Goal: Task Accomplishment & Management: Complete application form

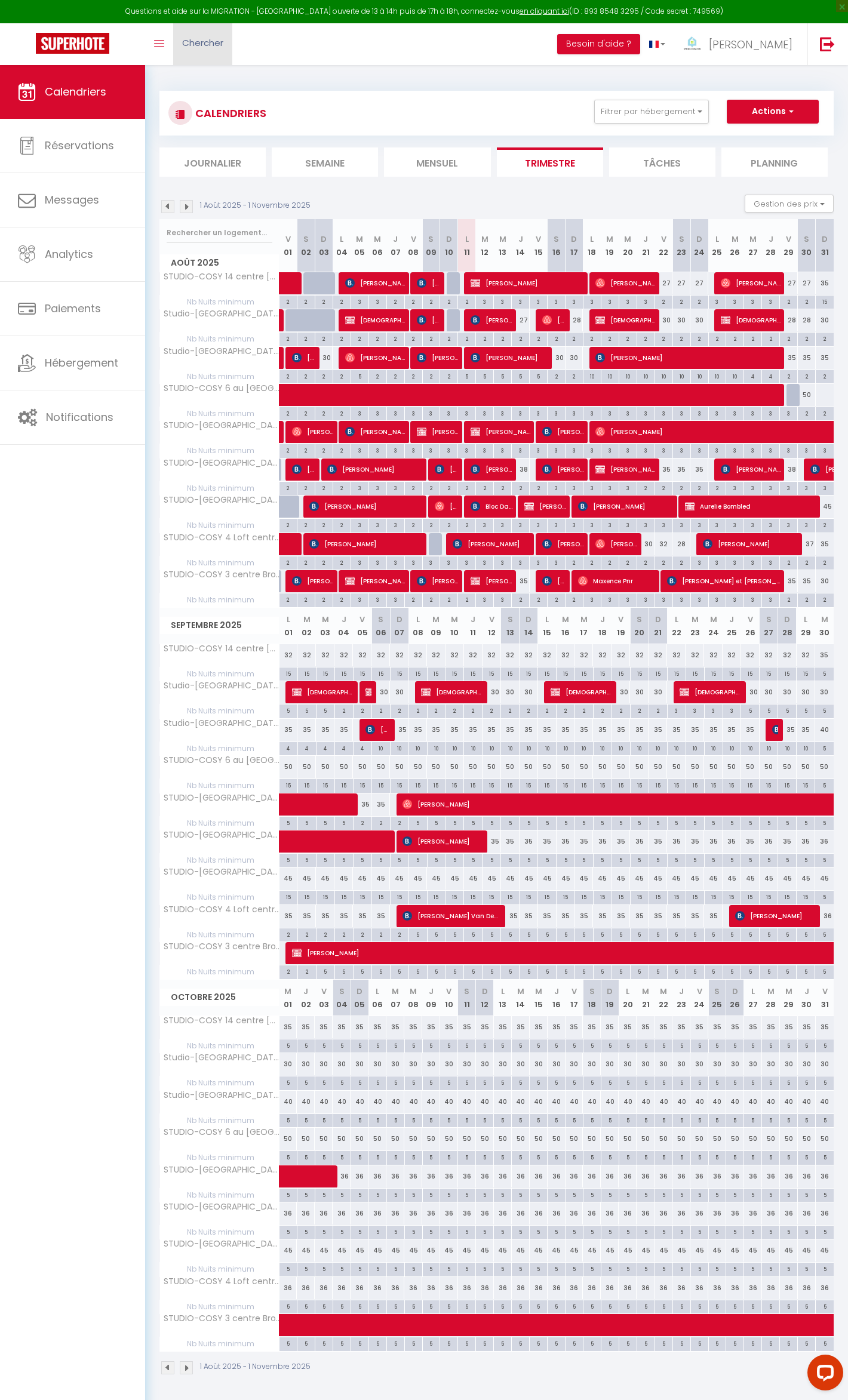
click at [215, 43] on span "Chercher" at bounding box center [203, 43] width 42 height 13
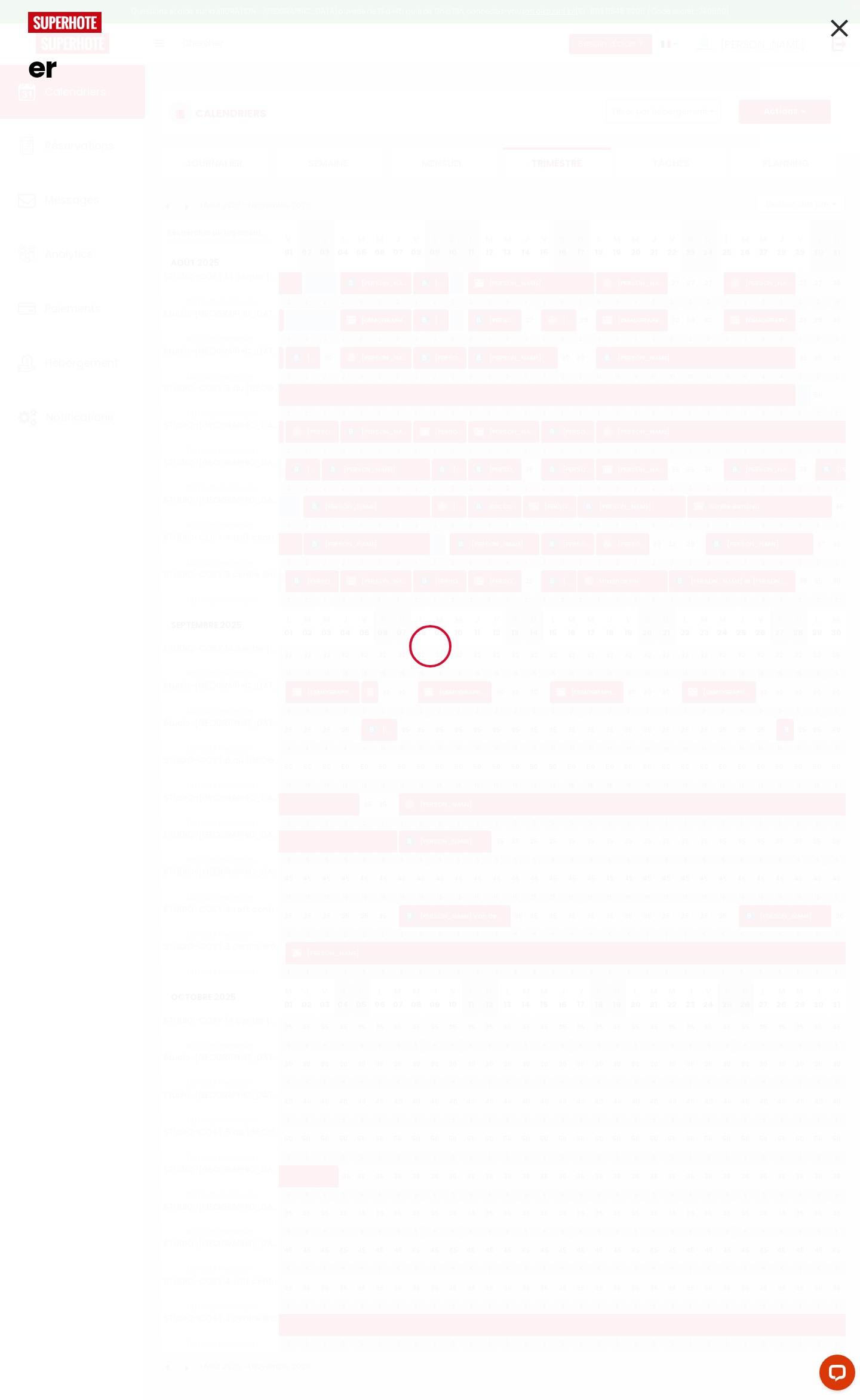
type input "e"
click at [840, 39] on icon at bounding box center [840, 28] width 18 height 30
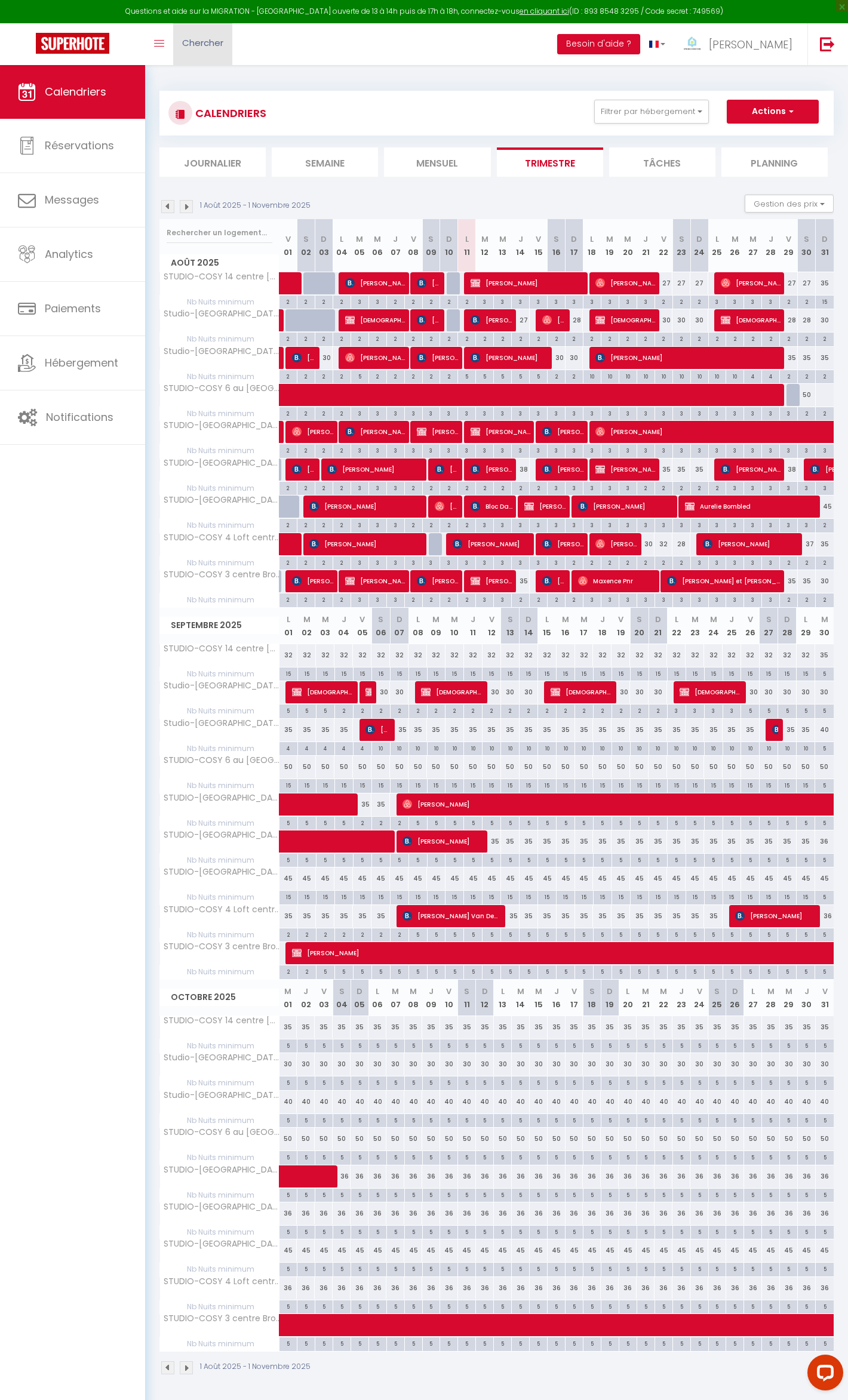
click at [193, 46] on span "Chercher" at bounding box center [203, 43] width 42 height 13
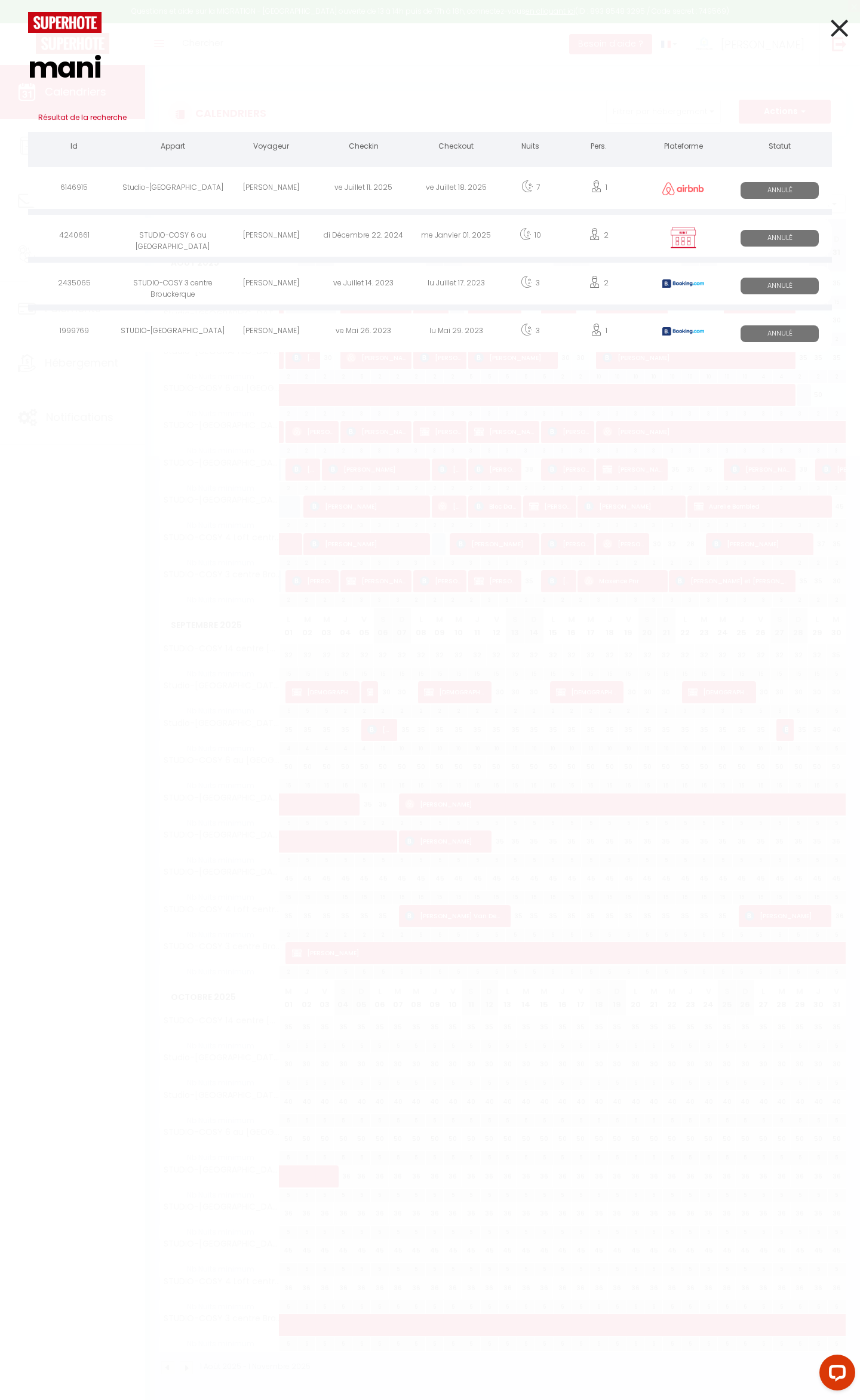
type input "mani"
click at [277, 240] on div "[PERSON_NAME]" at bounding box center [271, 238] width 93 height 39
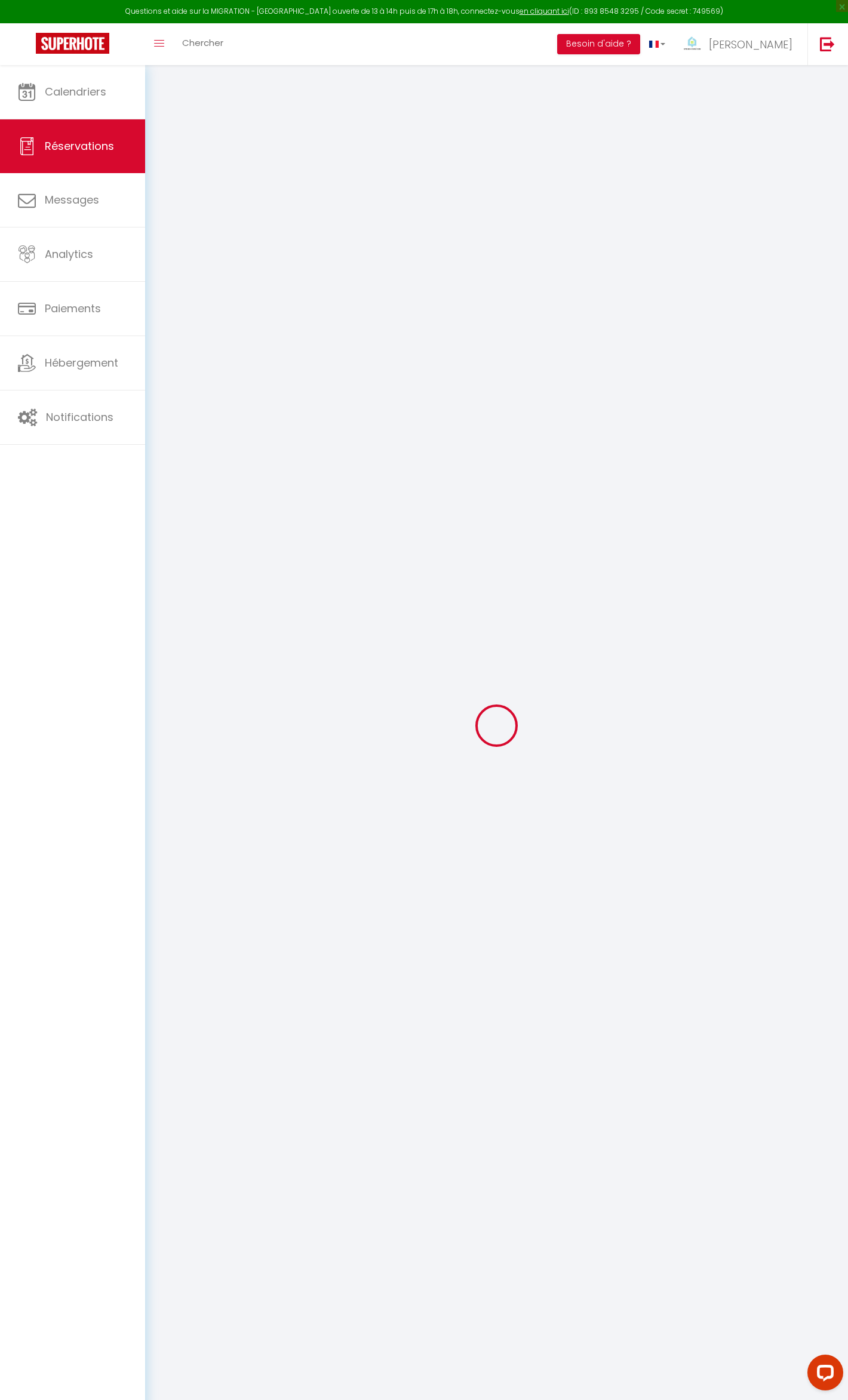
type input "[PERSON_NAME]"
type input "[EMAIL_ADDRESS][DOMAIN_NAME]"
type input "00320470523439"
select select
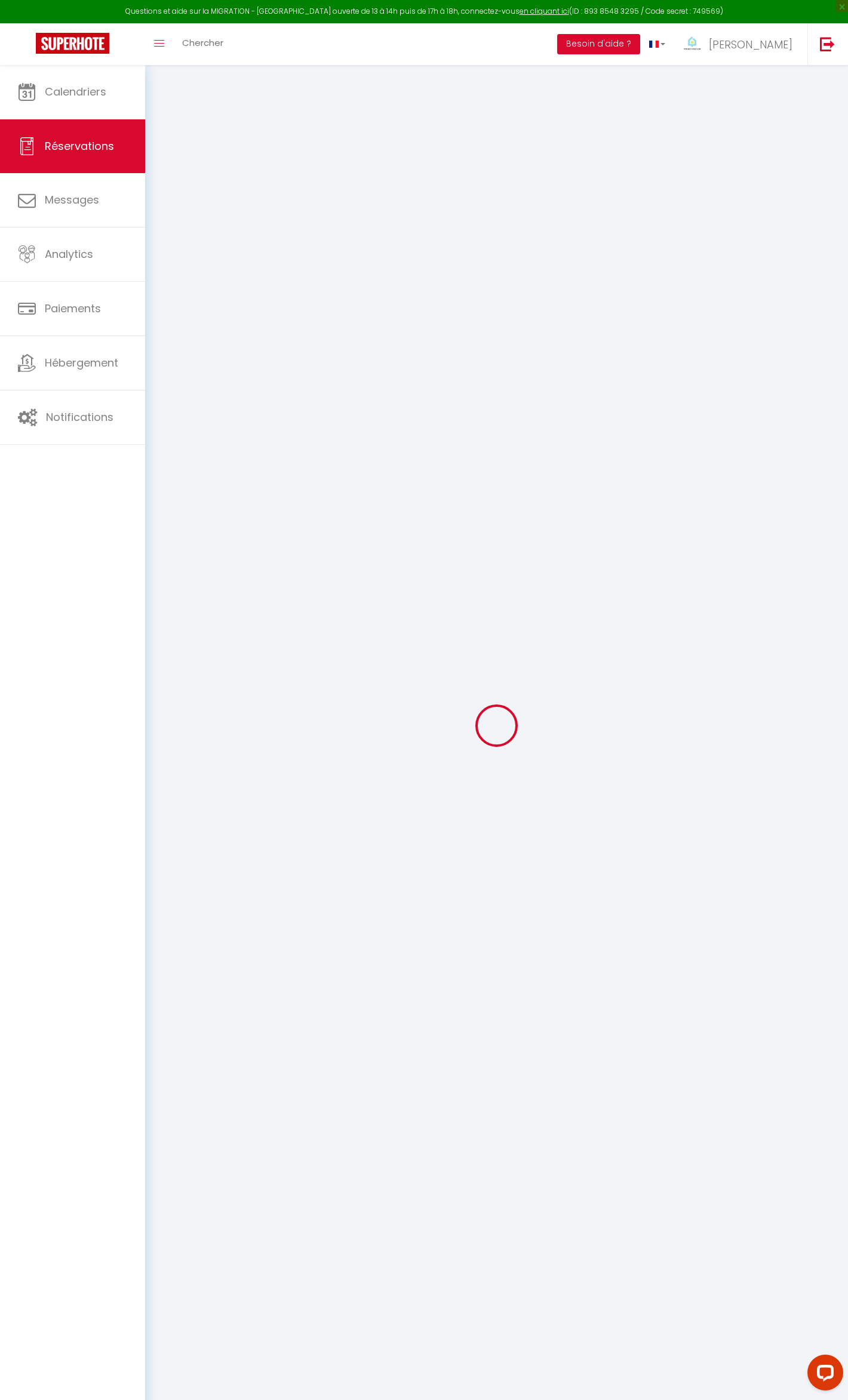
select select "14663"
select select "0"
type input "Dim 22 Décembre 2024"
select select
type input "Mer 01 Janvier 2025"
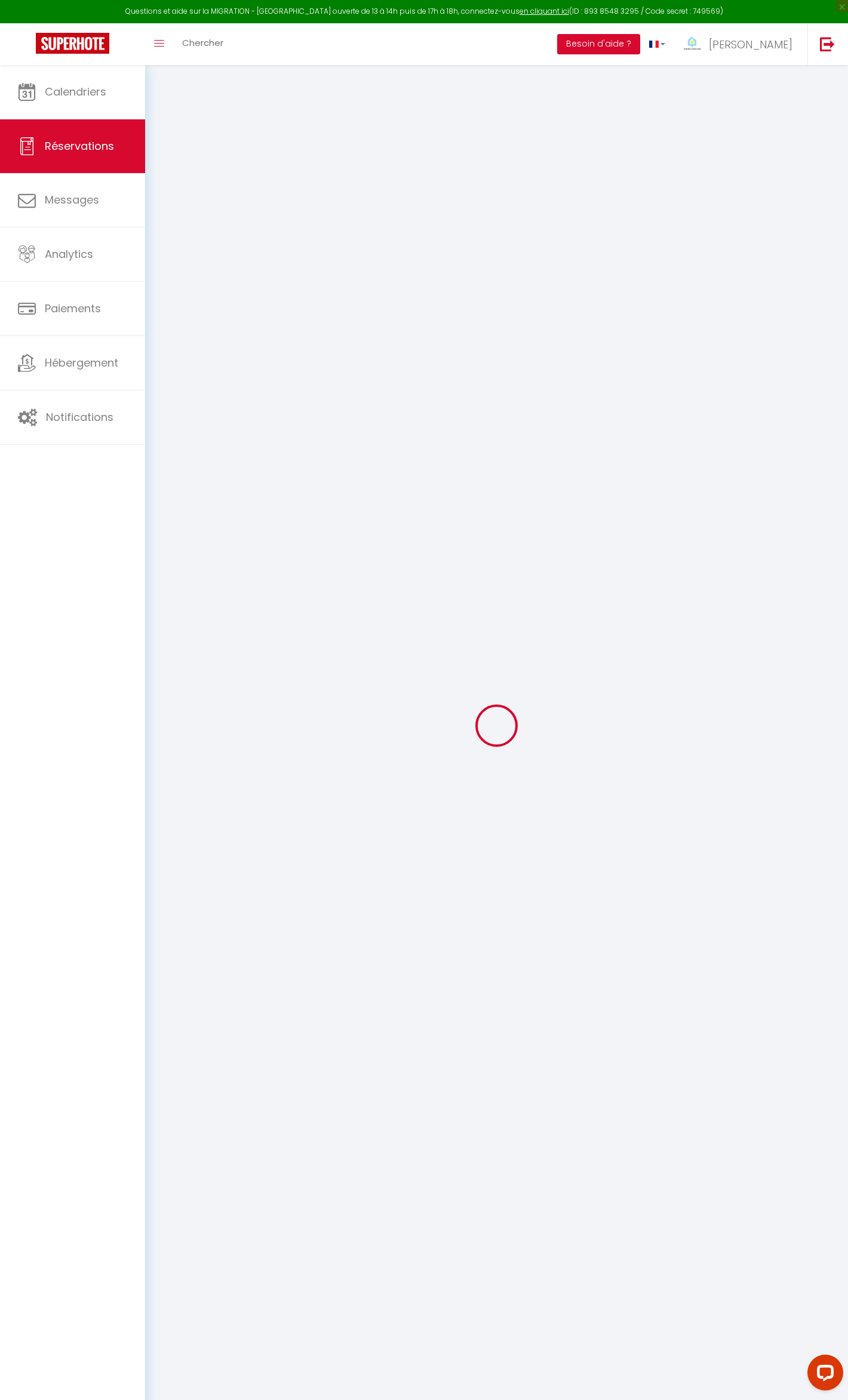
select select
type input "2"
select select "10"
select select
type input "335"
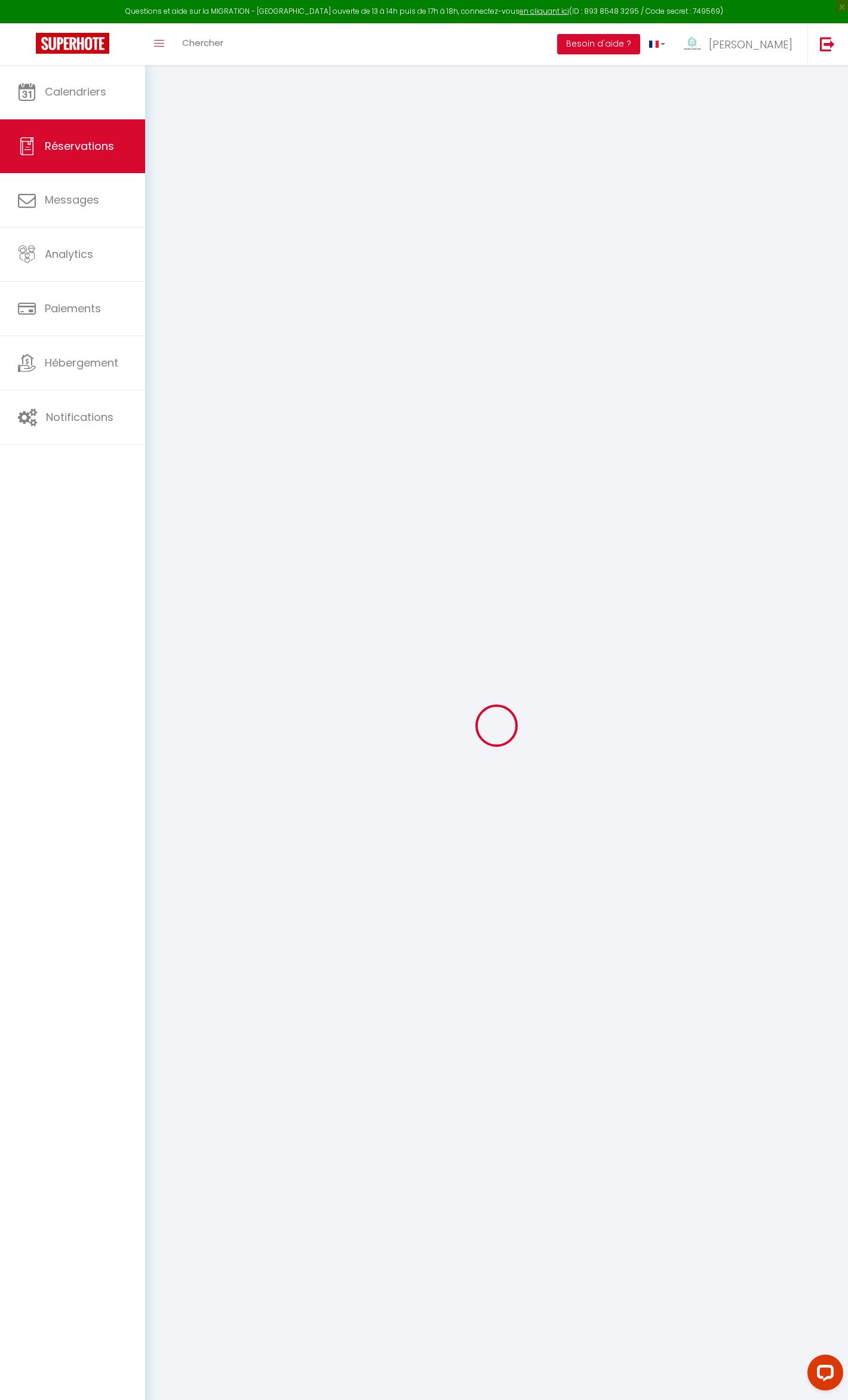
checkbox input "false"
type input "335"
type input "0"
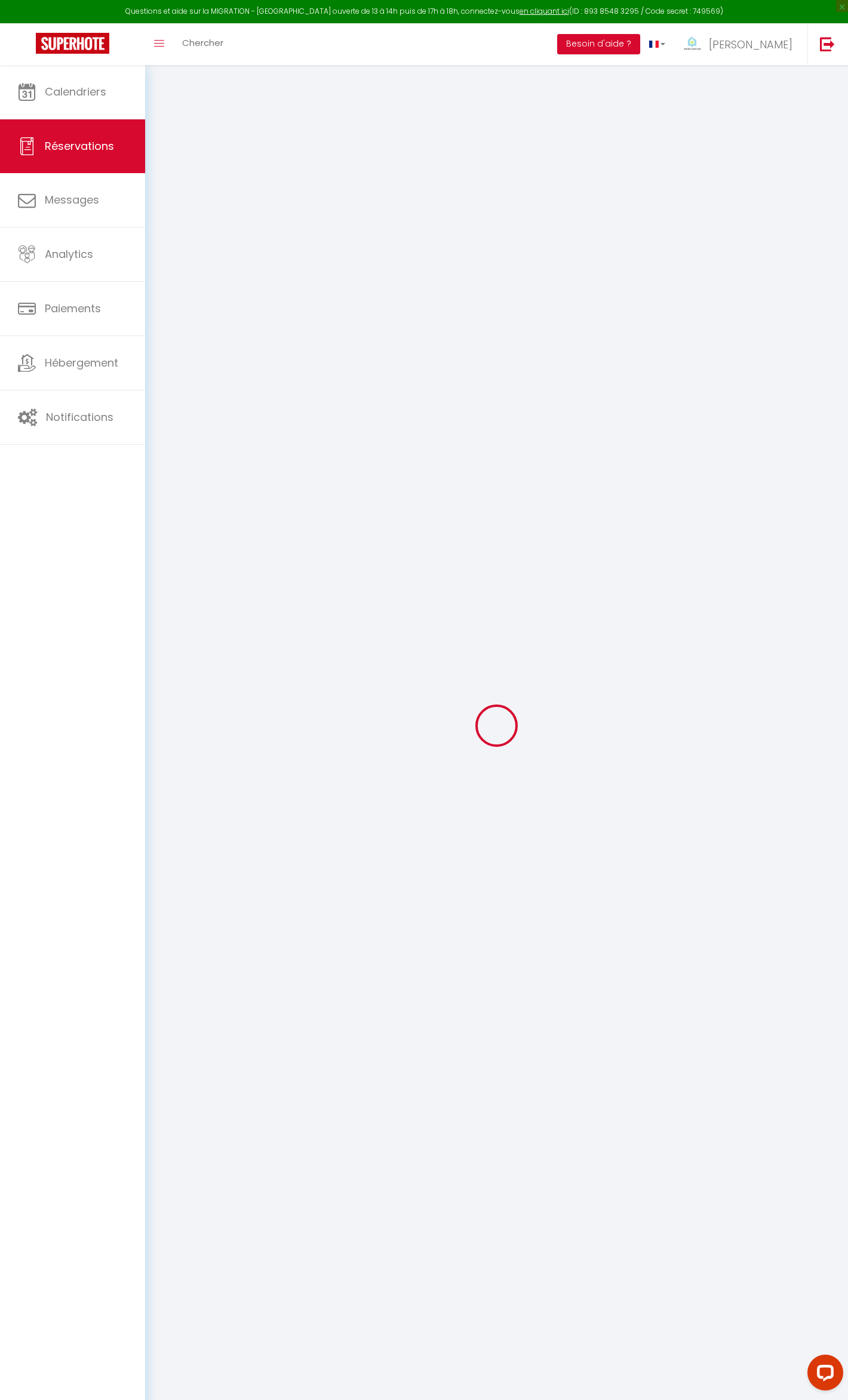
select select
select select "14"
checkbox input "false"
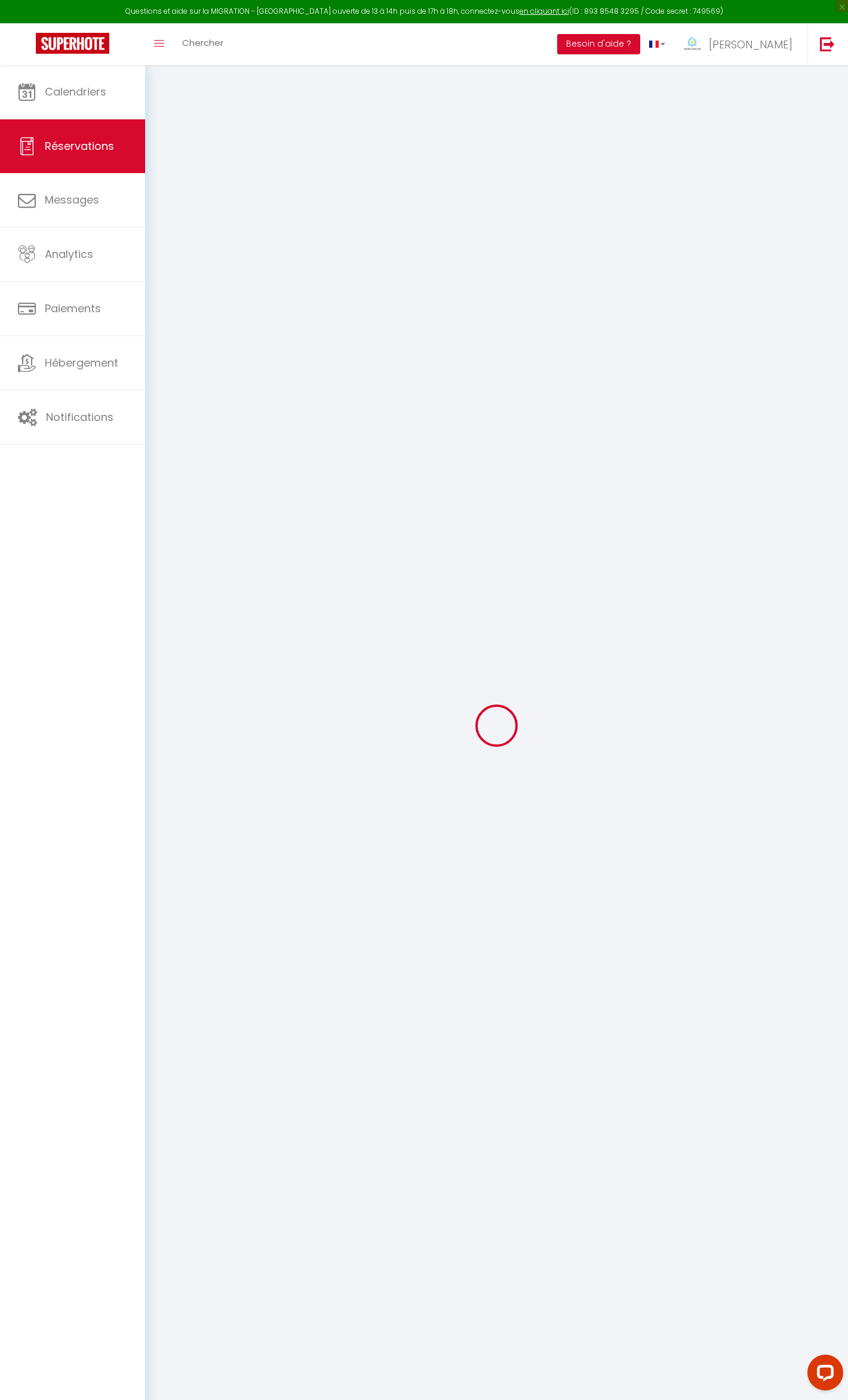
select select
checkbox input "false"
select select
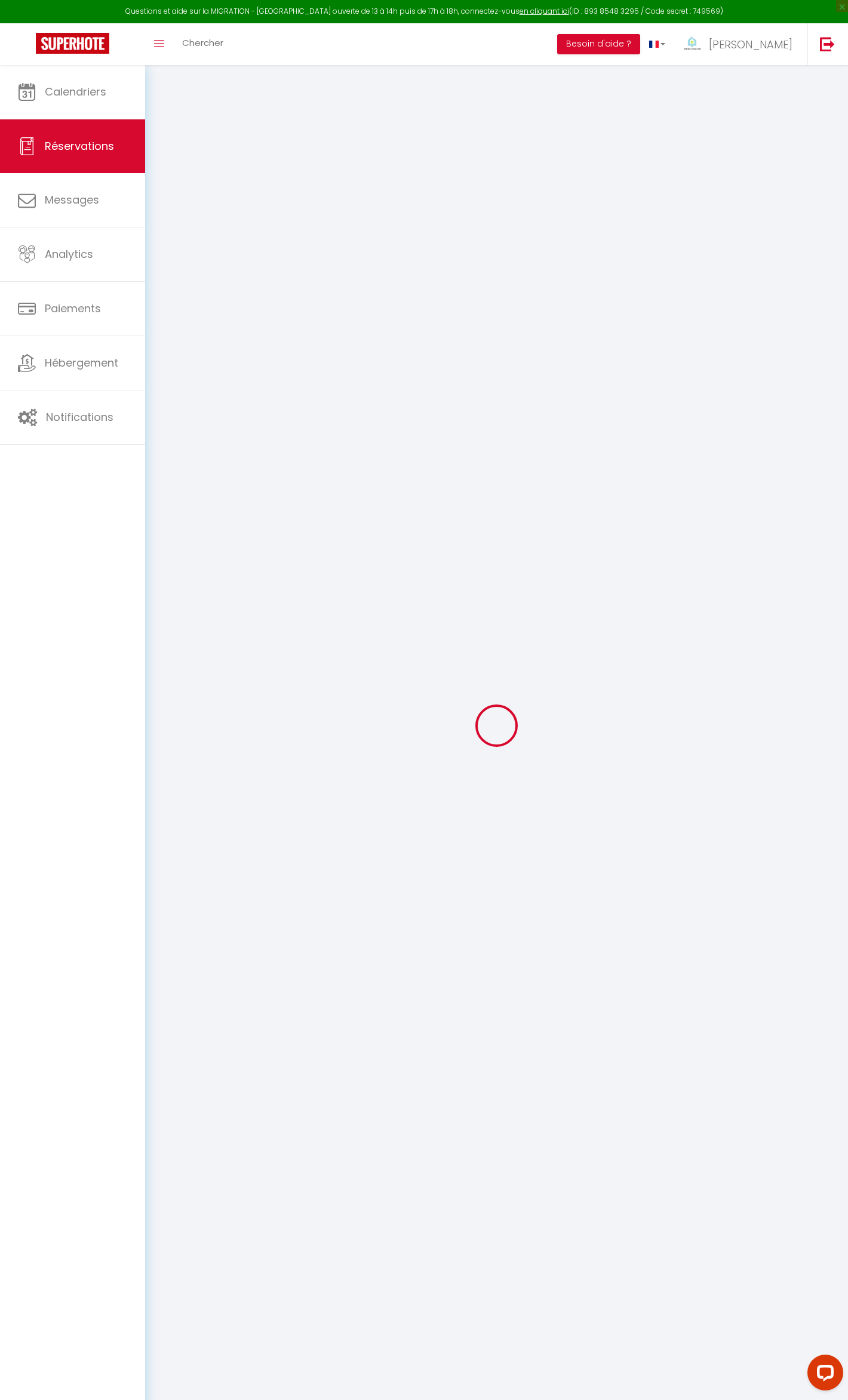
select select
checkbox input "false"
select select
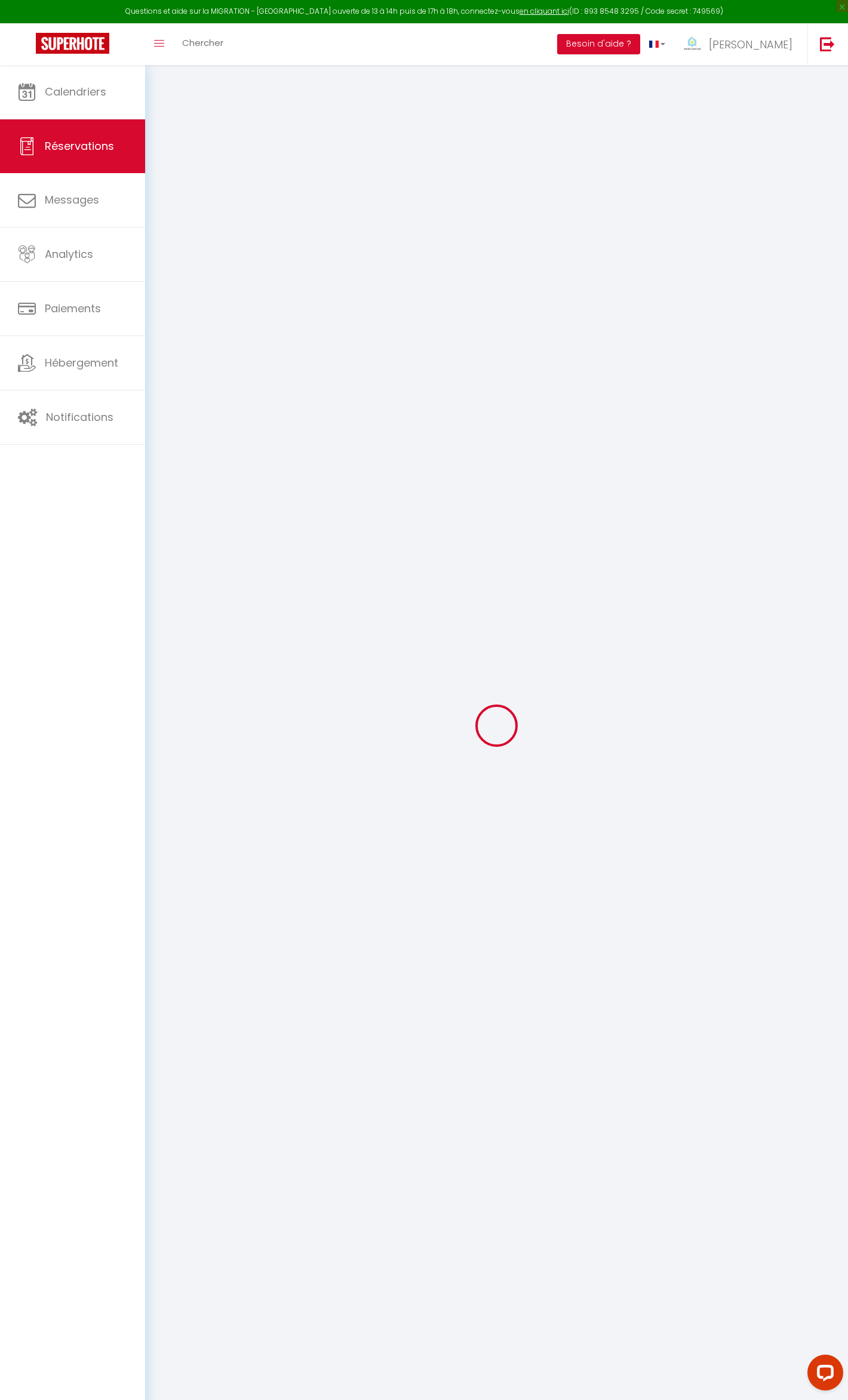
select select
checkbox input "false"
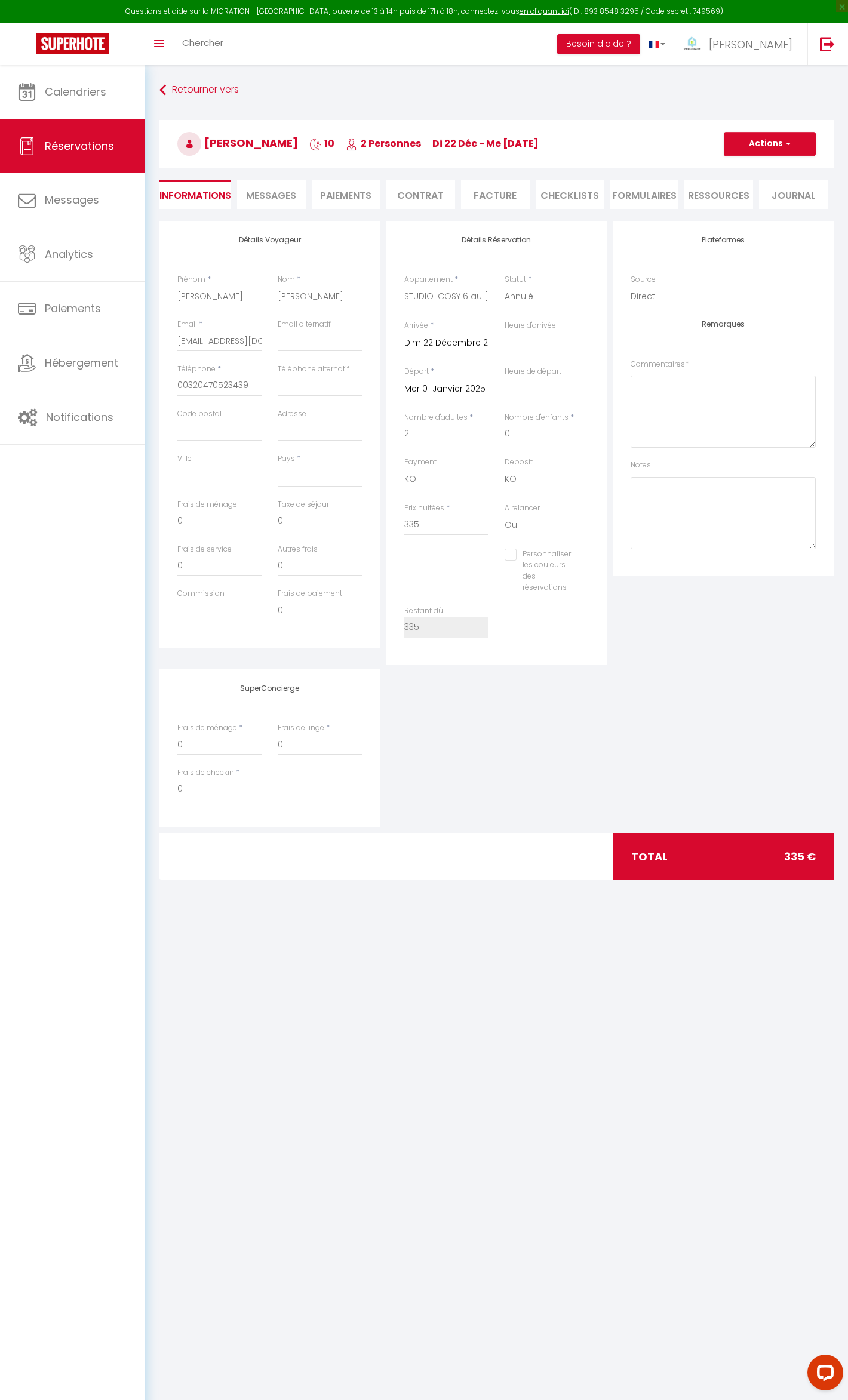
select select
checkbox input "false"
select select
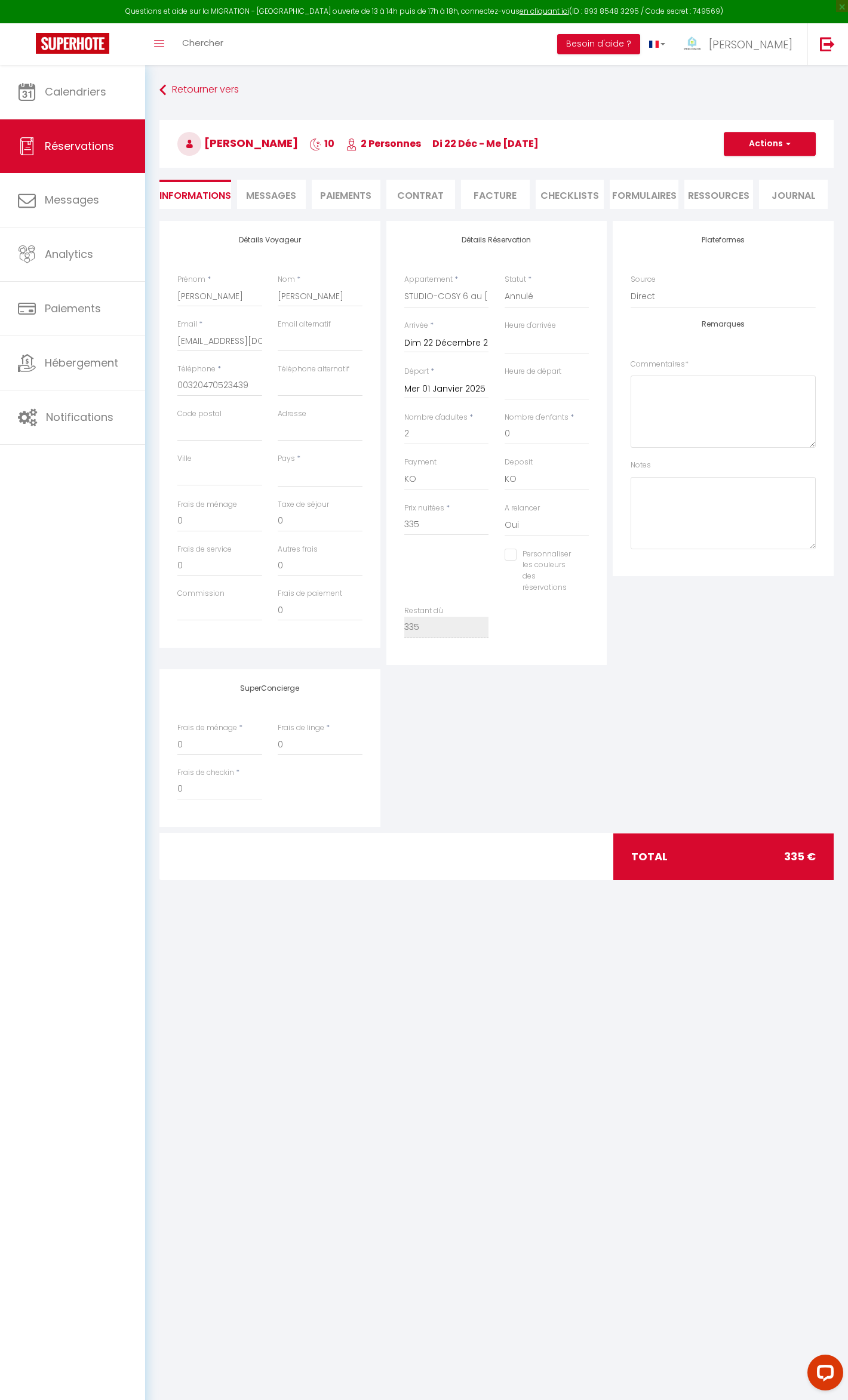
checkbox input "false"
select select "14:00"
select select "11:00"
click at [760, 135] on button "Actions" at bounding box center [769, 144] width 92 height 24
click at [731, 186] on link "Dupliquer" at bounding box center [758, 185] width 94 height 16
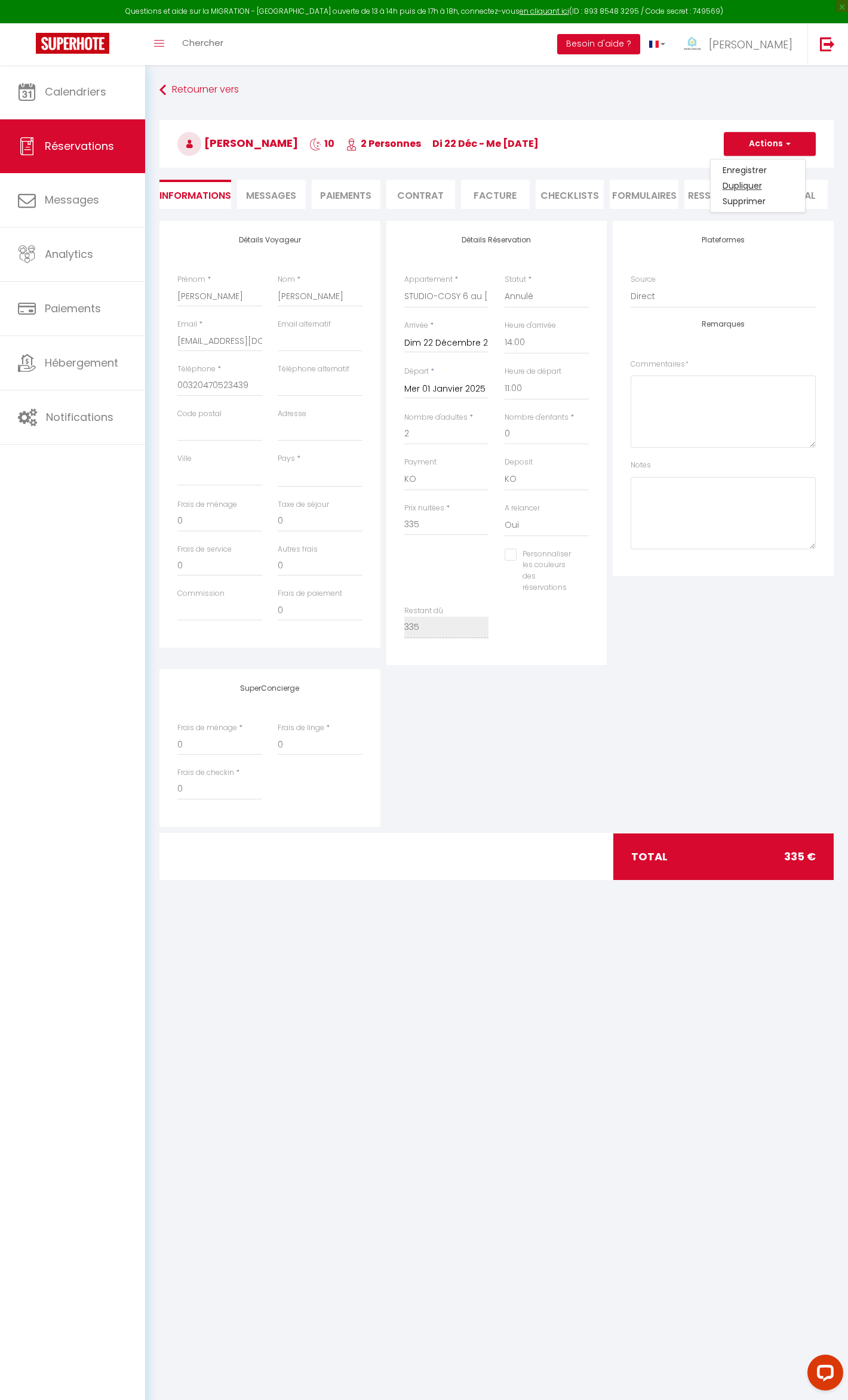
select select
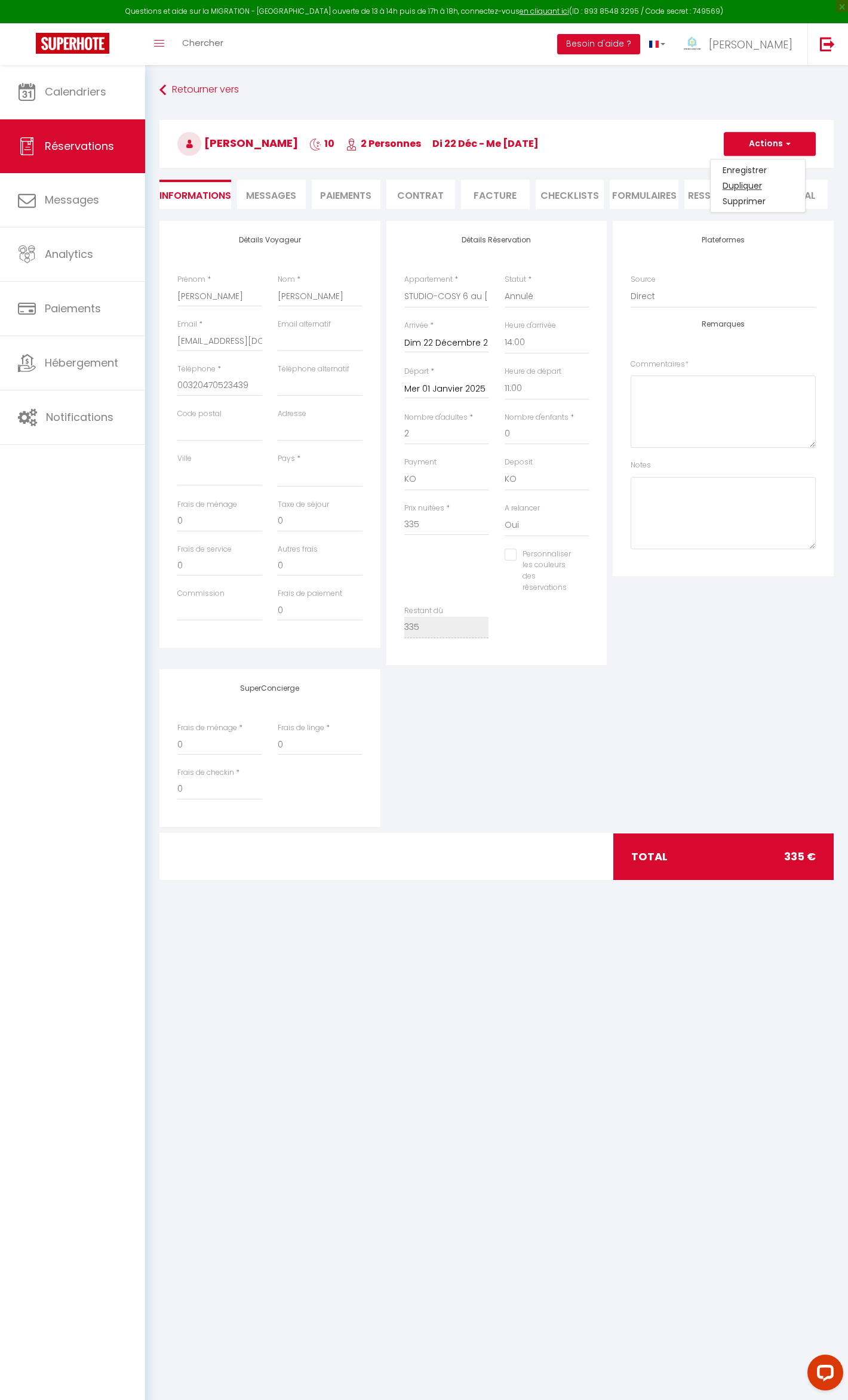
checkbox input "false"
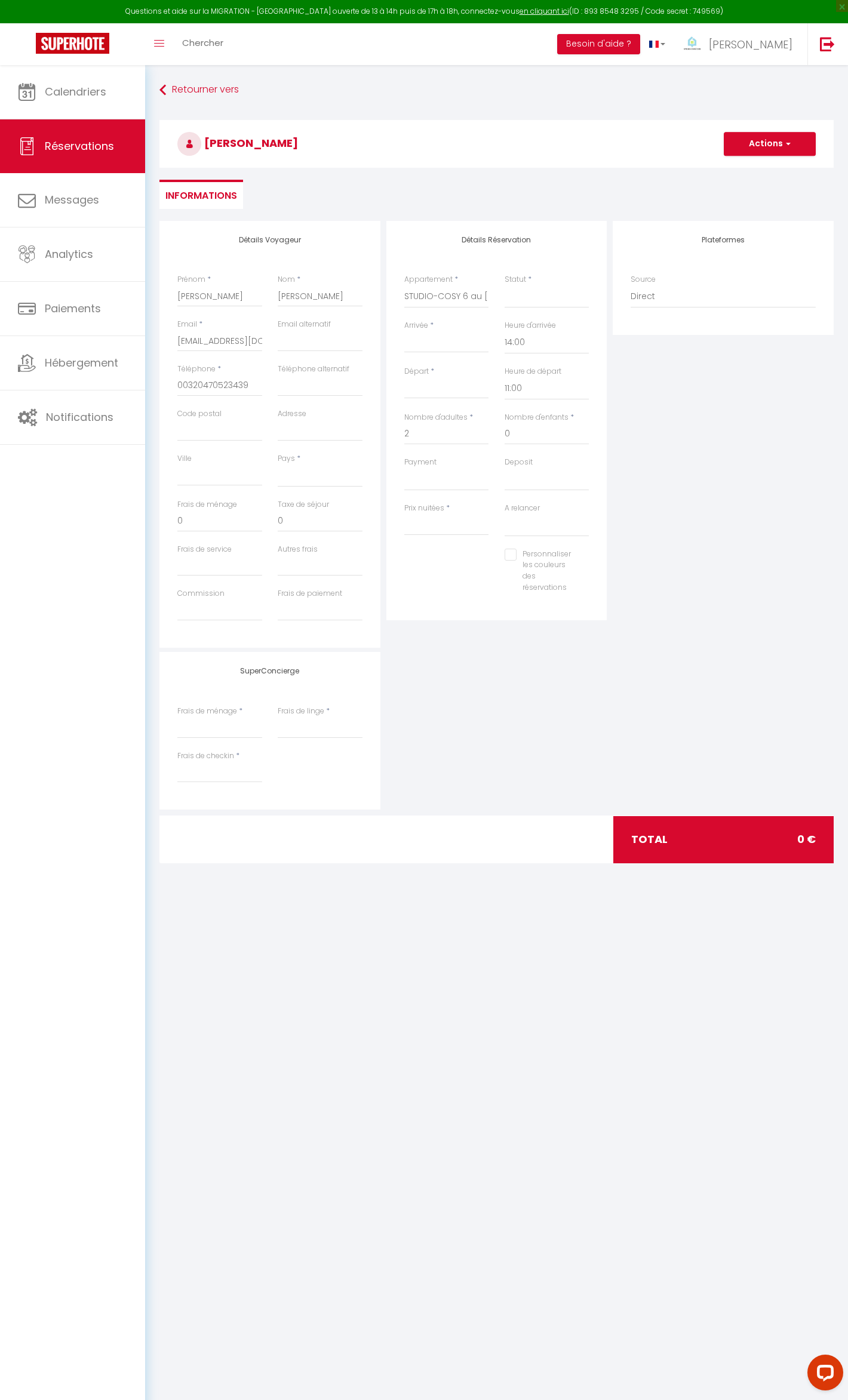
click at [429, 342] on input "Arrivée" at bounding box center [447, 343] width 85 height 16
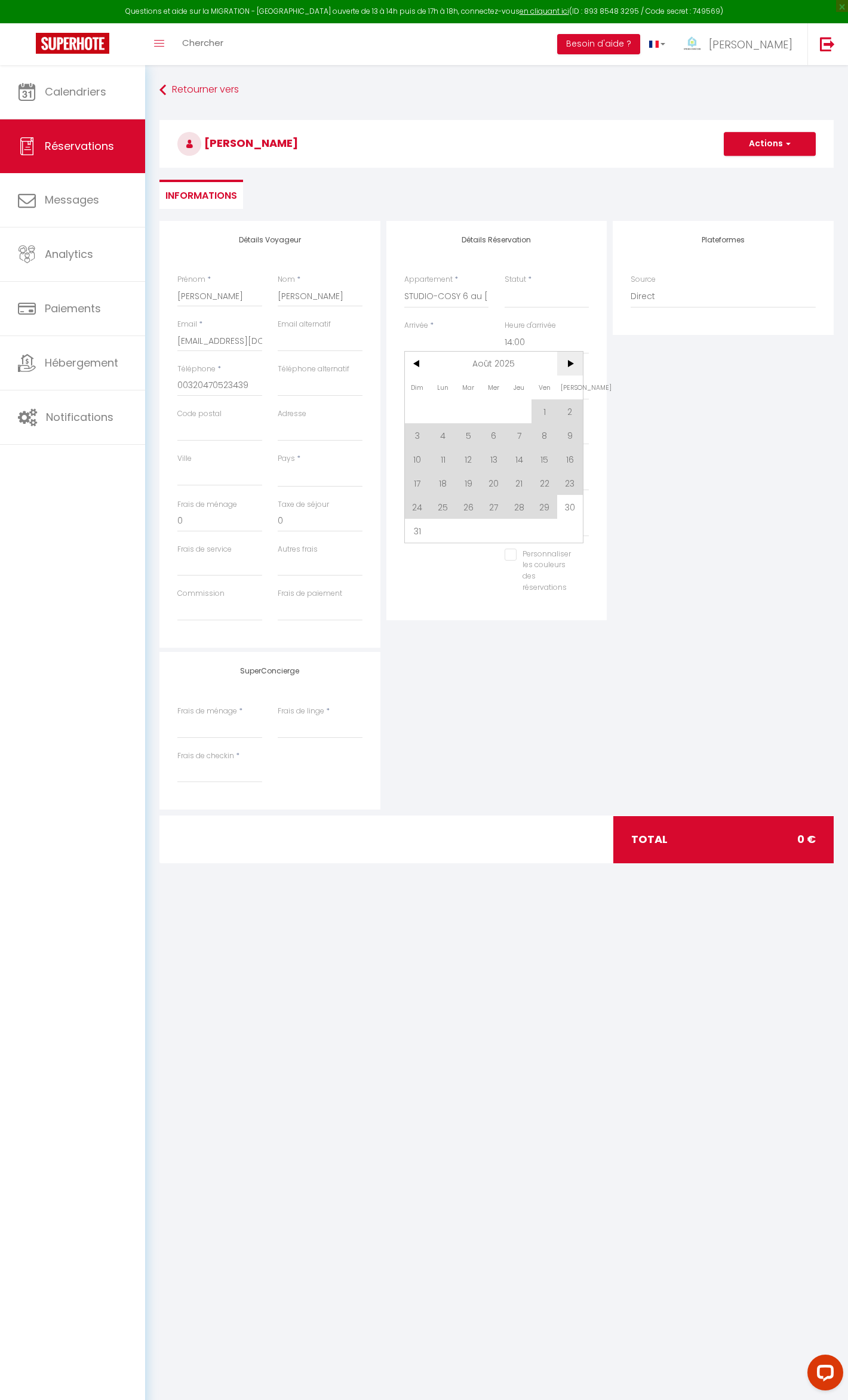
click at [570, 359] on span ">" at bounding box center [570, 364] width 26 height 24
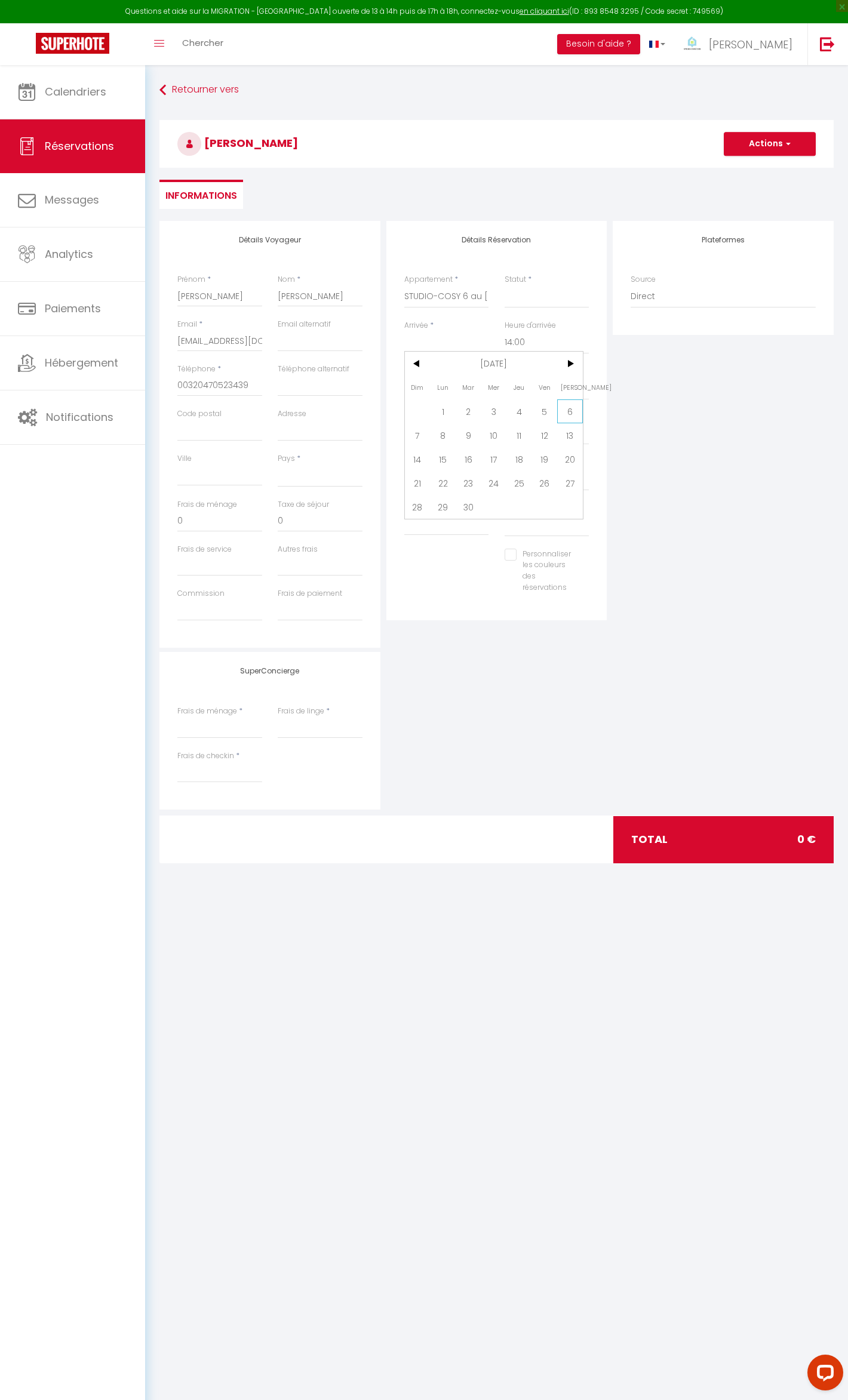
click at [564, 406] on span "6" at bounding box center [570, 412] width 26 height 24
select select
type input "Sam 06 Septembre 2025"
type input "Dim 07 Septembre 2025"
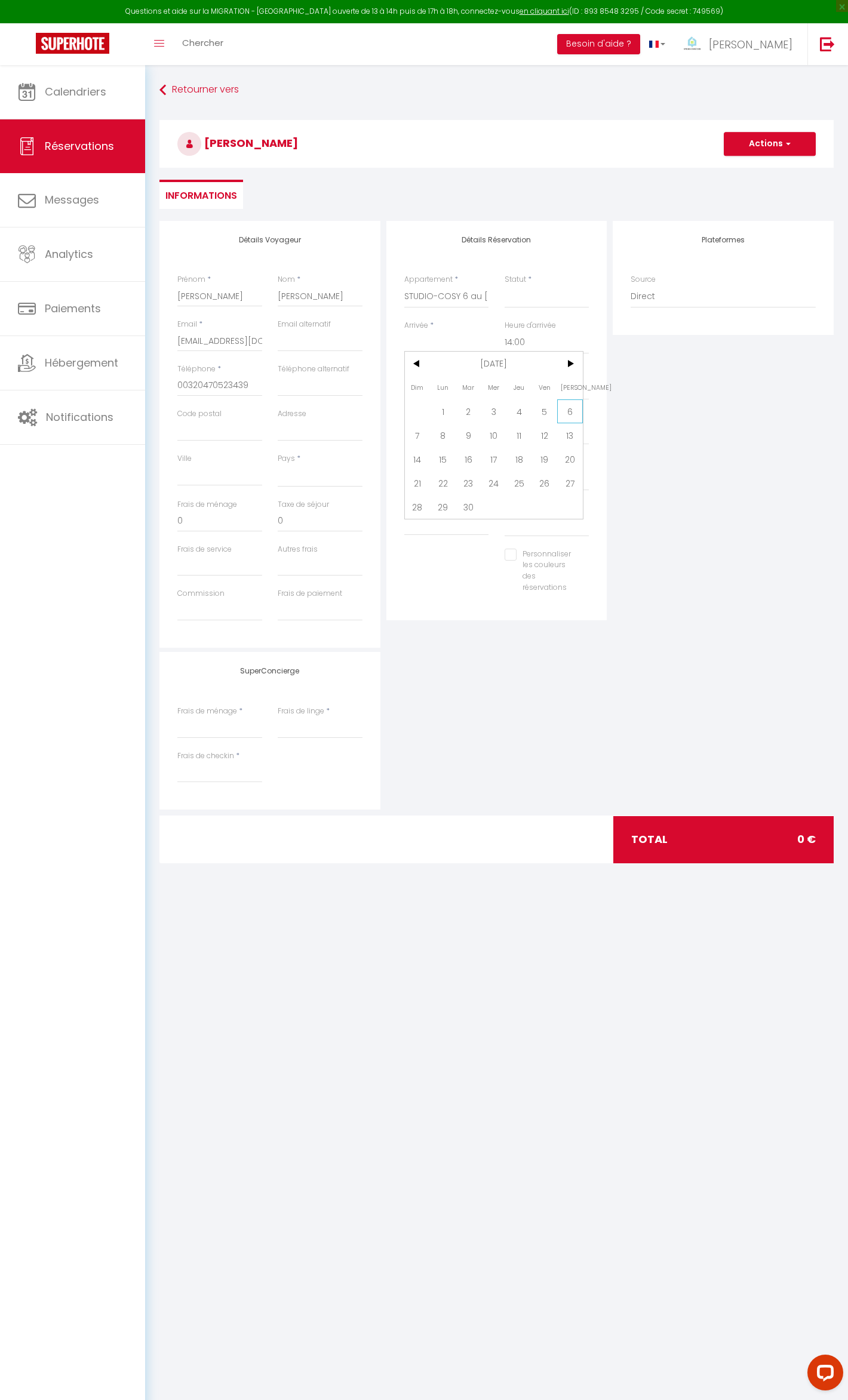
select select
checkbox input "false"
click at [426, 380] on div "Dim 07 Septembre 2025 < [DATE] > Dim Lun Mar Mer Jeu Ven Sam 1 2 3 4 5 6 7 8 9 …" at bounding box center [447, 388] width 85 height 21
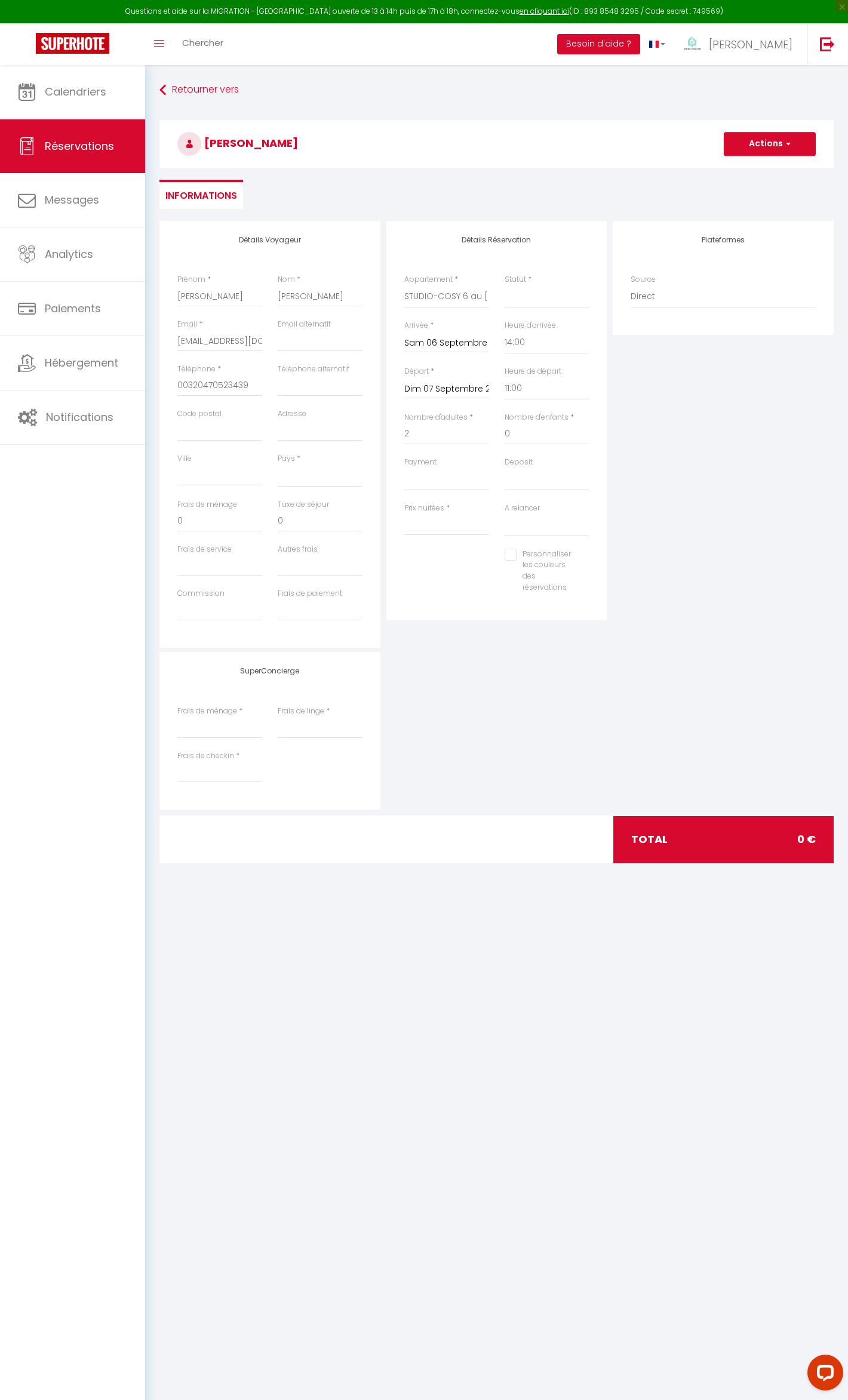
click at [418, 388] on input "Dim 07 Septembre 2025" at bounding box center [447, 389] width 85 height 16
click at [565, 472] on span "13" at bounding box center [570, 481] width 26 height 24
select select
type input "[PERSON_NAME] 13 Septembre 2025"
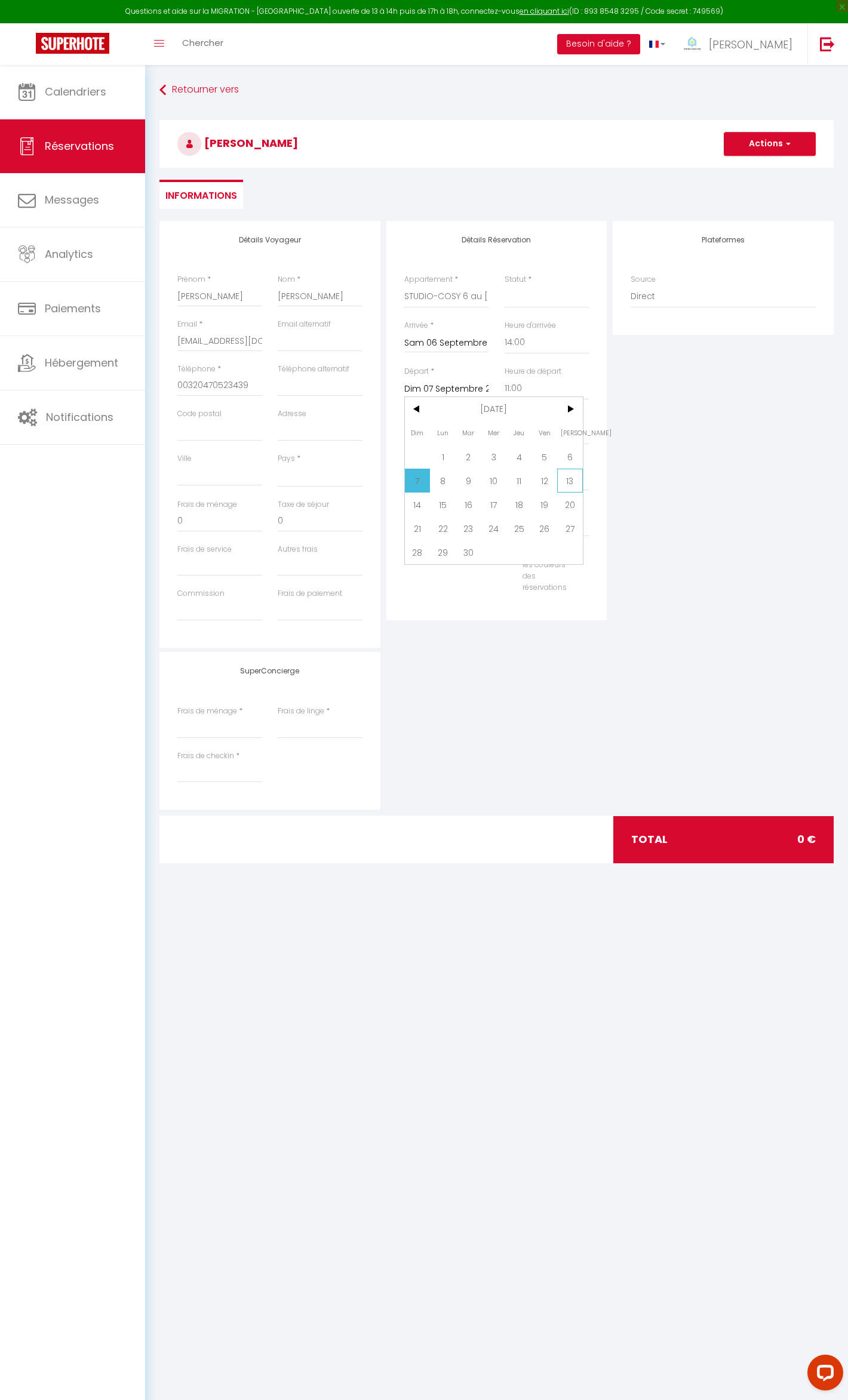
select select
checkbox input "false"
select select
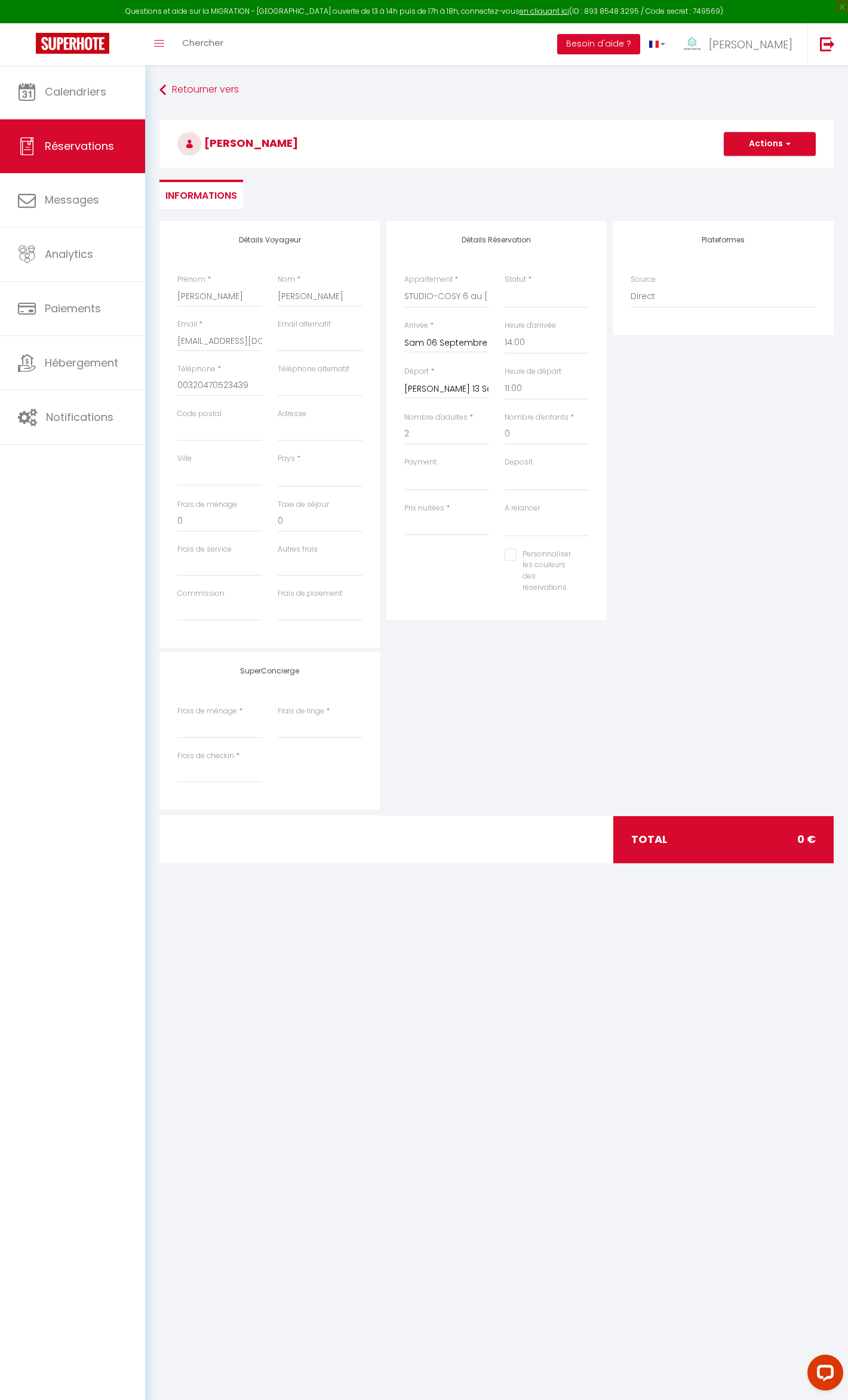
select select
type input "0"
select select
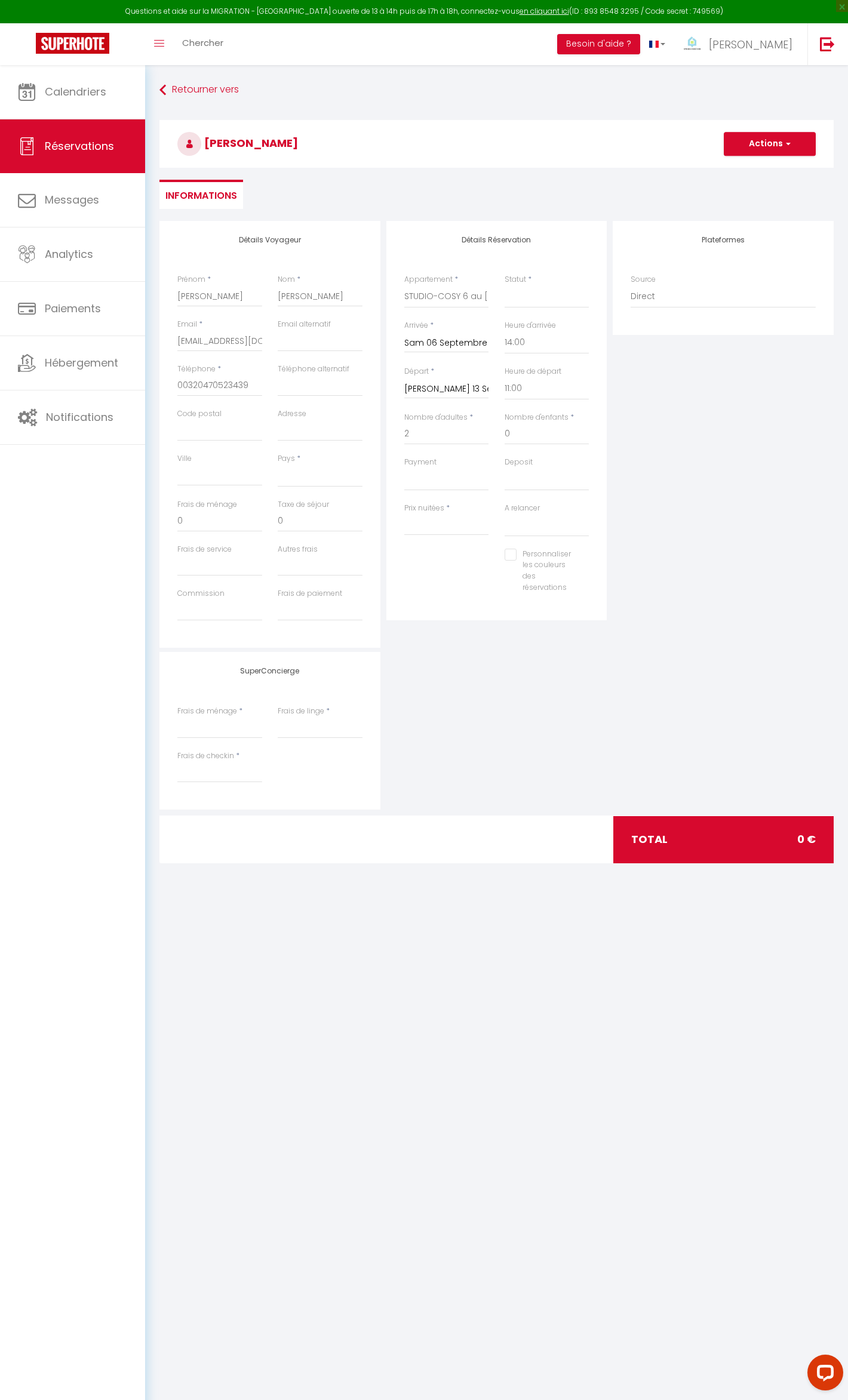
checkbox input "false"
click at [441, 479] on select "OK KO" at bounding box center [447, 479] width 85 height 23
select select "12"
click at [405, 468] on select "OK KO" at bounding box center [447, 479] width 85 height 23
select select
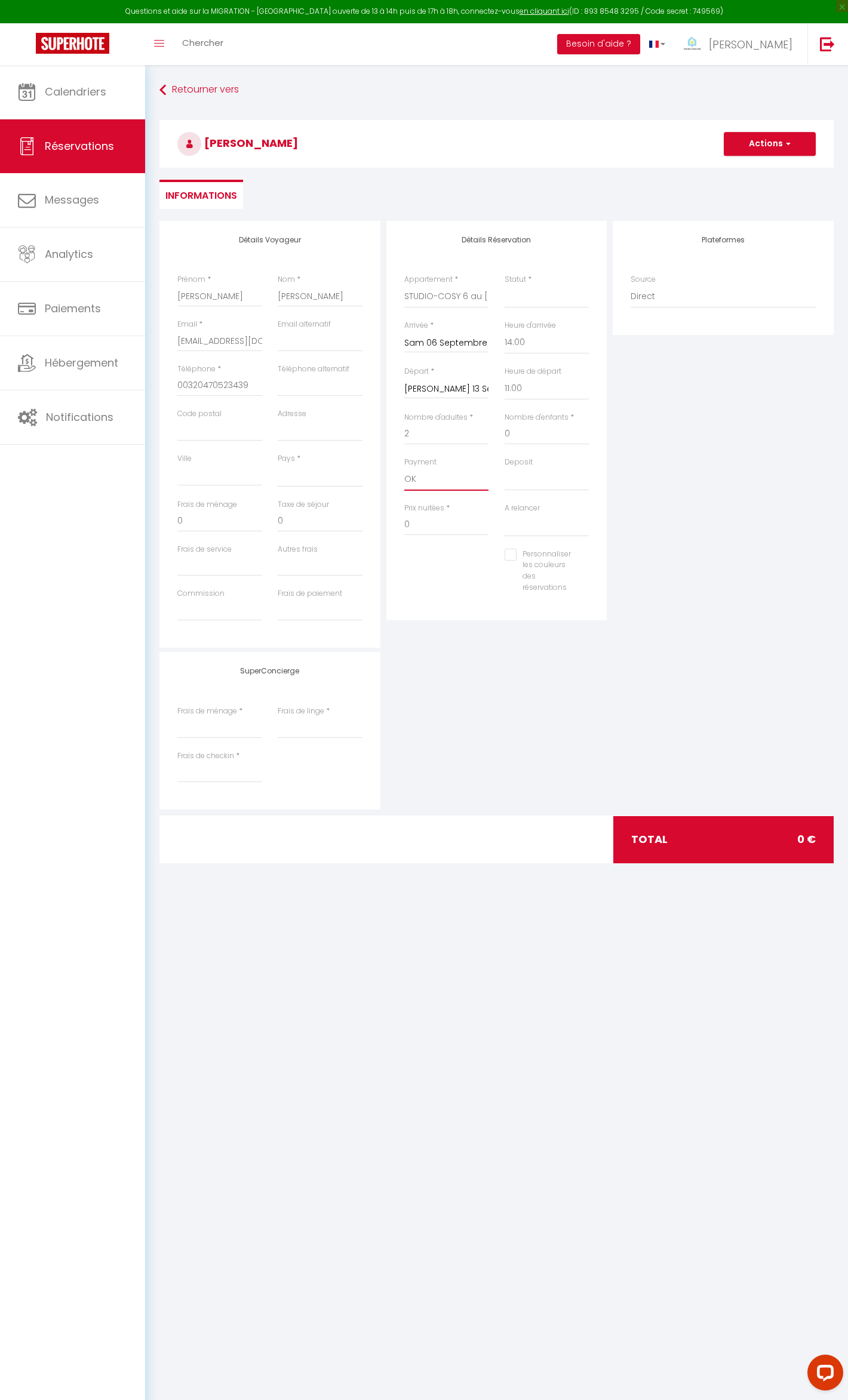
select select
checkbox input "false"
click at [515, 304] on select "Confirmé Non Confirmé [PERSON_NAME] par le voyageur No Show Request" at bounding box center [547, 296] width 85 height 23
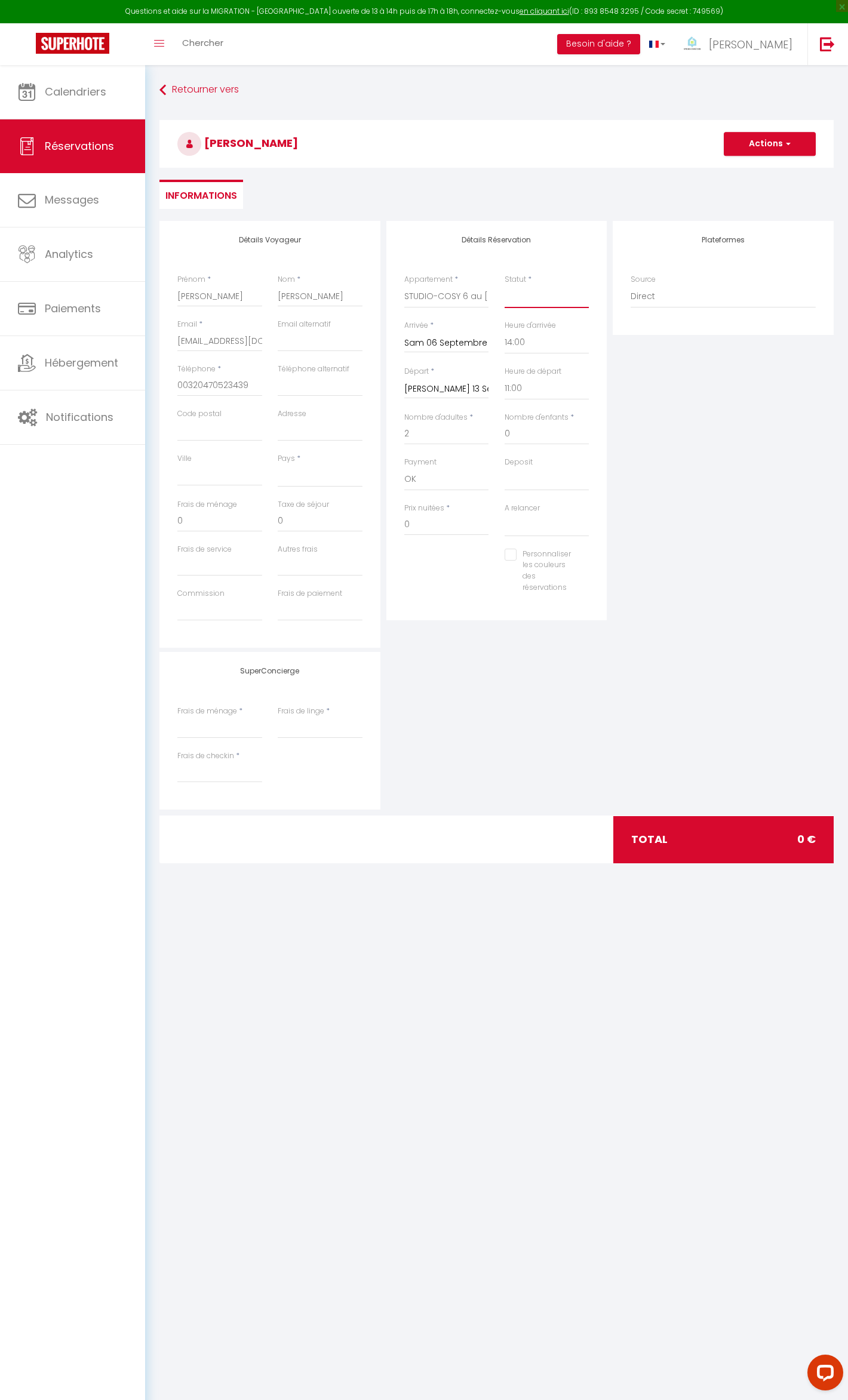
select select "1"
click at [505, 285] on select "Confirmé Non Confirmé [PERSON_NAME] par le voyageur No Show Request" at bounding box center [547, 296] width 85 height 23
select select
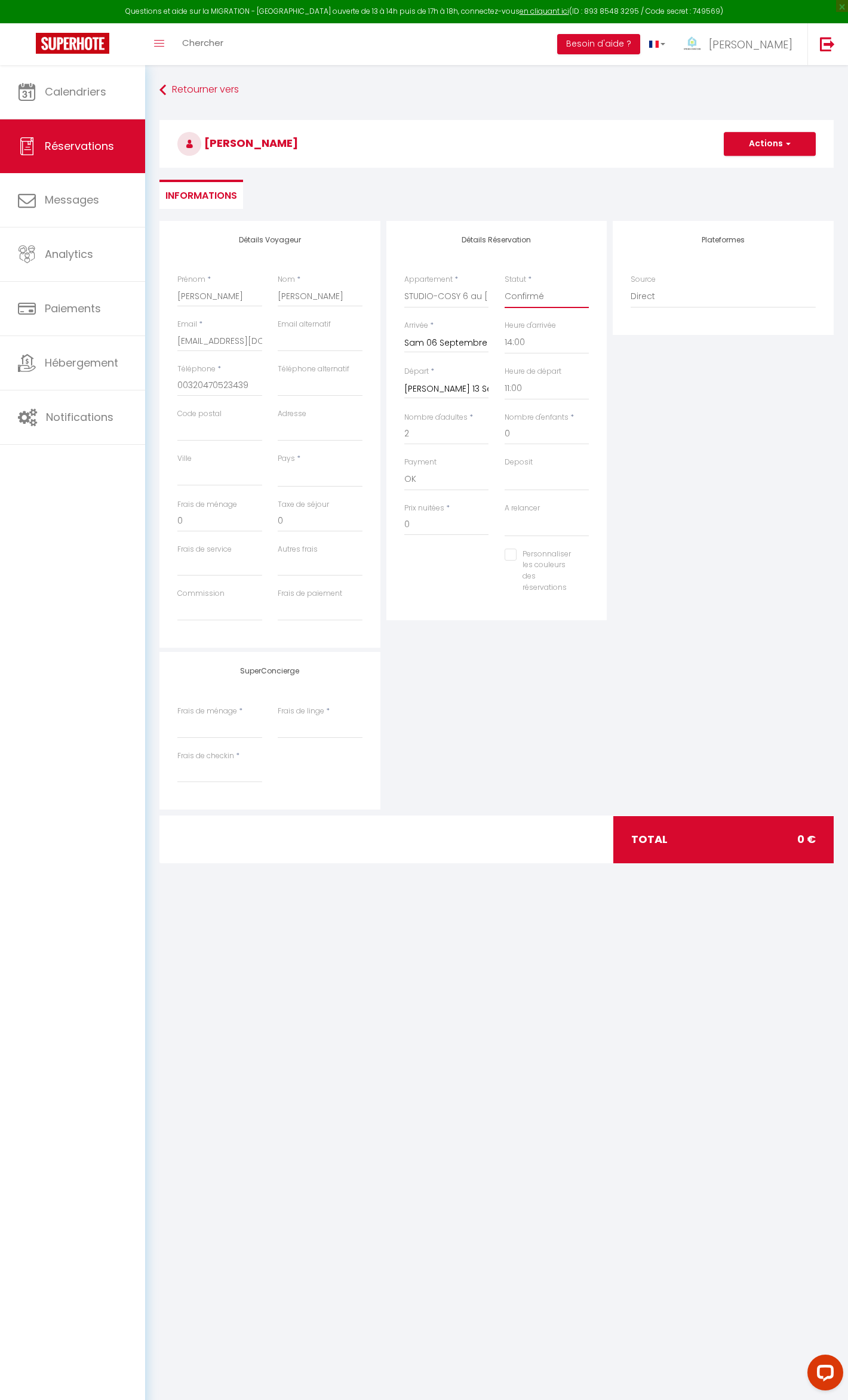
checkbox input "false"
click at [297, 476] on select "[GEOGRAPHIC_DATA] [GEOGRAPHIC_DATA] [GEOGRAPHIC_DATA] [GEOGRAPHIC_DATA] [GEOGRA…" at bounding box center [320, 476] width 85 height 23
select select "FR"
click at [278, 465] on select "[GEOGRAPHIC_DATA] [GEOGRAPHIC_DATA] [GEOGRAPHIC_DATA] [GEOGRAPHIC_DATA] [GEOGRA…" at bounding box center [320, 476] width 85 height 23
select select
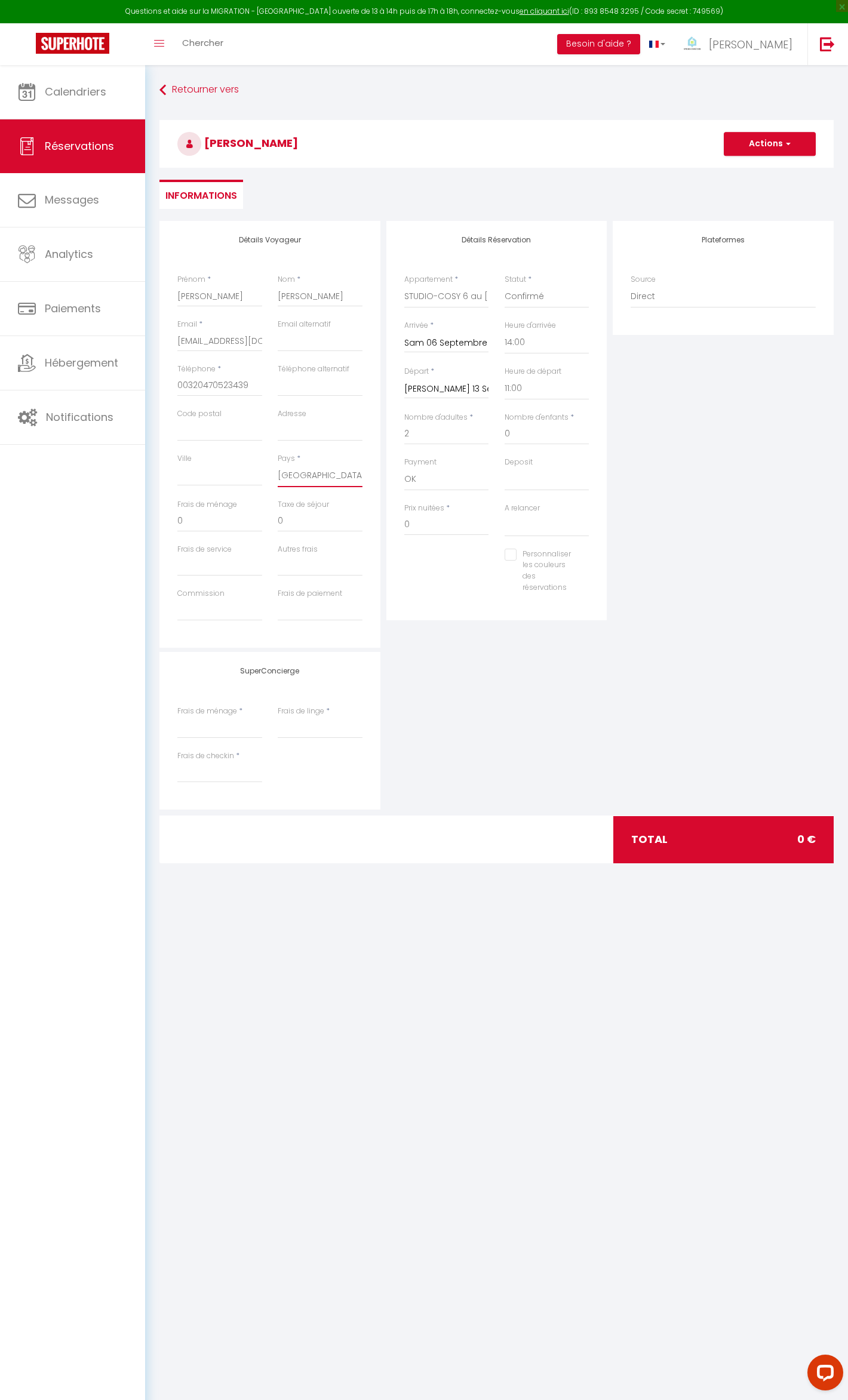
select select
checkbox input "false"
click at [425, 527] on input "0" at bounding box center [447, 525] width 85 height 21
type input "325"
click at [441, 596] on div "Personnaliser les couleurs des réservations #D7092E" at bounding box center [496, 576] width 201 height 56
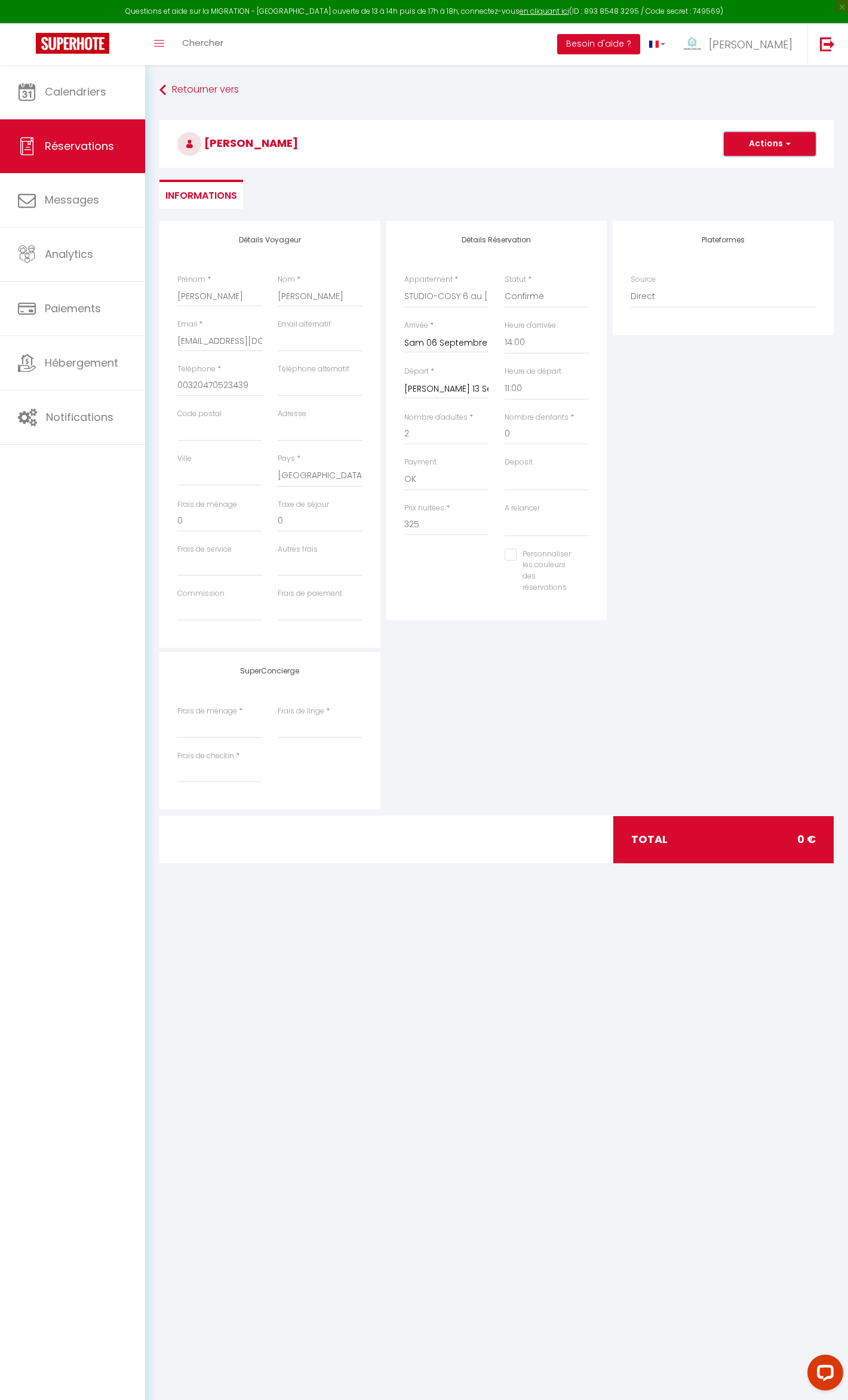
click at [765, 134] on button "Actions" at bounding box center [769, 144] width 92 height 24
click at [742, 166] on link "Enregistrer" at bounding box center [758, 170] width 94 height 16
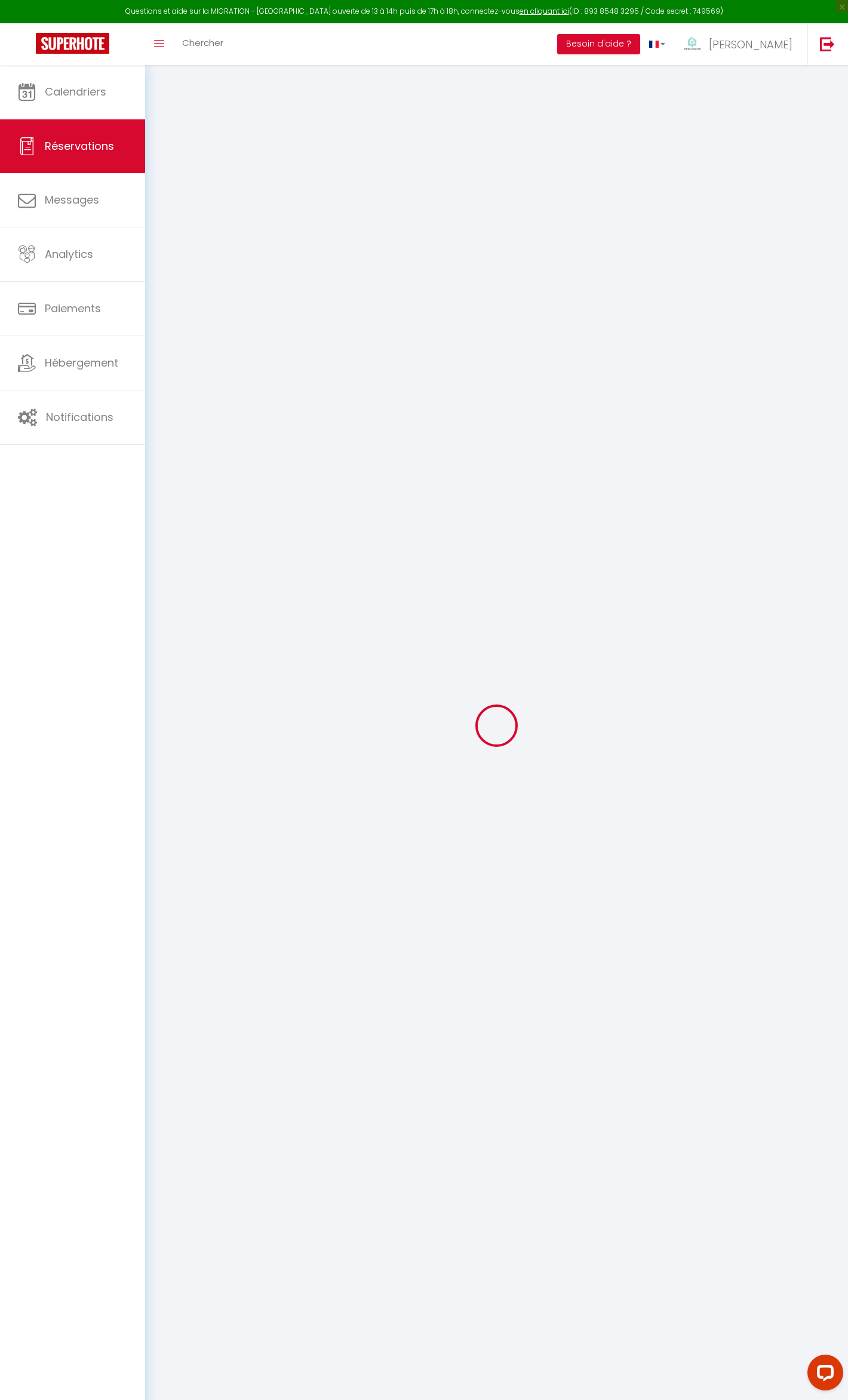
select select "not_cancelled"
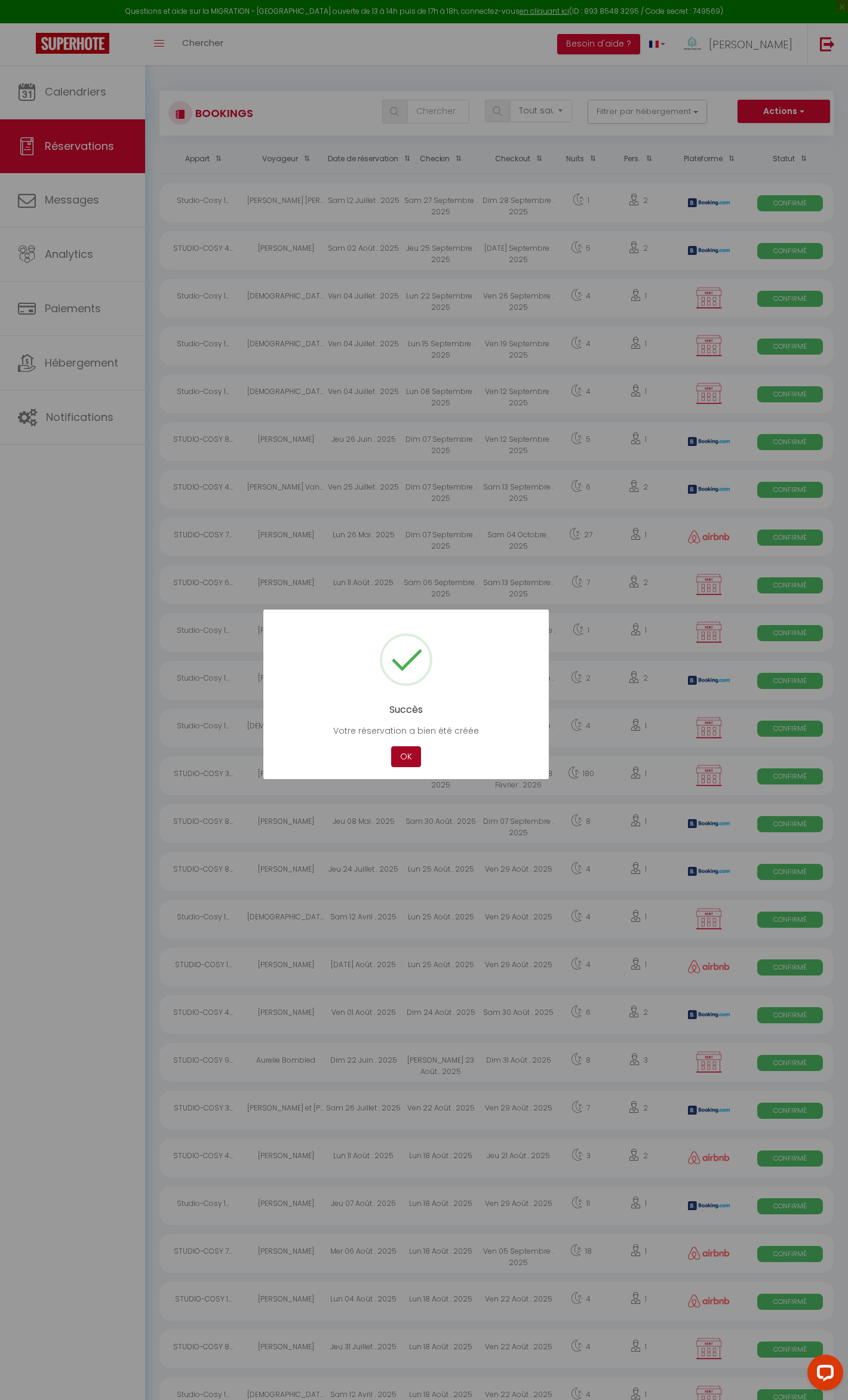
click at [406, 753] on button "OK" at bounding box center [406, 757] width 30 height 21
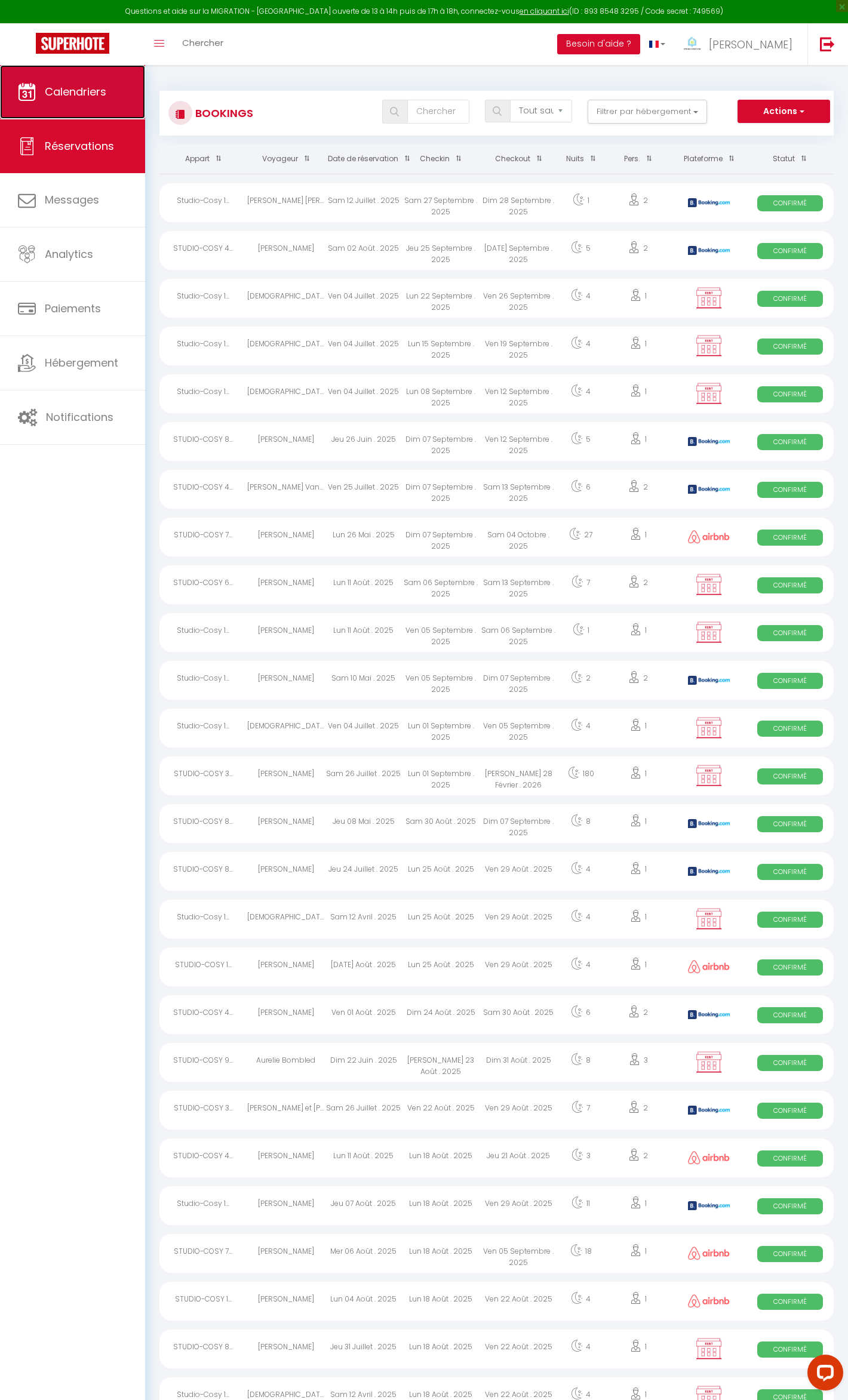
click at [69, 112] on link "Calendriers" at bounding box center [72, 92] width 145 height 54
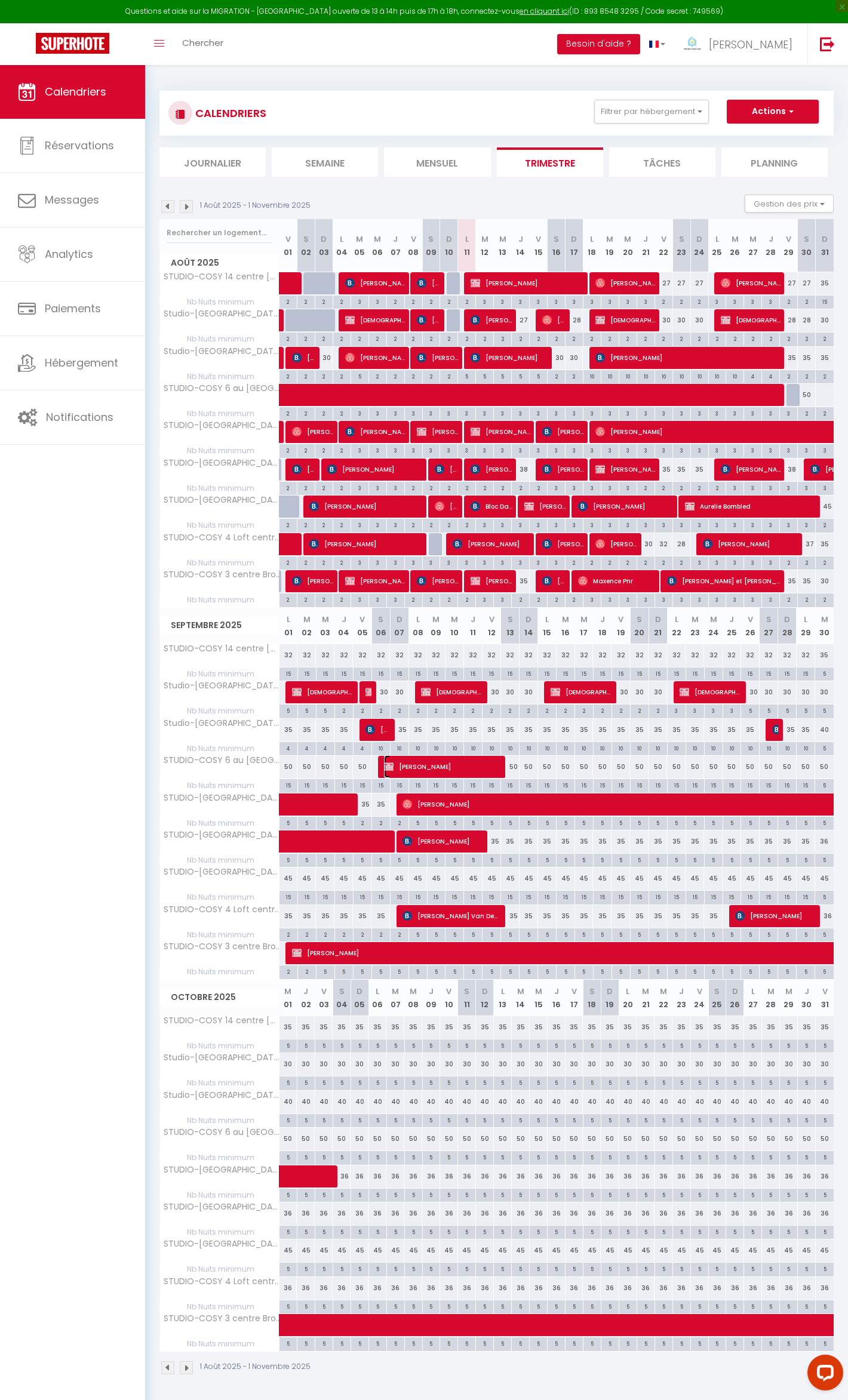
click at [433, 772] on span "[PERSON_NAME]" at bounding box center [441, 766] width 114 height 23
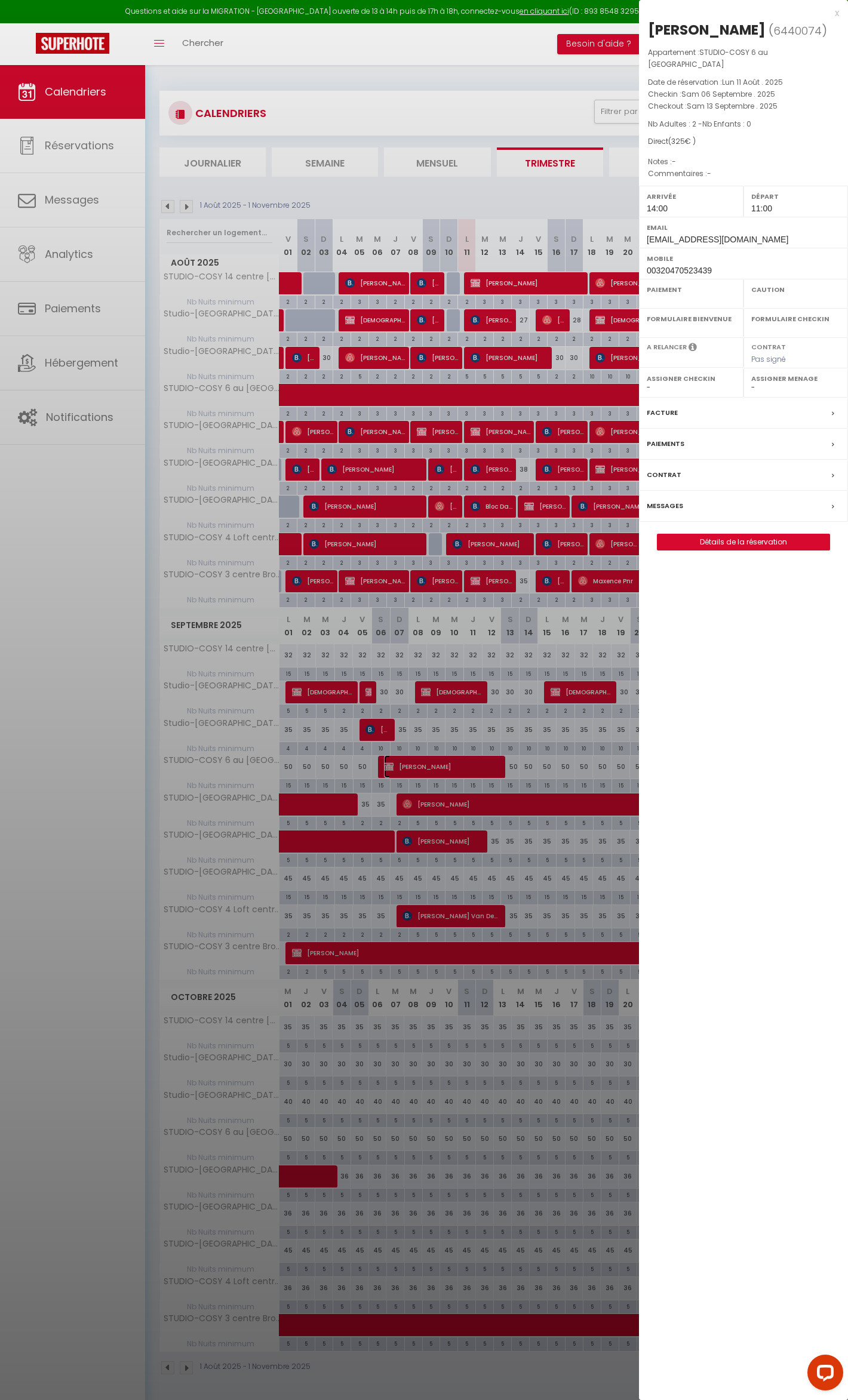
select select "OK"
select select "KO"
select select "0"
select select "1"
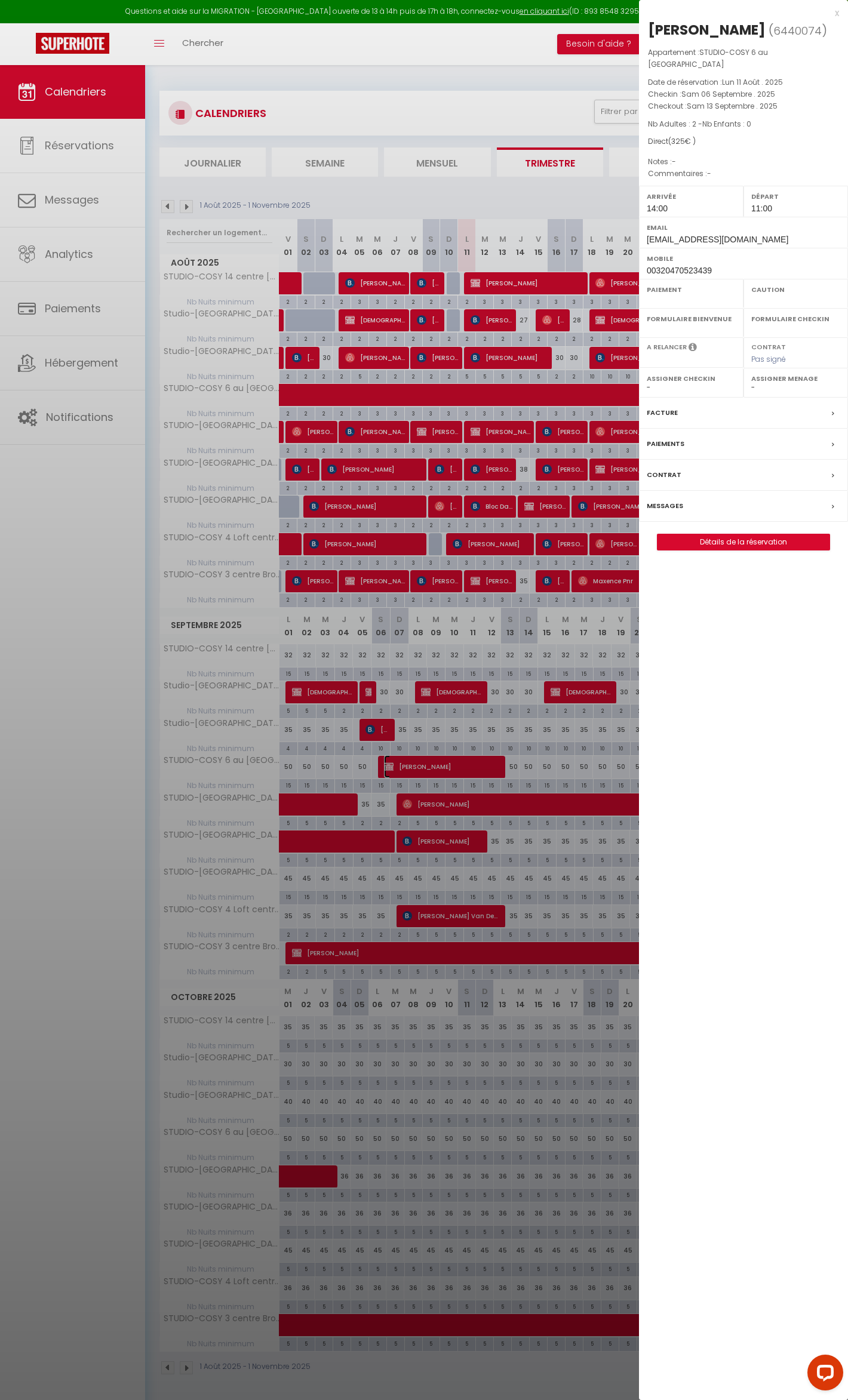
select select
click at [433, 772] on div at bounding box center [424, 700] width 848 height 1400
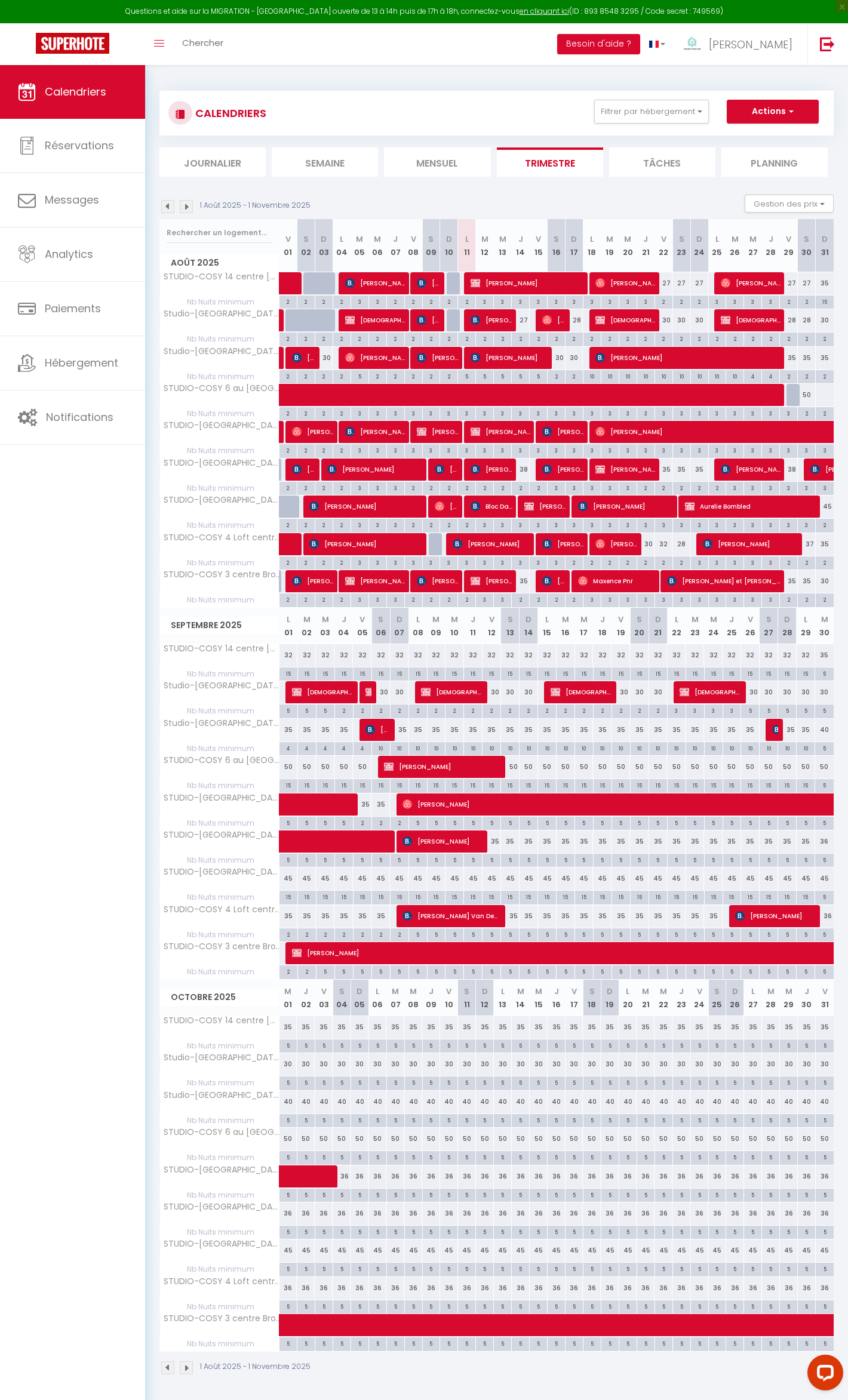
click at [374, 790] on div "15" at bounding box center [380, 785] width 18 height 11
type input "15"
type input "Sam 06 Septembre 2025"
type input "Dim 07 Septembre 2025"
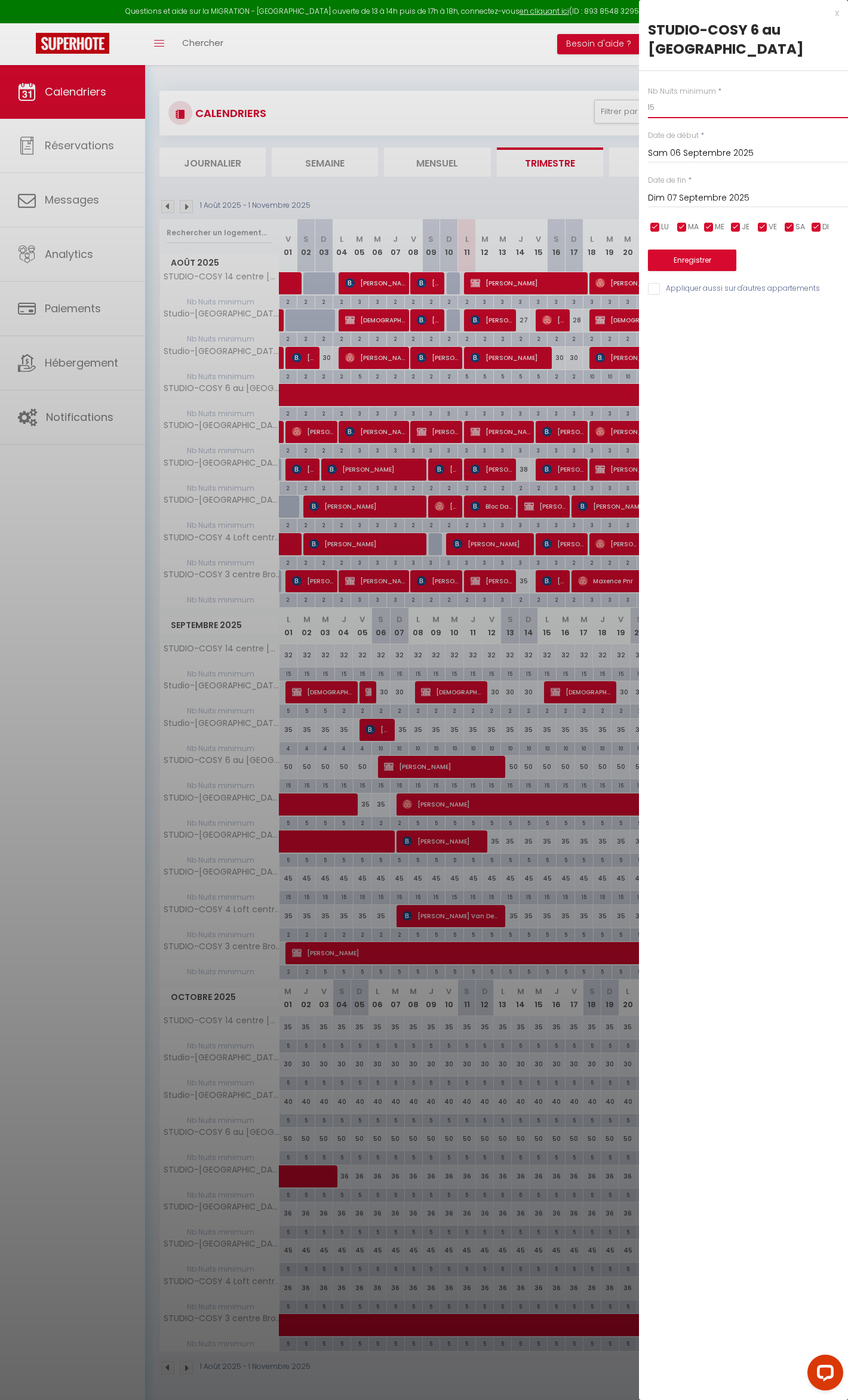
click at [680, 104] on input "15" at bounding box center [748, 107] width 200 height 21
click at [692, 200] on input "Dim 07 Septembre 2025" at bounding box center [748, 198] width 200 height 16
click at [691, 153] on input "Sam 06 Septembre 2025" at bounding box center [748, 153] width 200 height 16
click at [661, 173] on span "<" at bounding box center [662, 174] width 26 height 24
click at [656, 110] on input "13" at bounding box center [748, 107] width 200 height 21
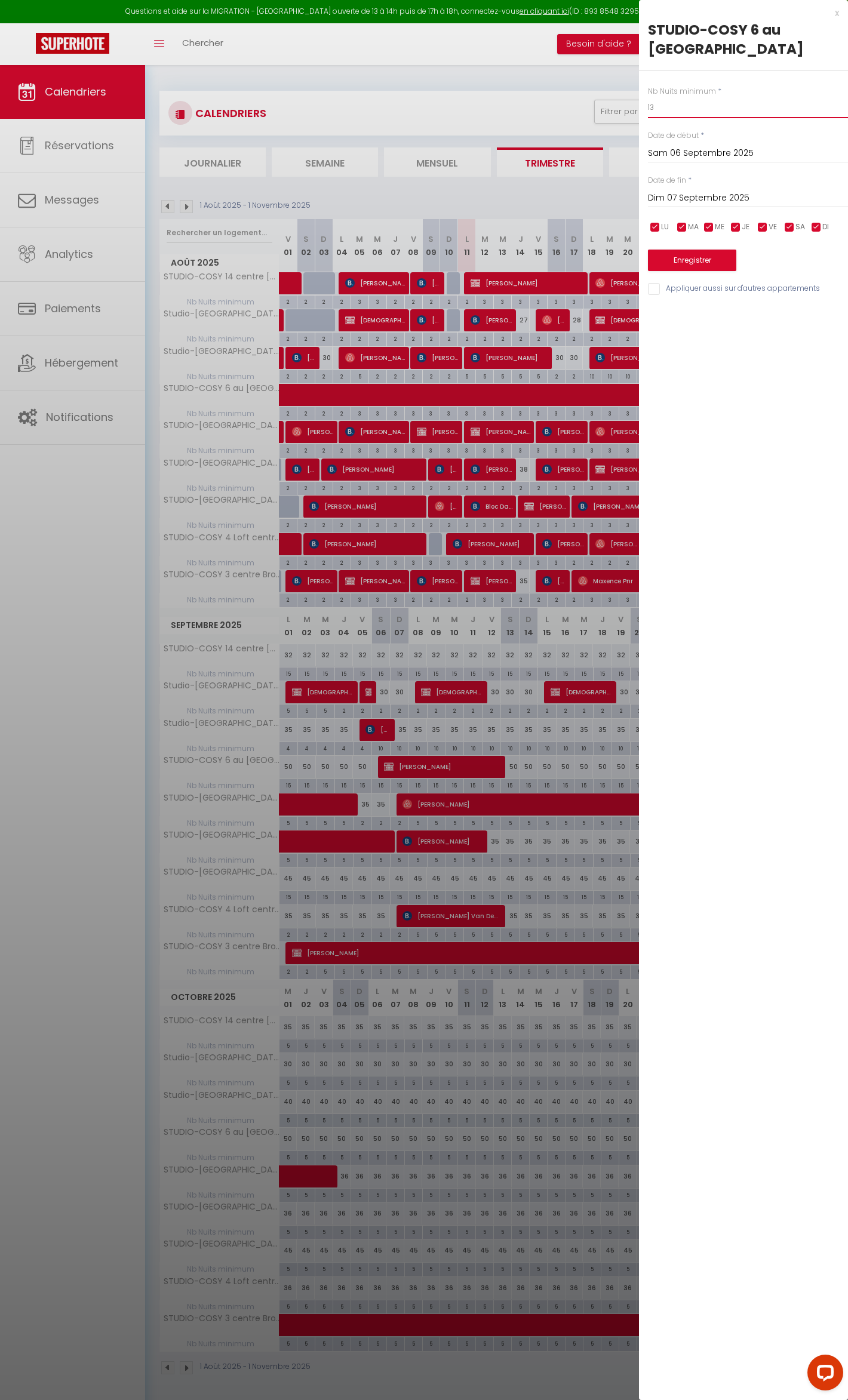
type input "1"
type input "2"
click at [678, 149] on input "Sam 06 Septembre 2025" at bounding box center [748, 153] width 200 height 16
click at [780, 314] on span "29" at bounding box center [789, 317] width 26 height 24
type input "Ven 29 Août 2025"
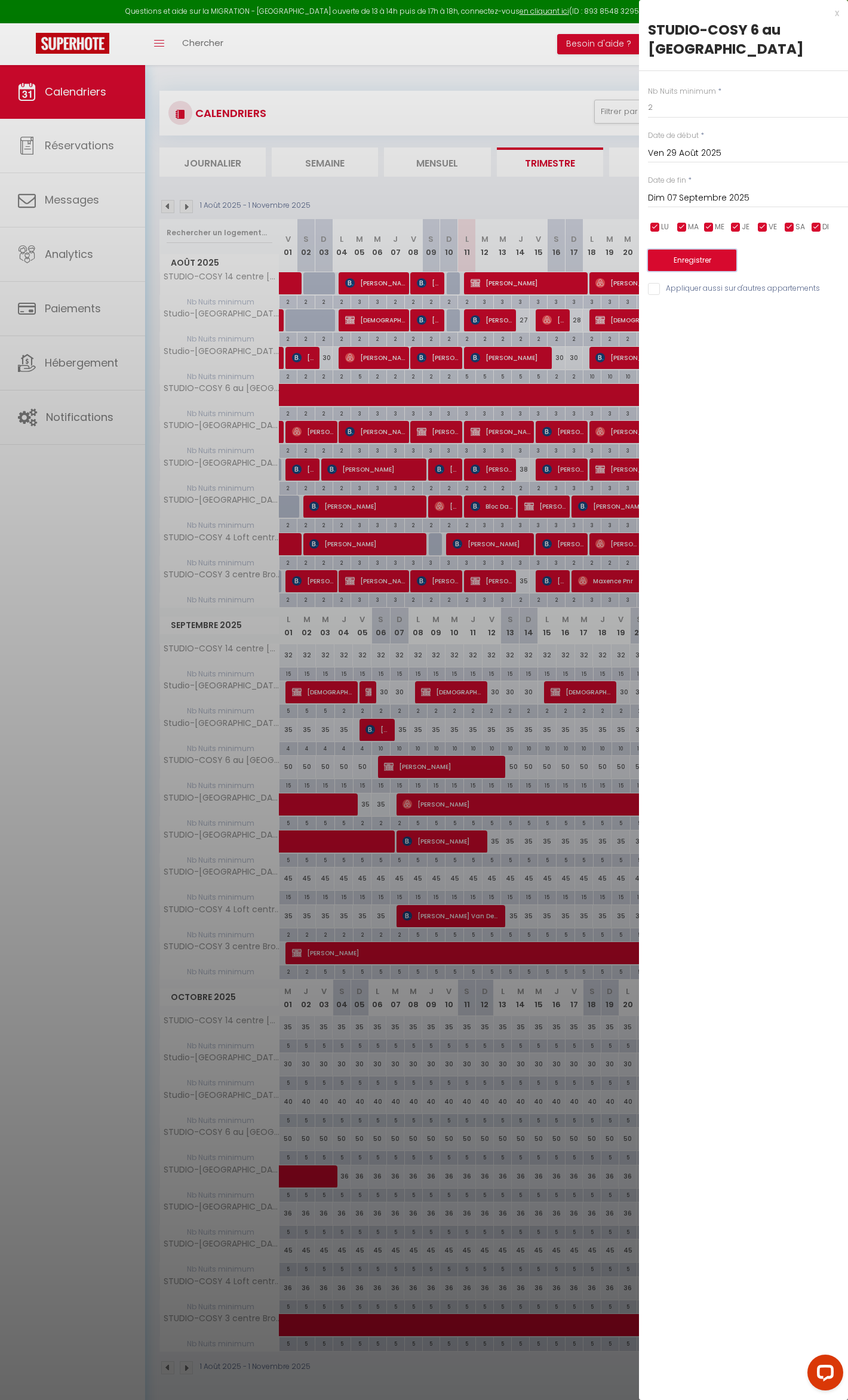
click at [703, 259] on button "Enregistrer" at bounding box center [692, 260] width 89 height 21
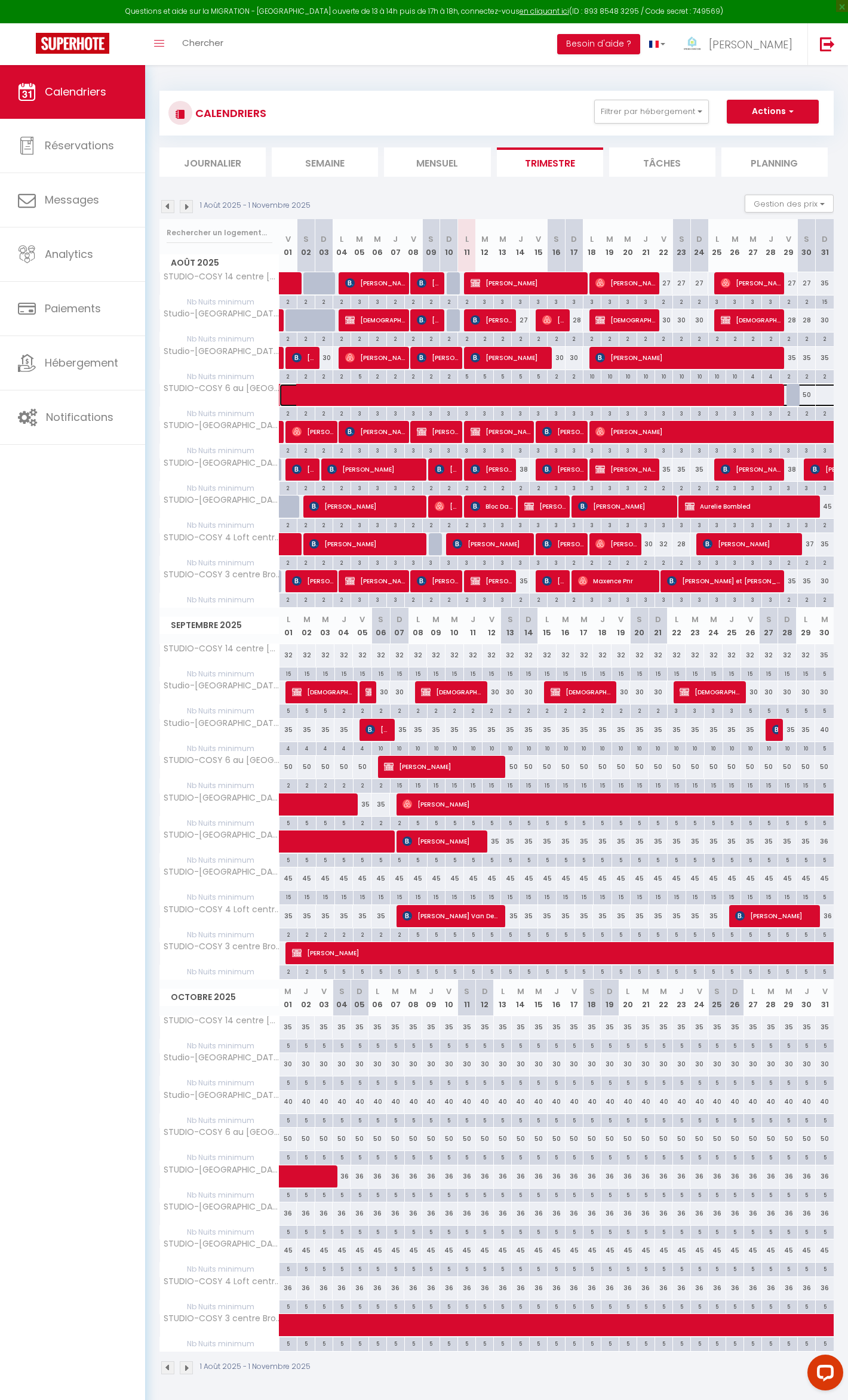
click at [821, 400] on span at bounding box center [677, 395] width 769 height 23
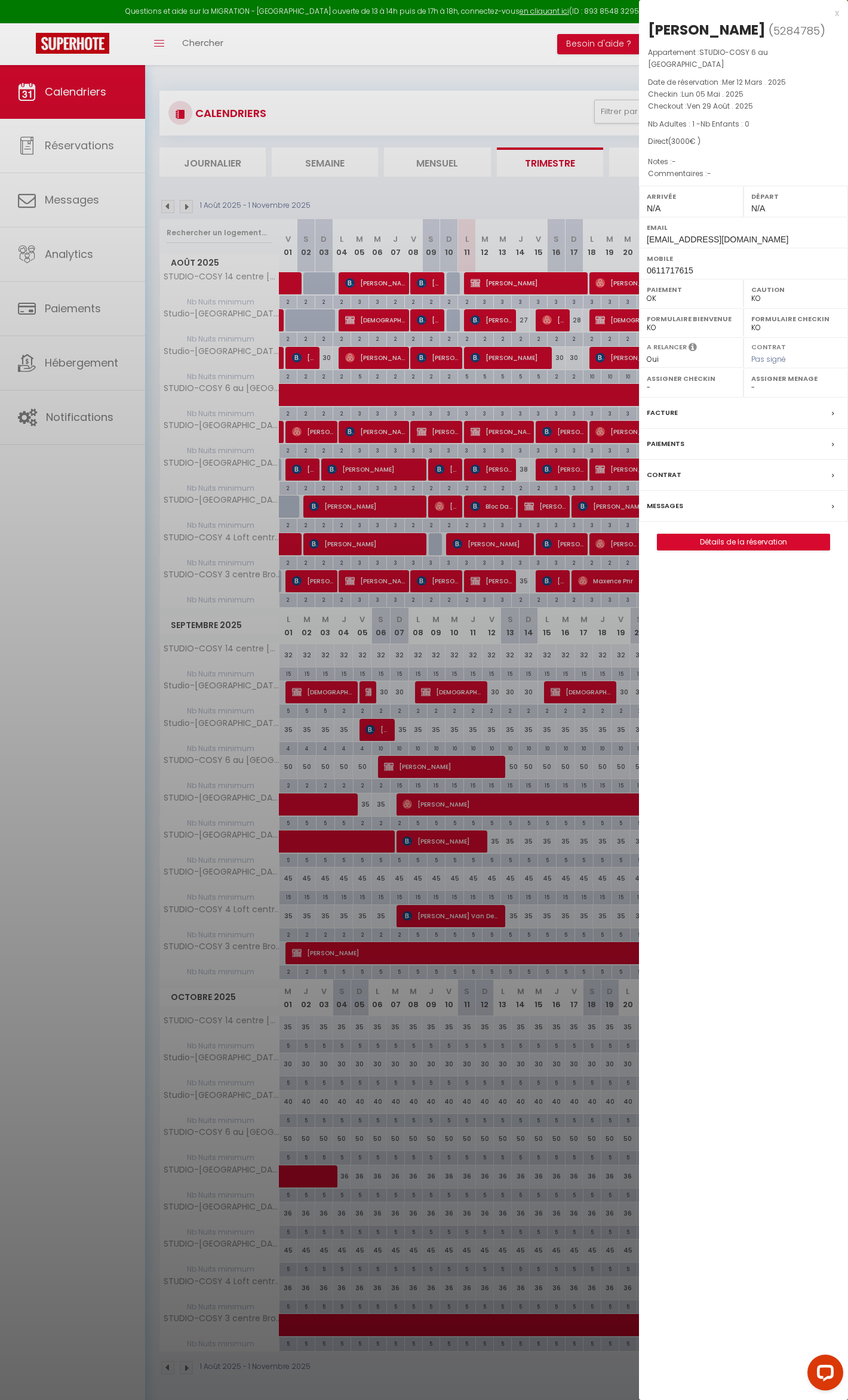
click at [805, 580] on div "x [PERSON_NAME] ( 5284785 ) Appartement : STUDIO-COSY 6 au Centre Bourbourg Dat…" at bounding box center [743, 700] width 209 height 1400
click at [558, 514] on div at bounding box center [424, 700] width 848 height 1400
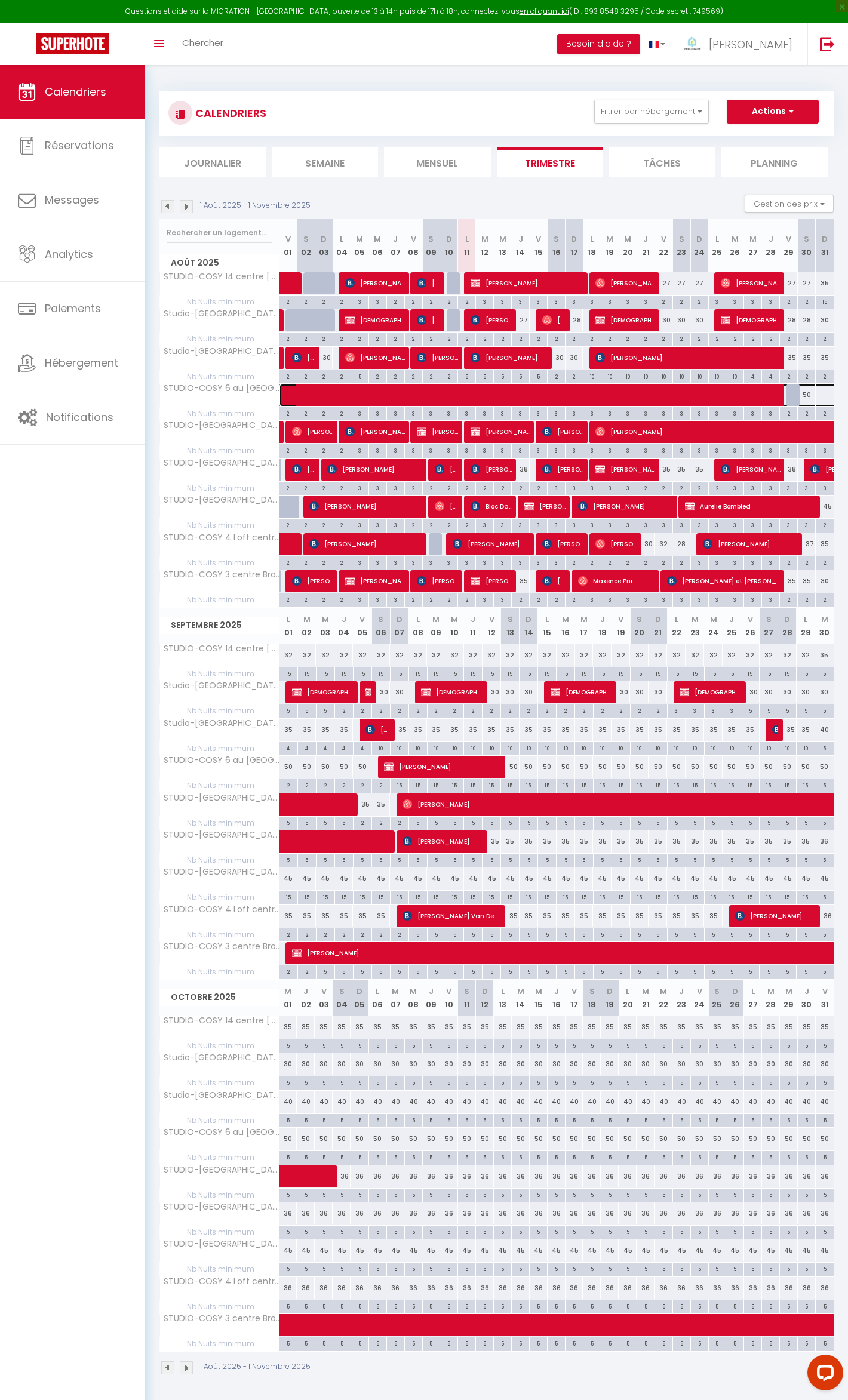
click at [829, 395] on span at bounding box center [677, 395] width 769 height 23
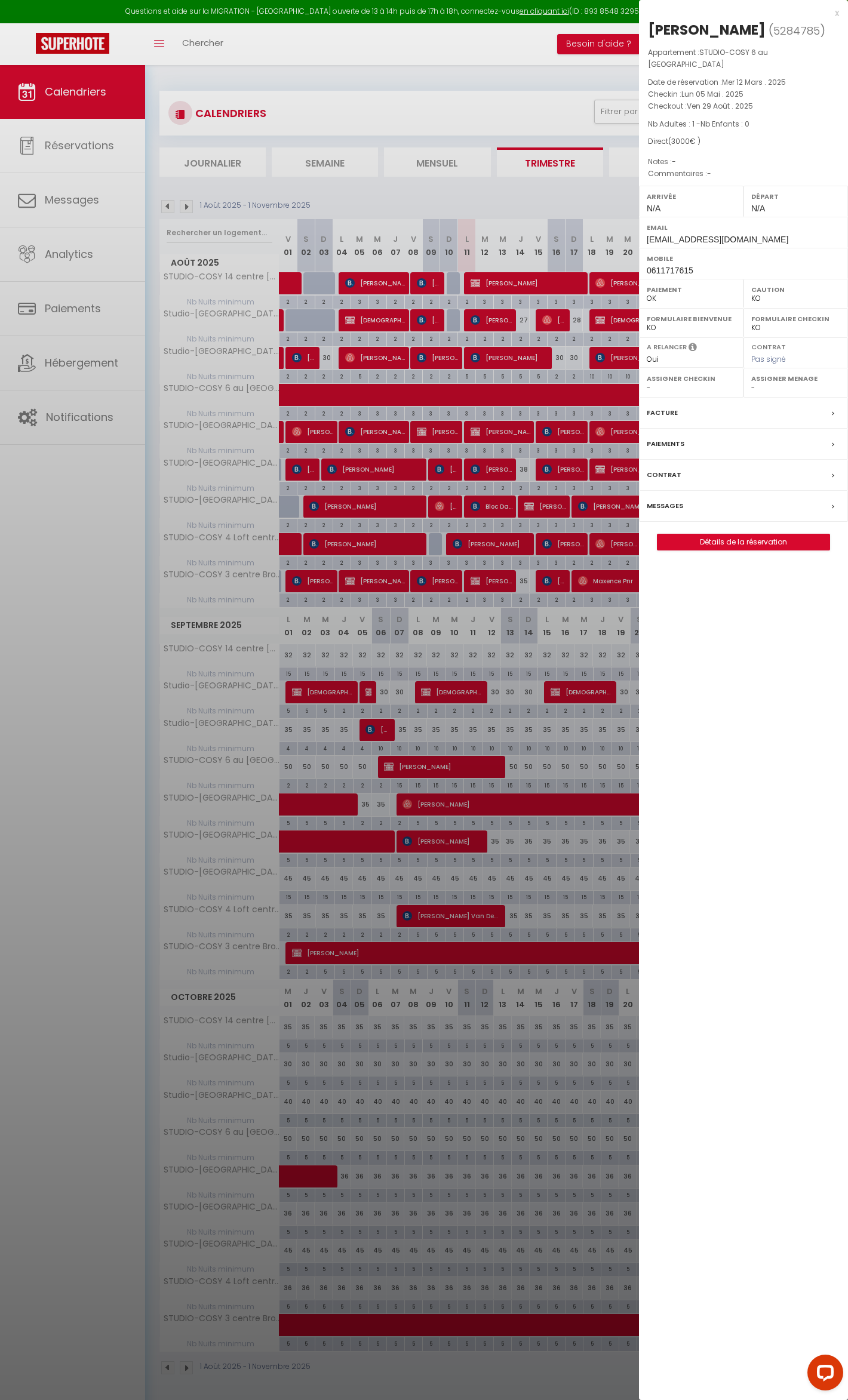
click at [447, 527] on div at bounding box center [424, 700] width 848 height 1400
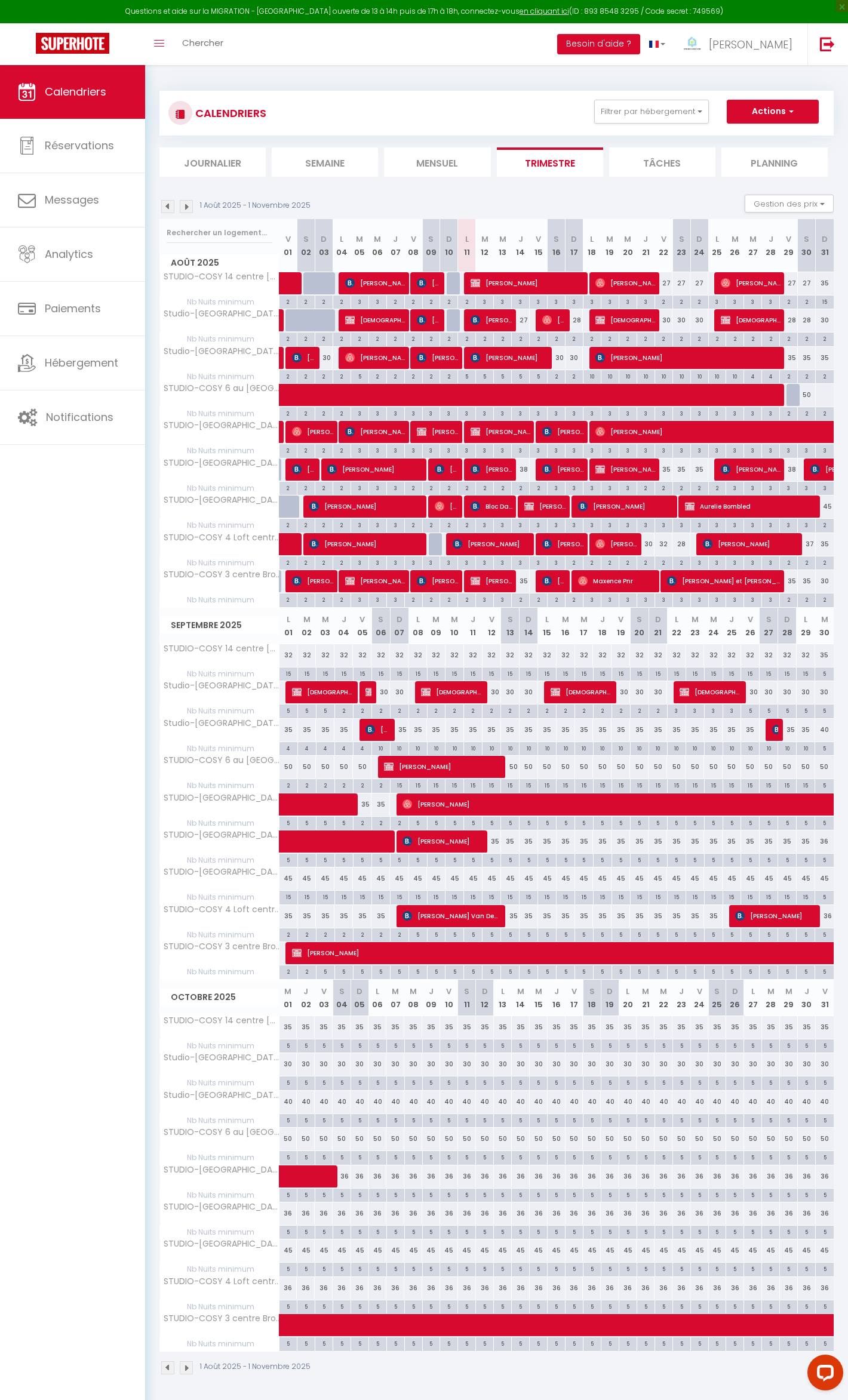
click at [462, 160] on li "Mensuel" at bounding box center [437, 162] width 106 height 30
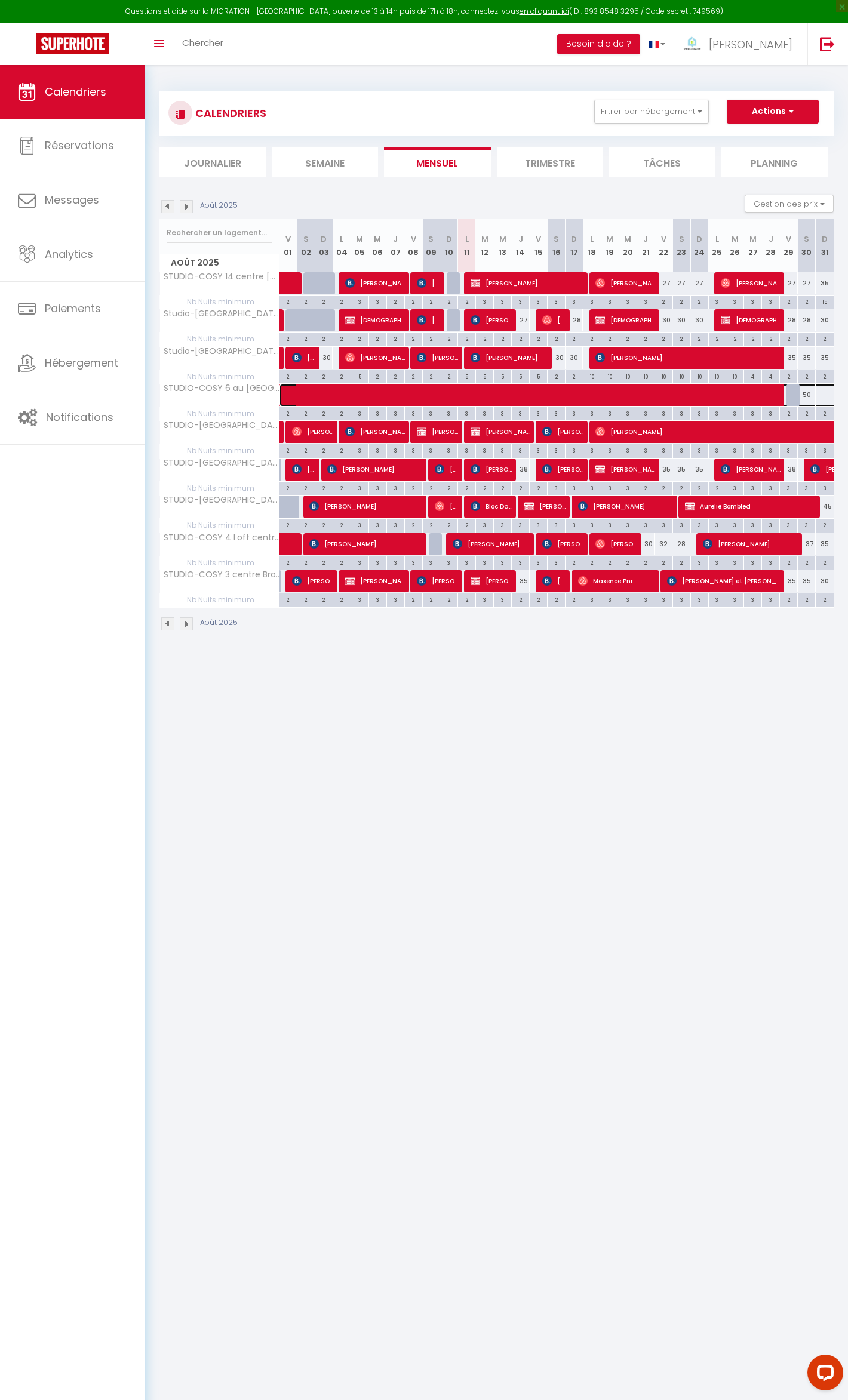
click at [830, 392] on span at bounding box center [677, 395] width 769 height 23
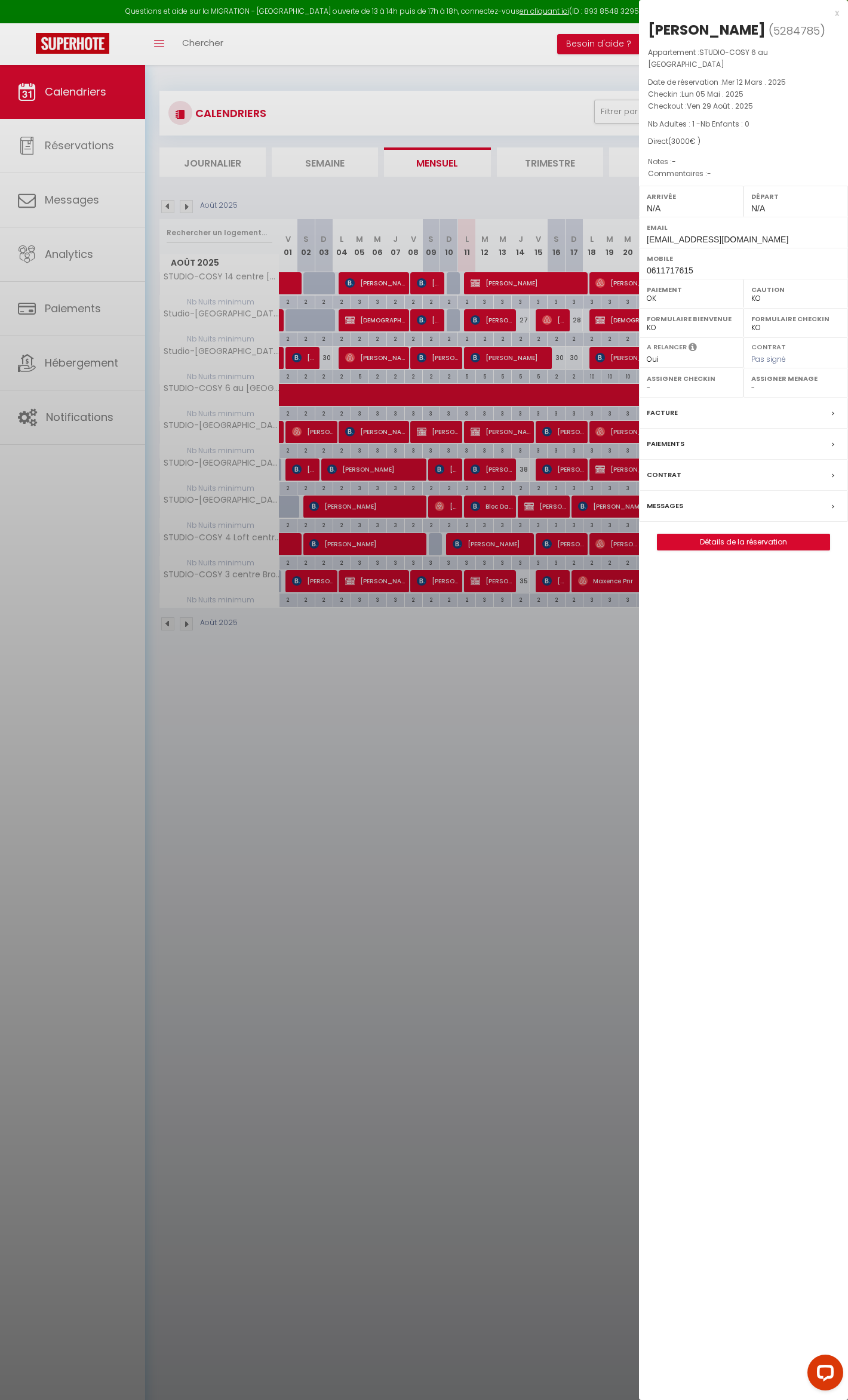
click at [485, 385] on div at bounding box center [424, 700] width 848 height 1400
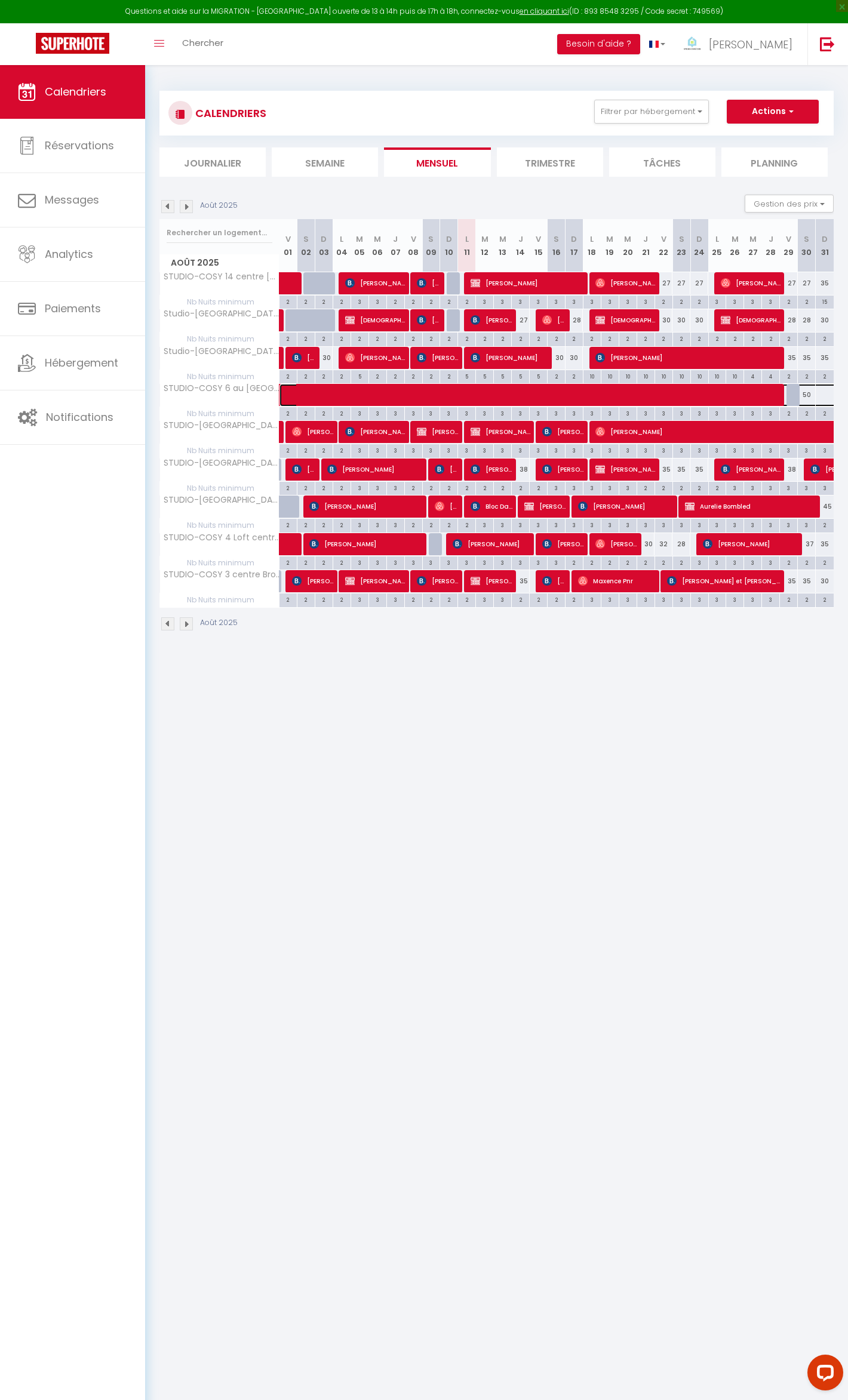
click at [804, 393] on span at bounding box center [677, 395] width 769 height 23
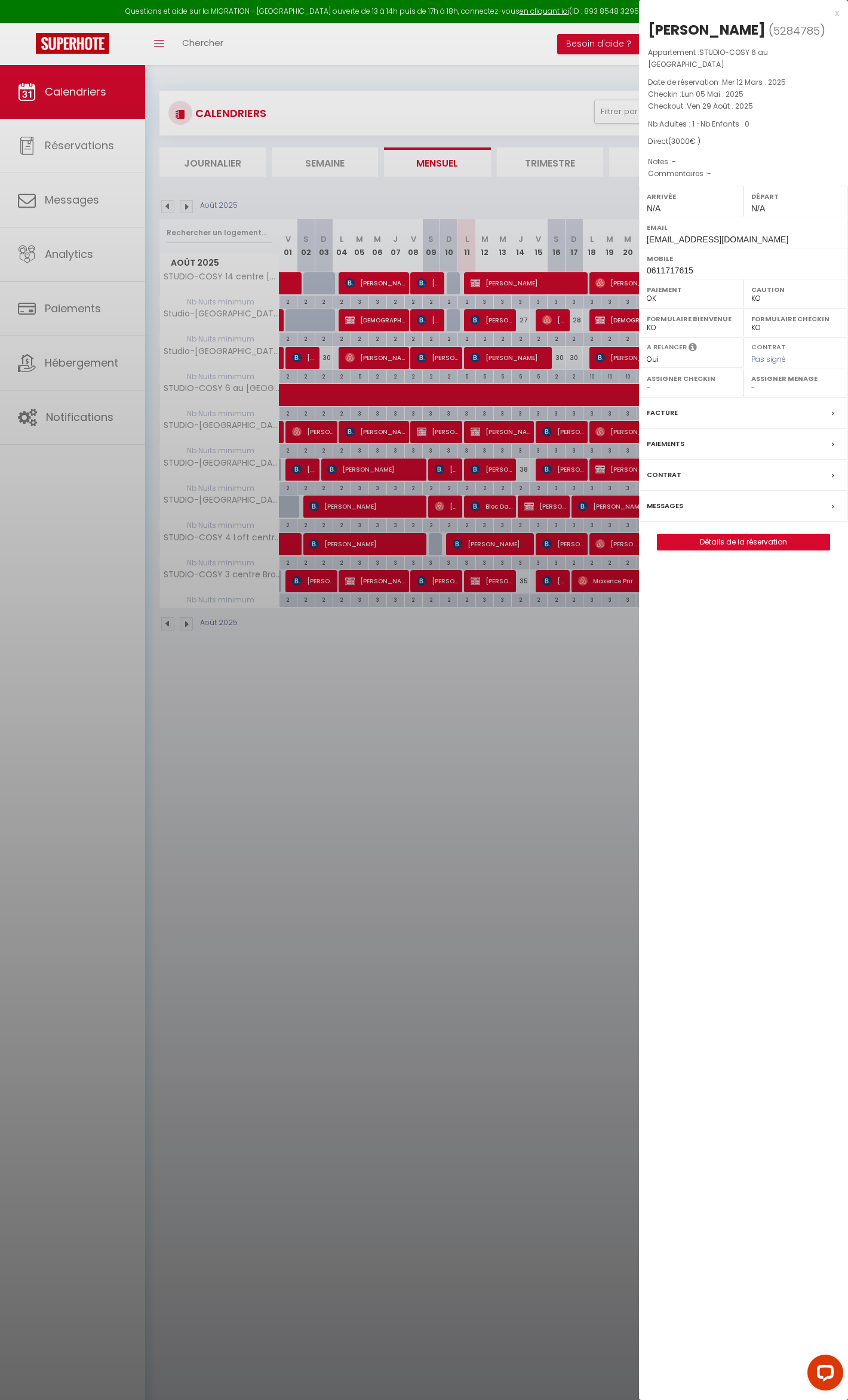
click at [589, 388] on div at bounding box center [424, 700] width 848 height 1400
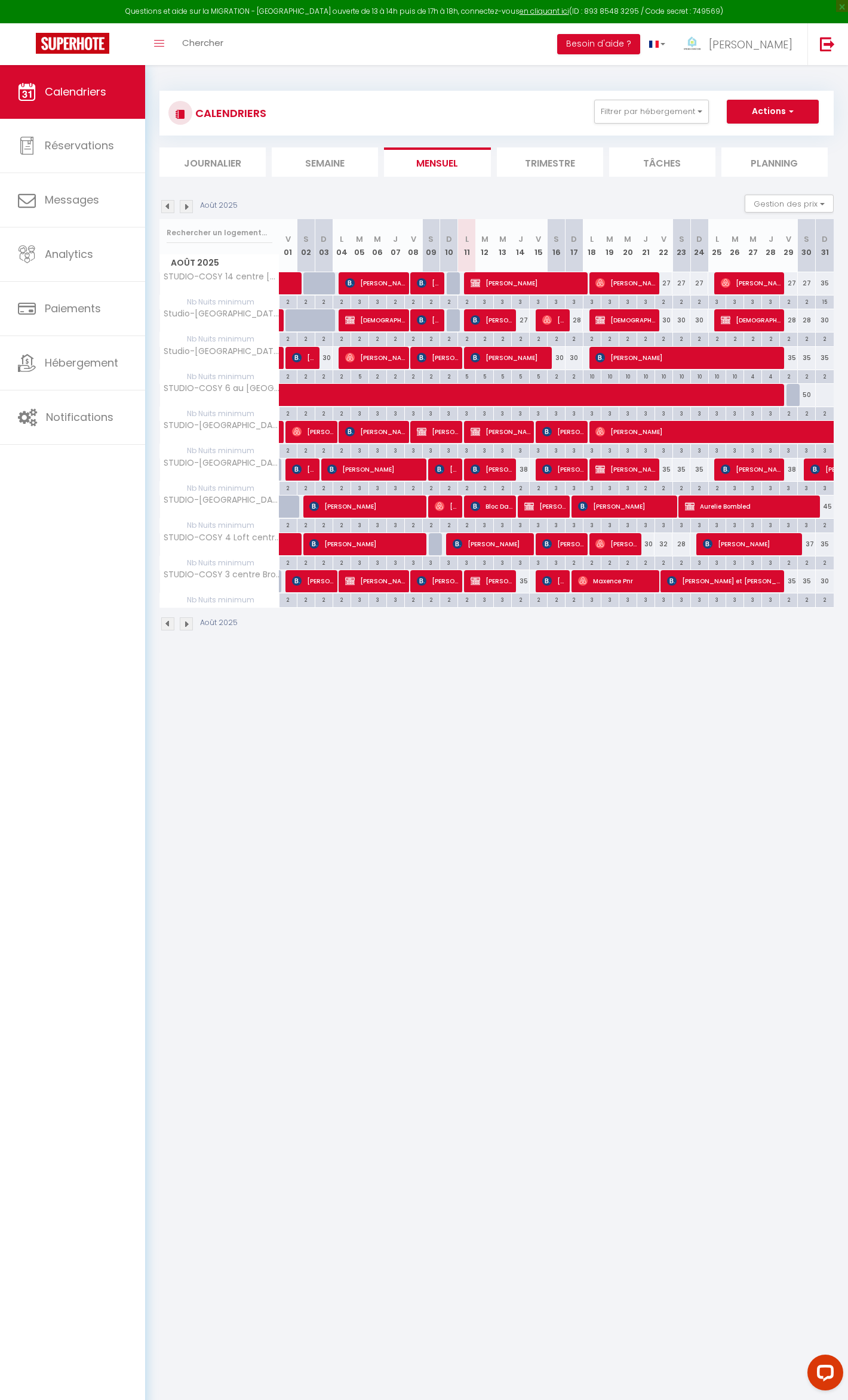
click at [336, 161] on li "Semaine" at bounding box center [325, 162] width 106 height 30
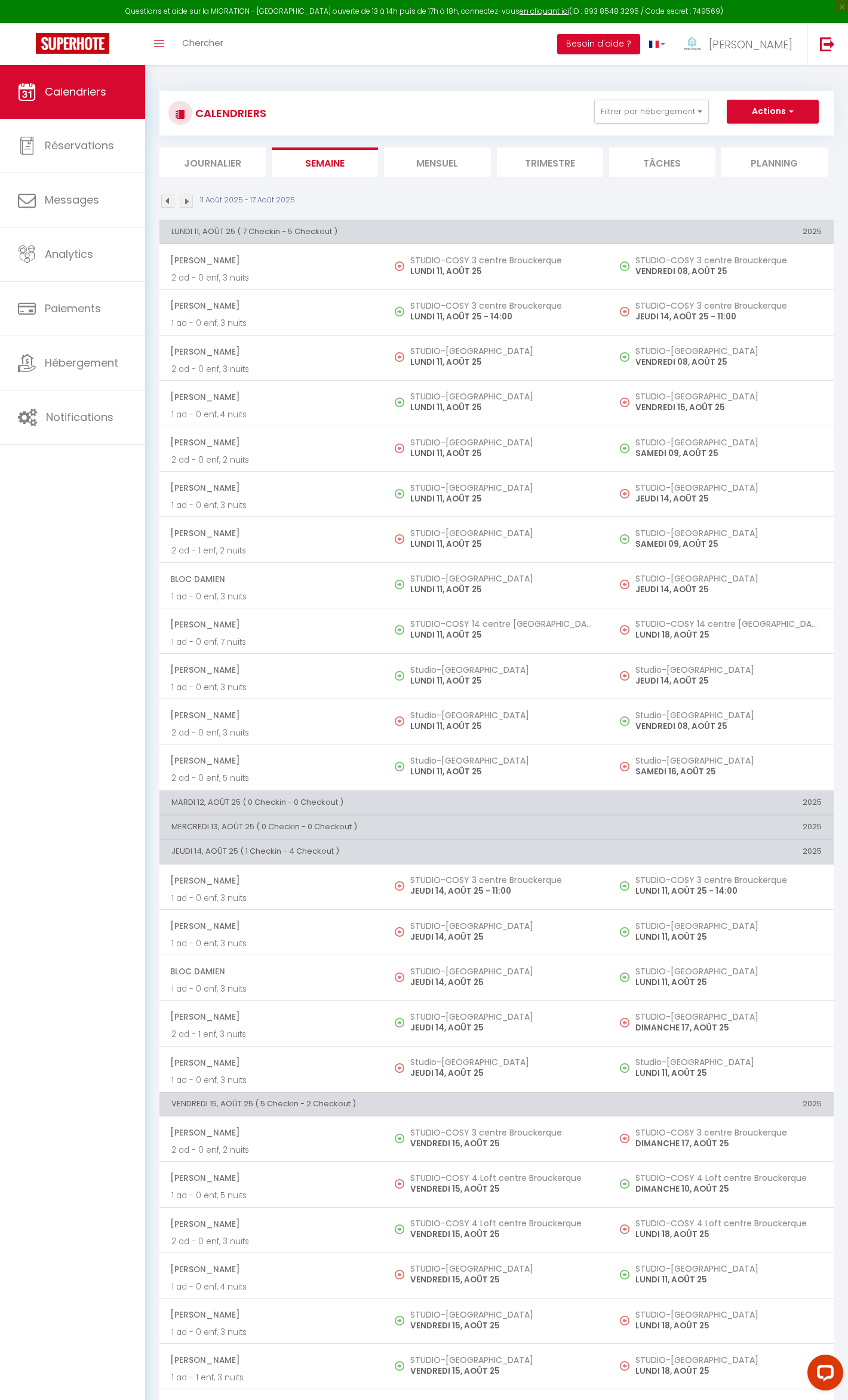
click at [443, 172] on li "Mensuel" at bounding box center [437, 162] width 106 height 30
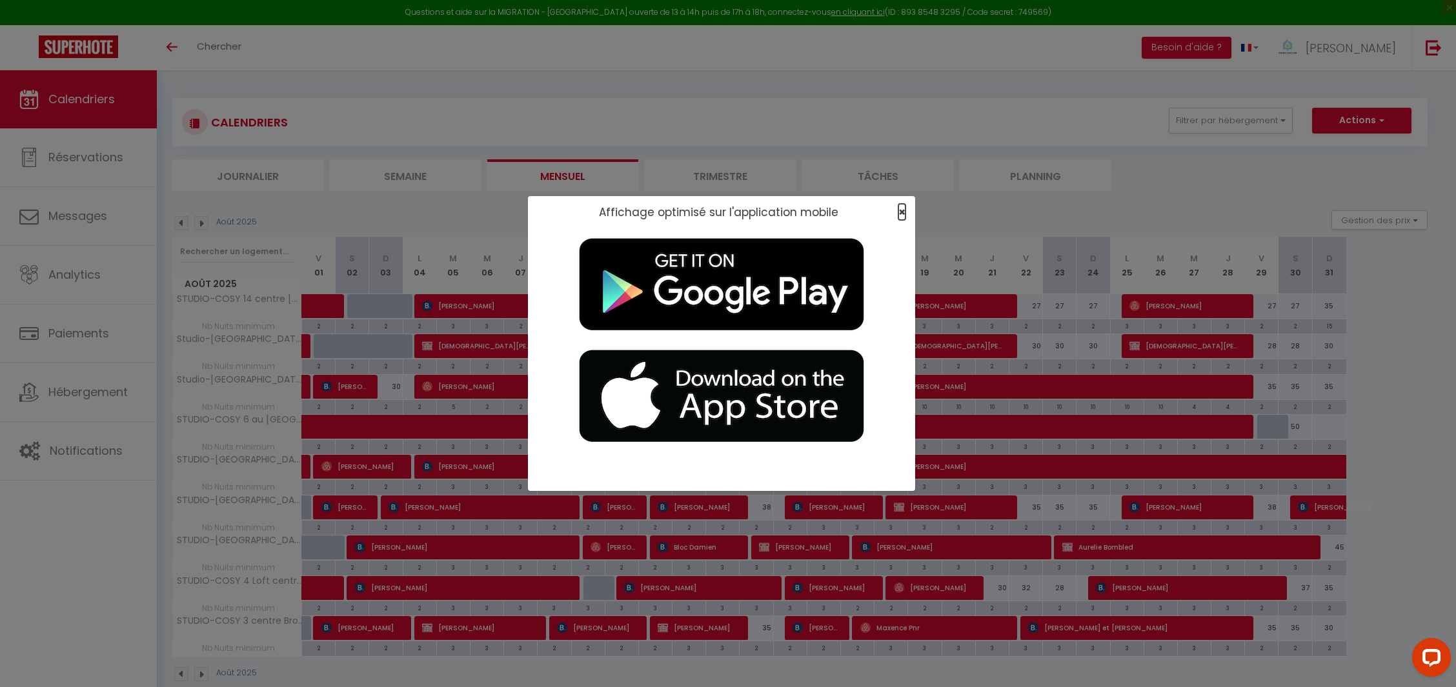
click at [905, 210] on span "×" at bounding box center [901, 212] width 7 height 16
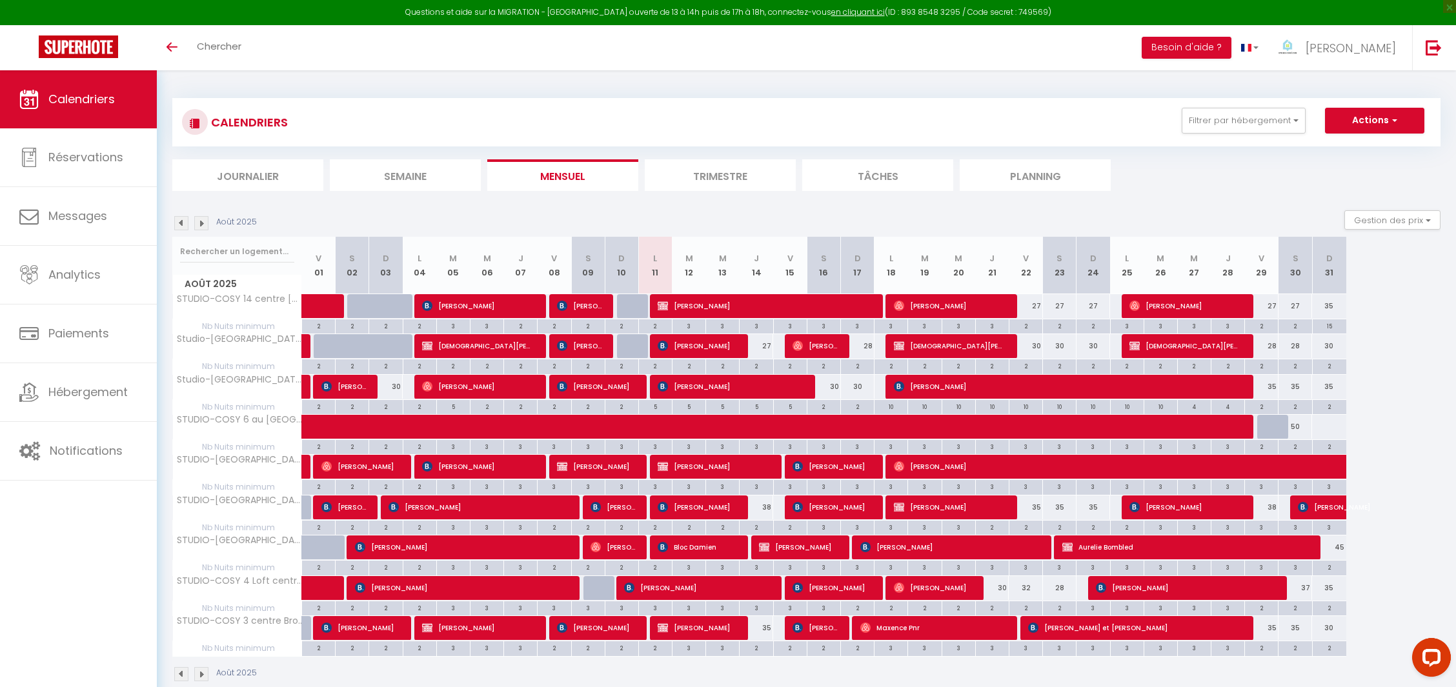
click at [916, 418] on div at bounding box center [1328, 427] width 35 height 24
type input "Dim 31 Août 2025"
type input "Lun 01 Septembre 2025"
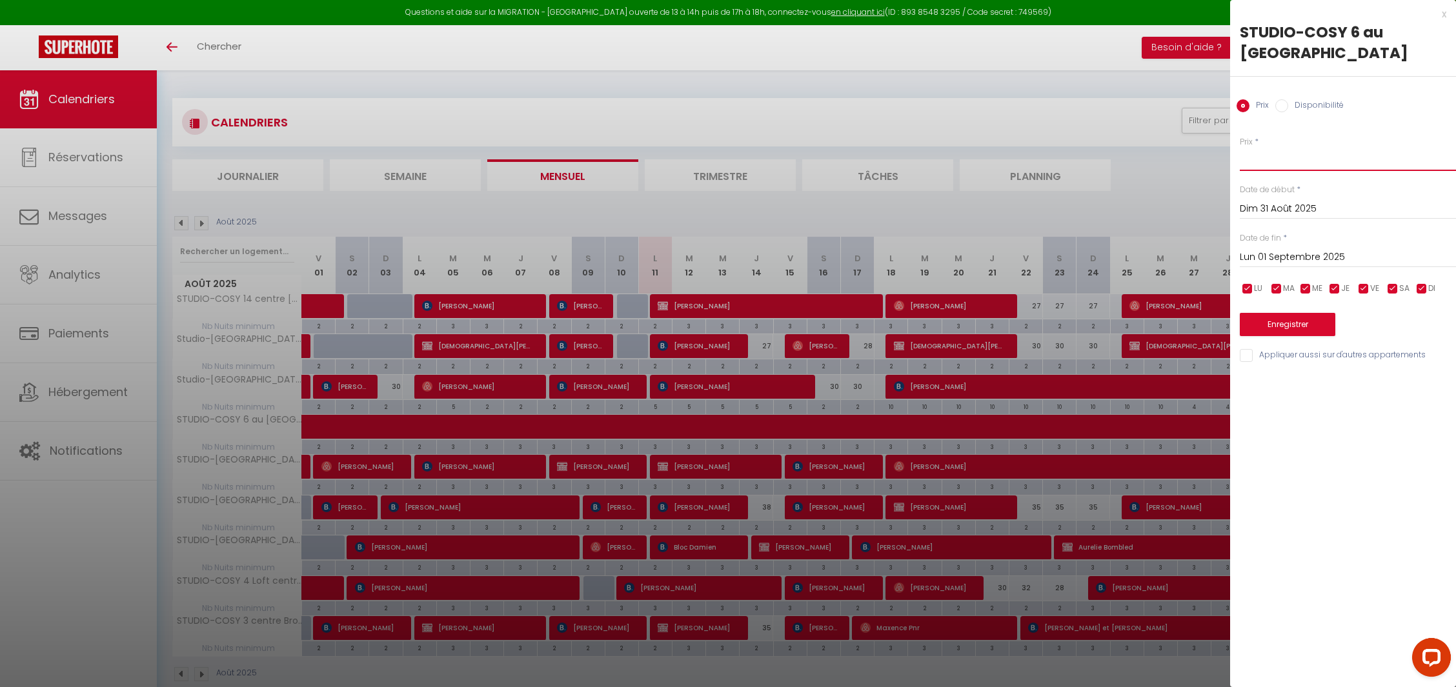
click at [916, 166] on input "Prix" at bounding box center [1348, 159] width 216 height 23
type input "50"
click at [916, 321] on button "Enregistrer" at bounding box center [1288, 324] width 96 height 23
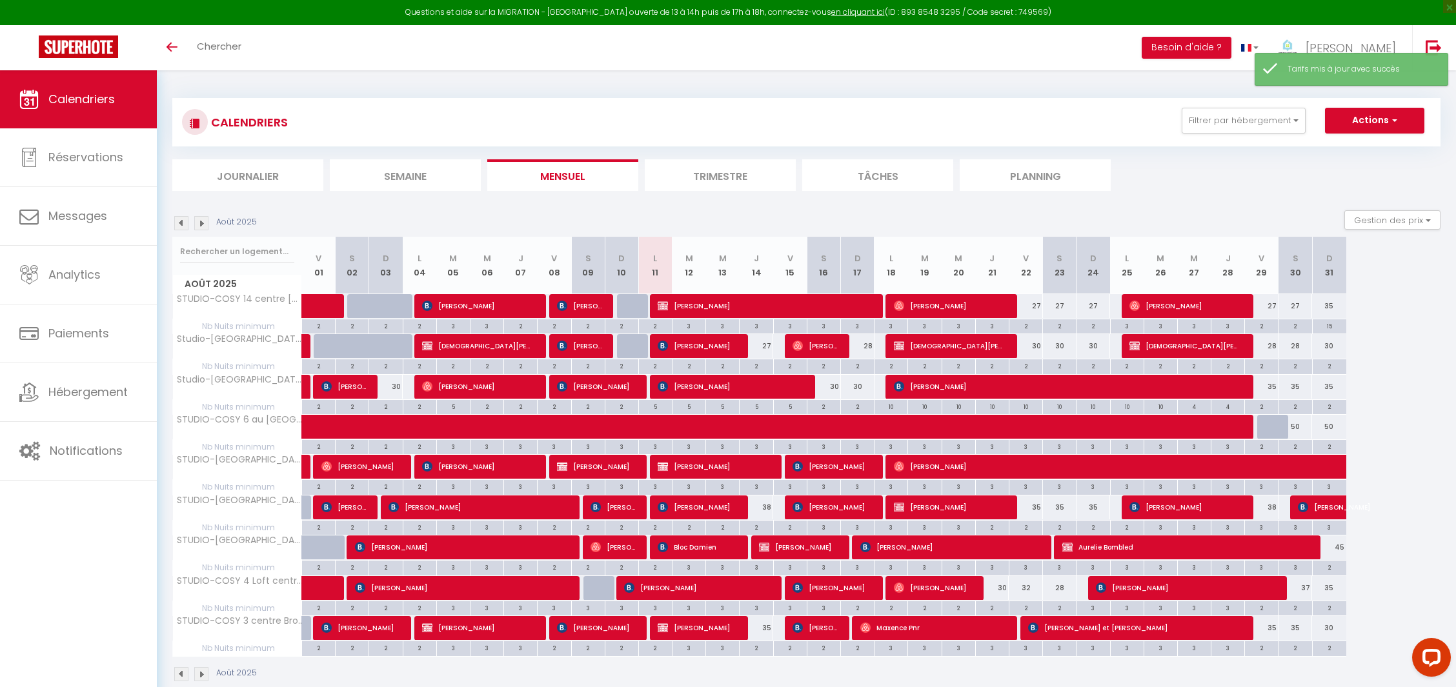
click at [201, 219] on img at bounding box center [201, 223] width 14 height 14
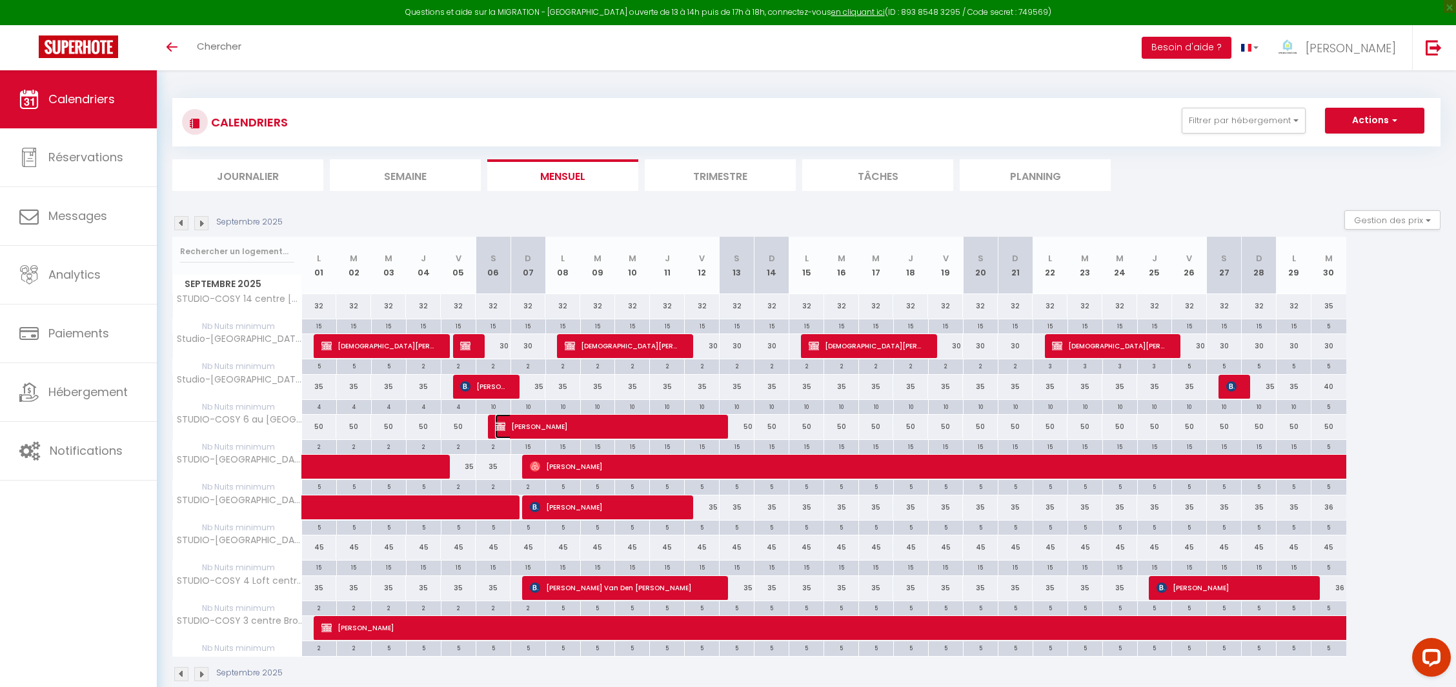
click at [591, 423] on span "[PERSON_NAME]" at bounding box center [605, 426] width 221 height 25
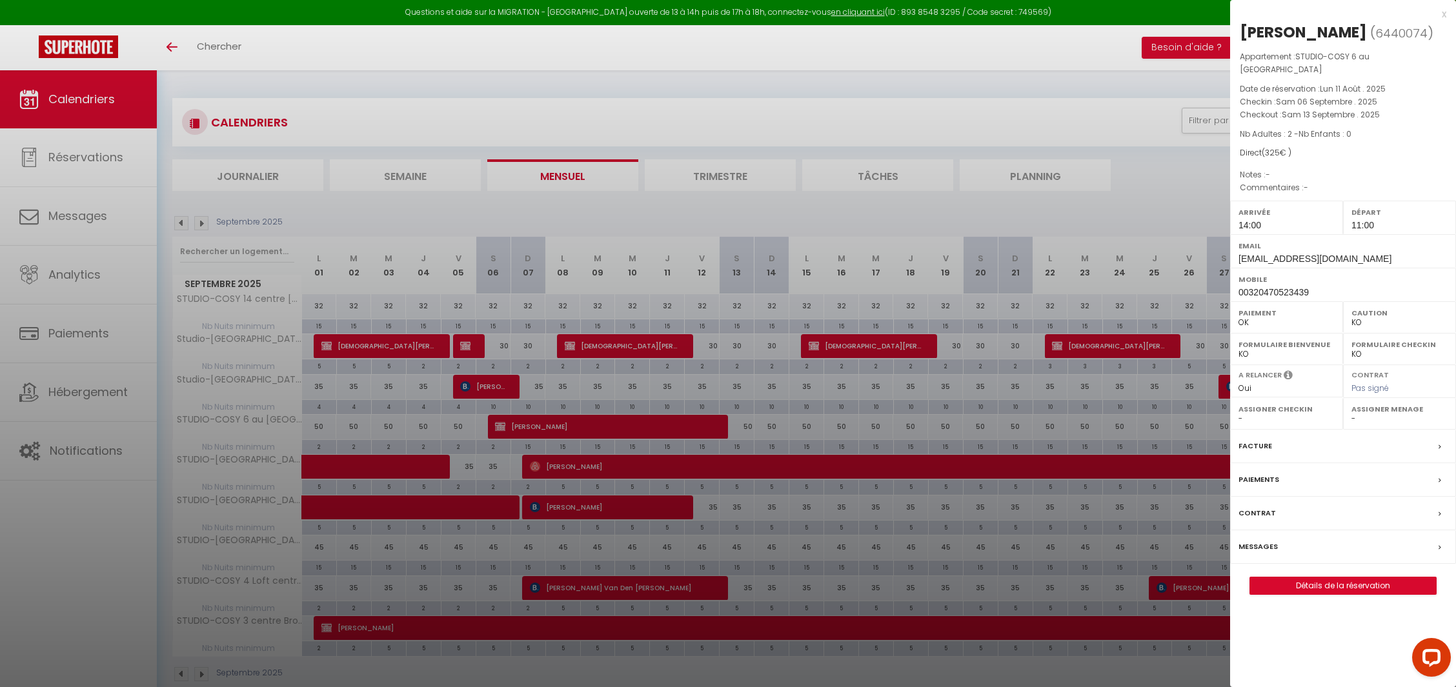
click at [591, 423] on div at bounding box center [728, 343] width 1456 height 687
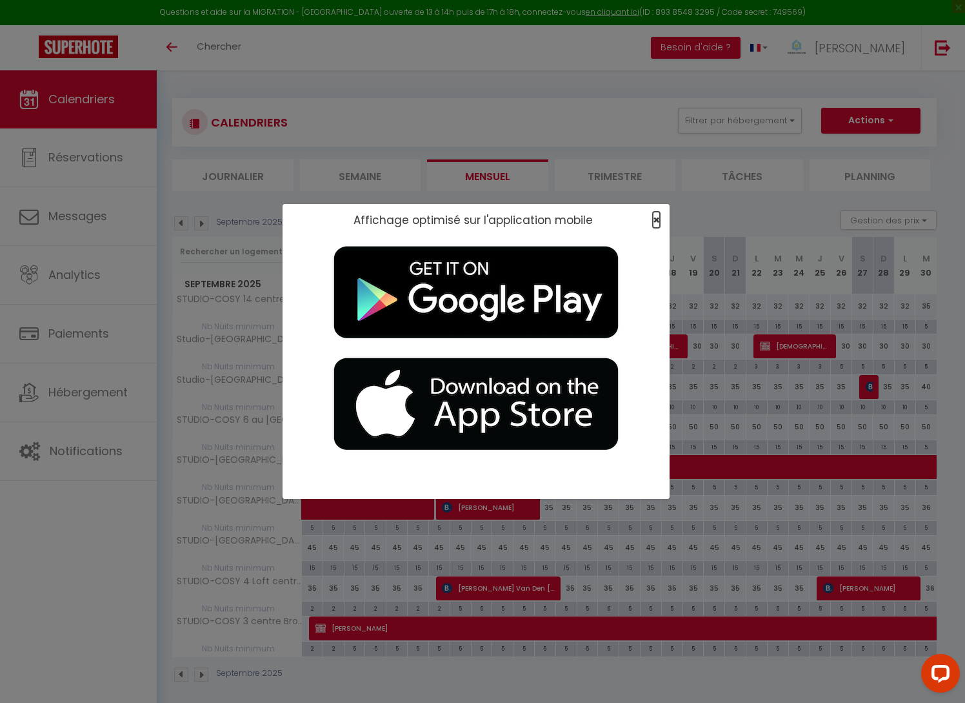
click at [654, 220] on span "×" at bounding box center [656, 220] width 7 height 16
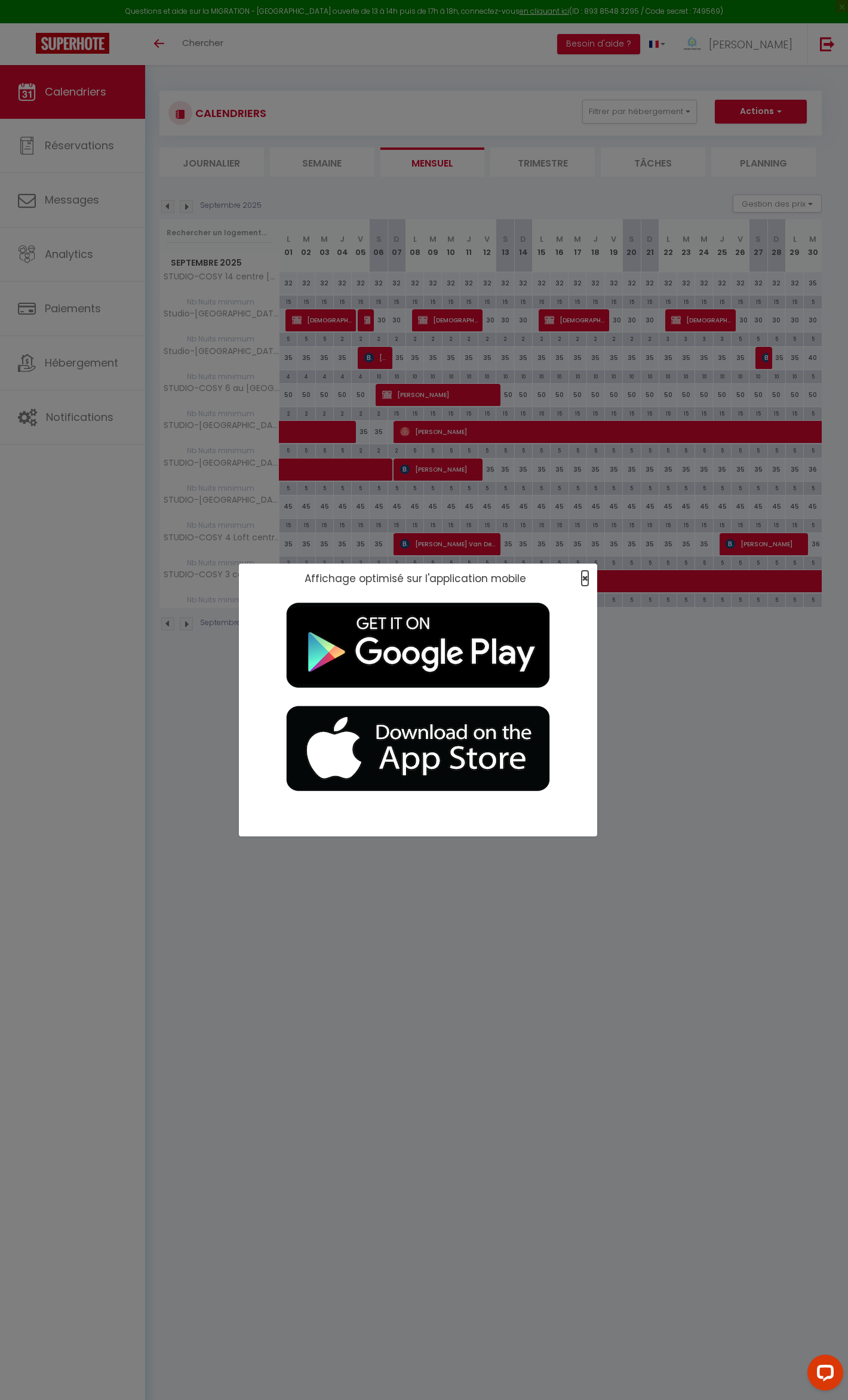
click at [581, 580] on span "×" at bounding box center [584, 578] width 6 height 15
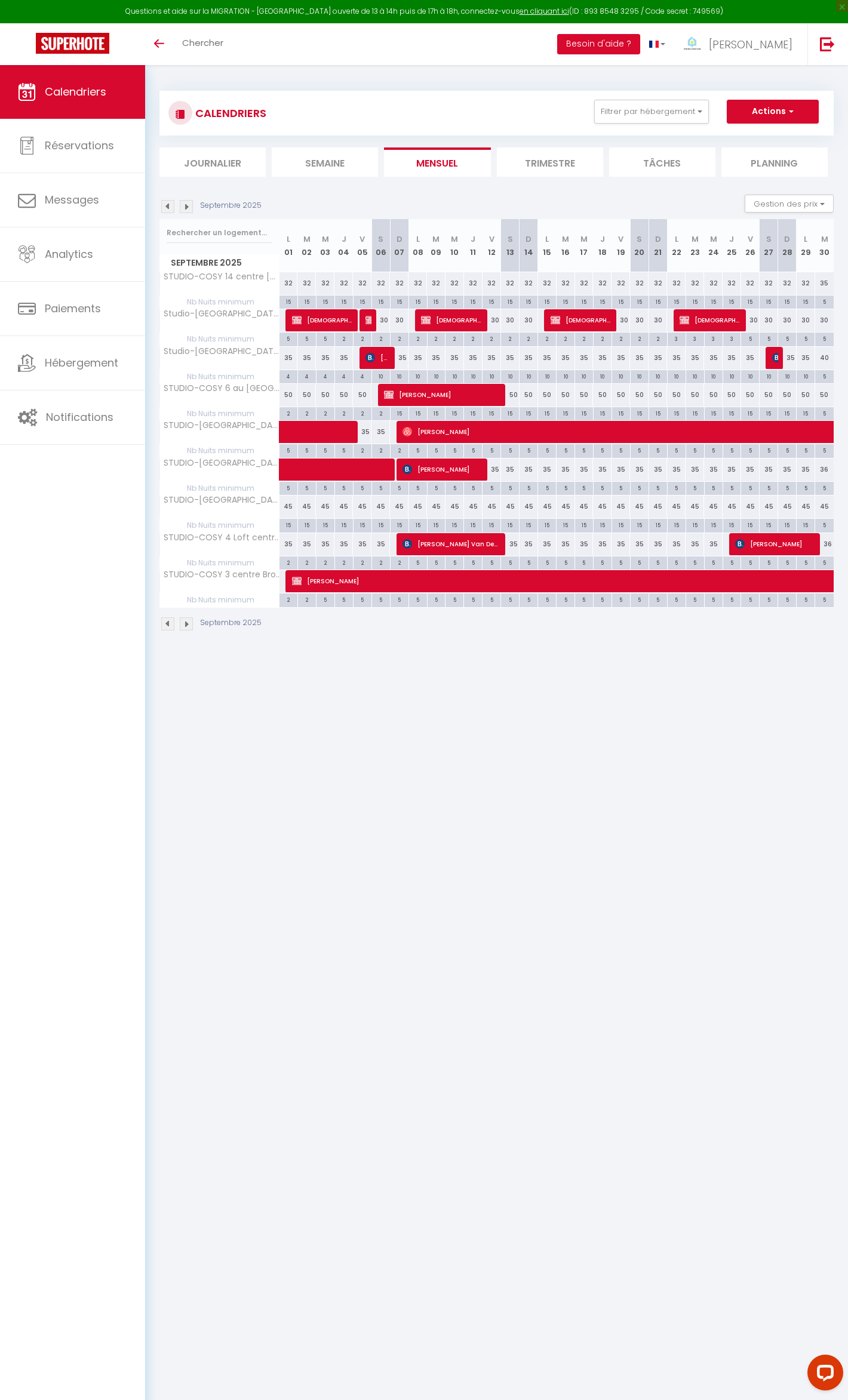
click at [547, 160] on li "Trimestre" at bounding box center [550, 162] width 106 height 30
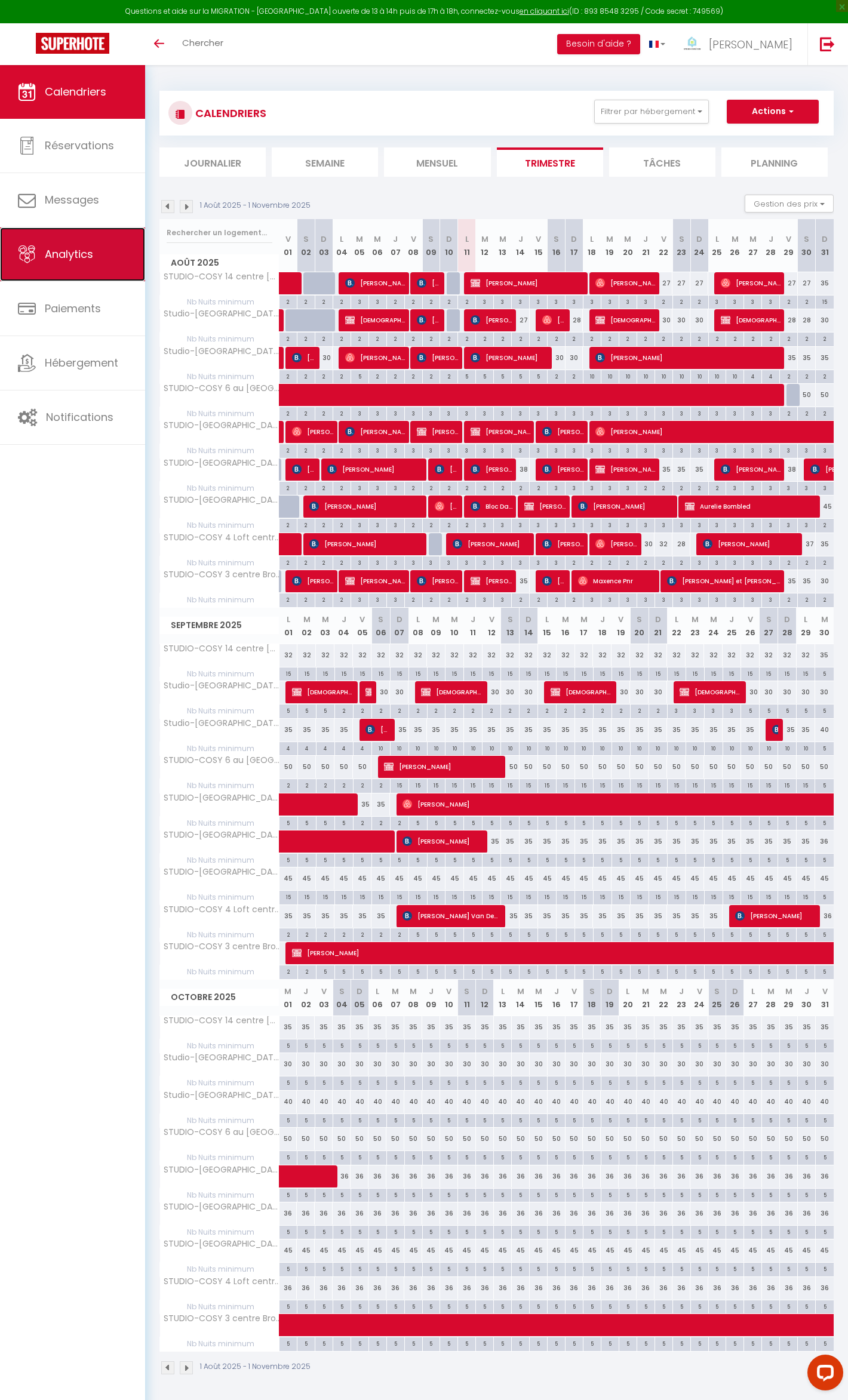
click at [89, 251] on span "Analytics" at bounding box center [69, 254] width 48 height 15
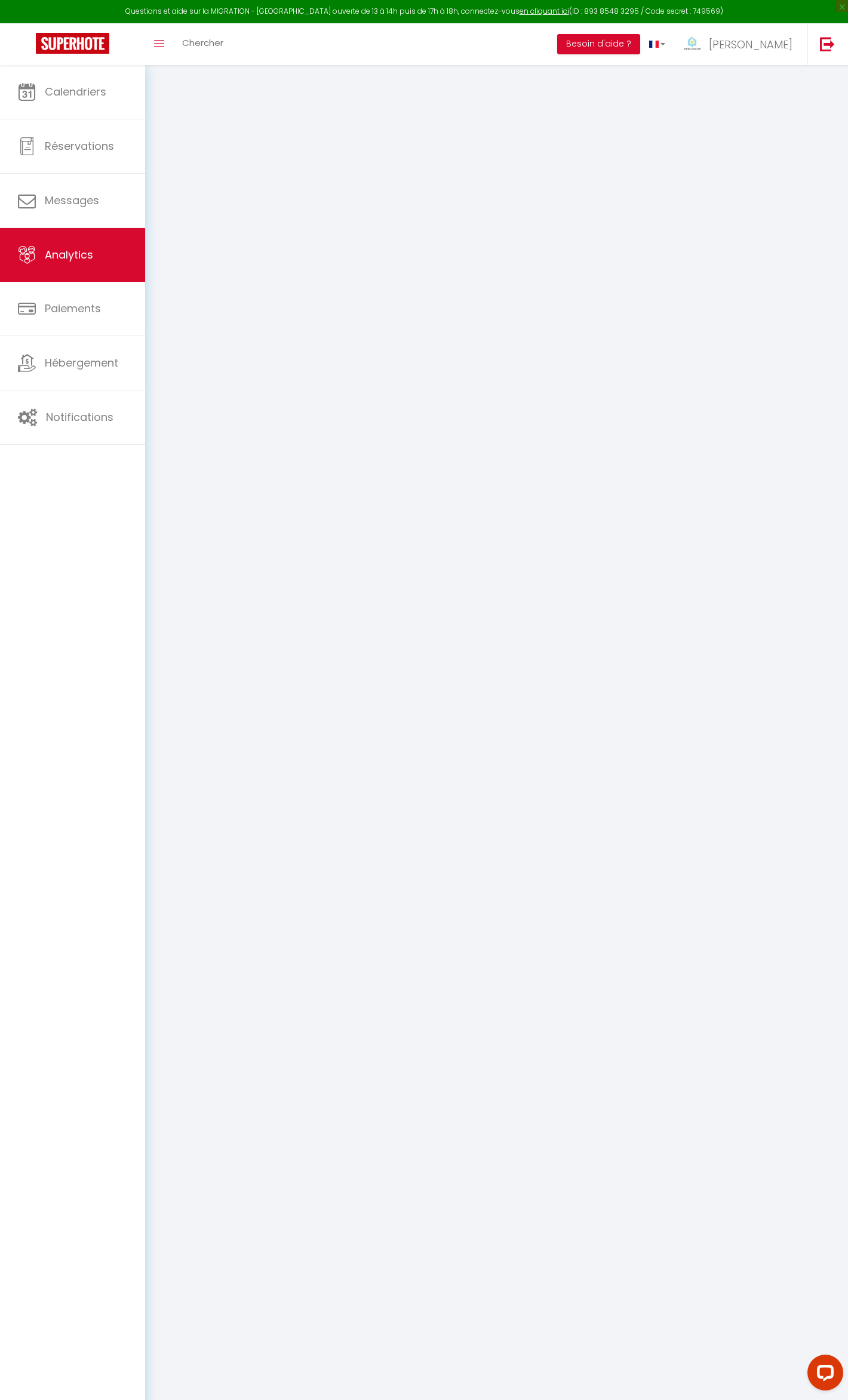
select select "2025"
select select "8"
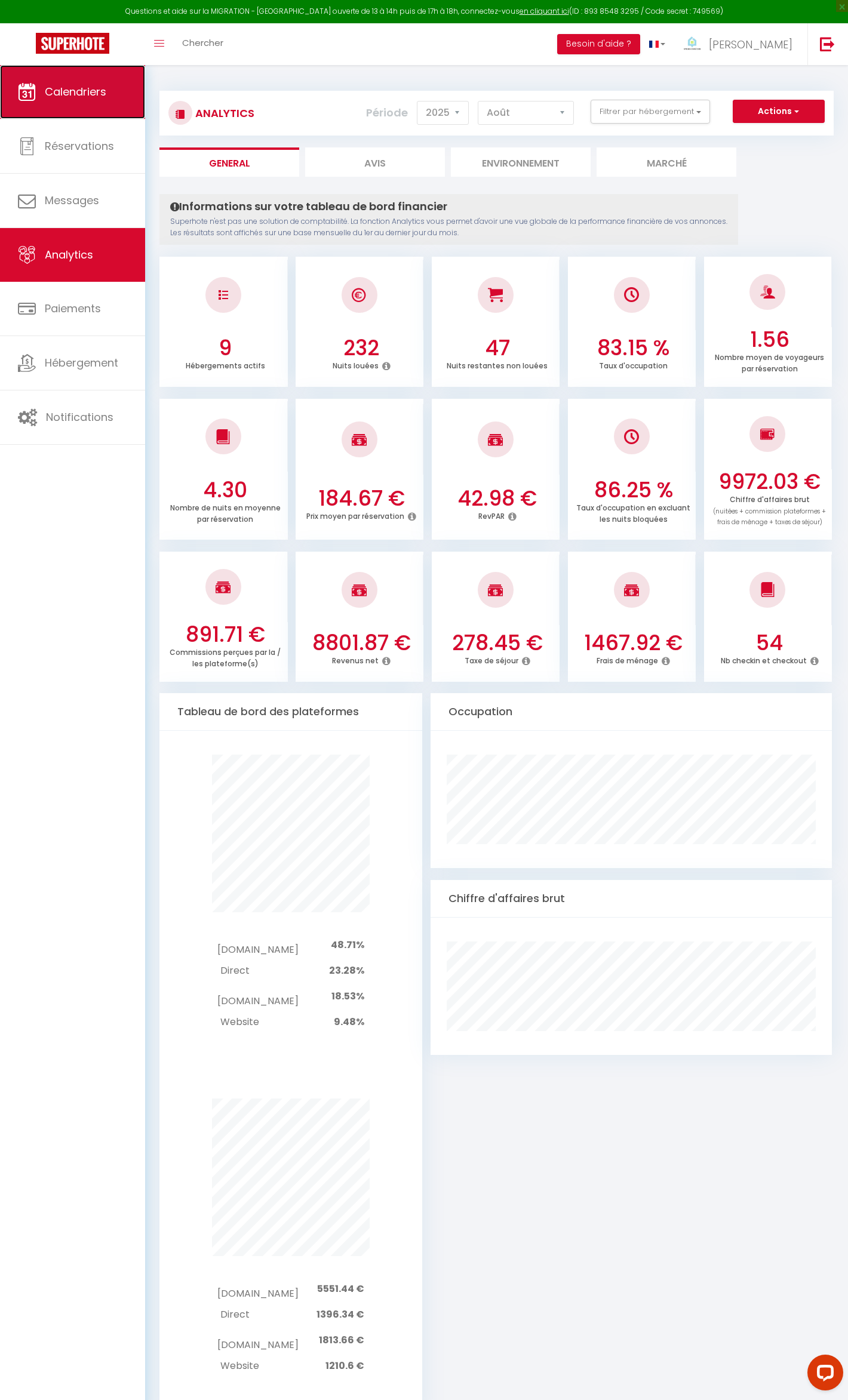
click at [67, 81] on link "Calendriers" at bounding box center [72, 92] width 145 height 54
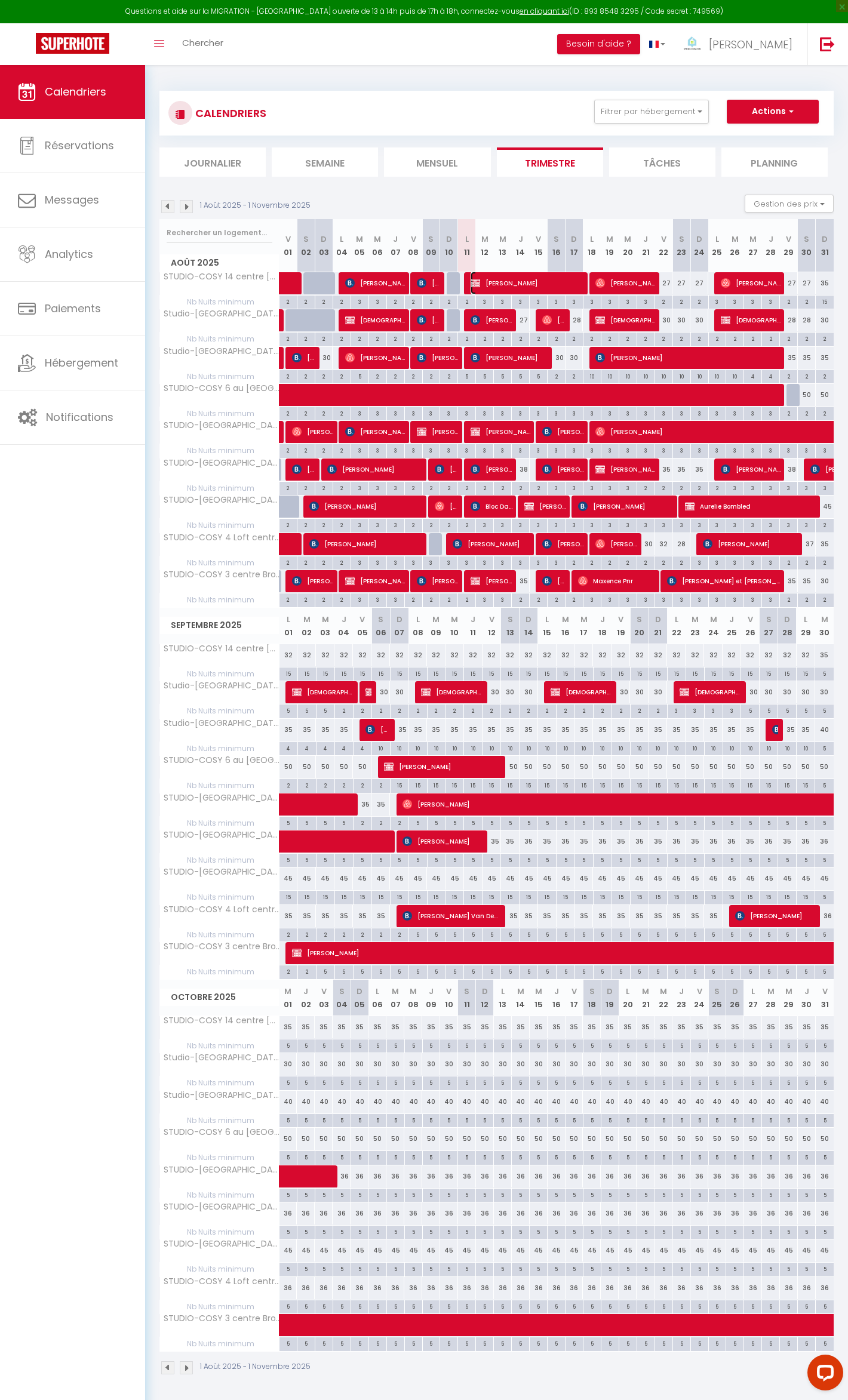
click at [505, 275] on span "[PERSON_NAME]" at bounding box center [527, 283] width 114 height 23
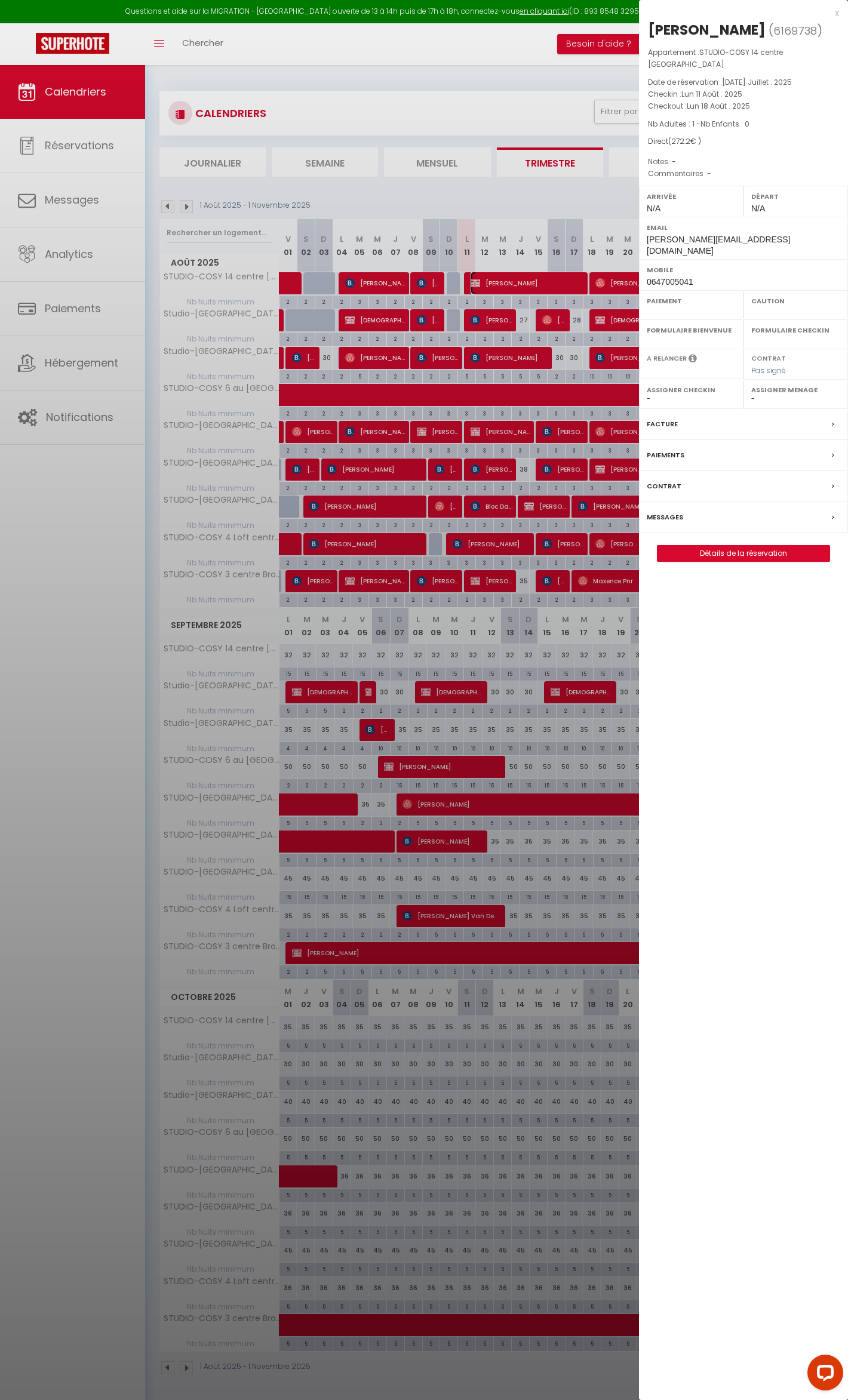
select select "OK"
select select "KO"
select select "0"
select select "1"
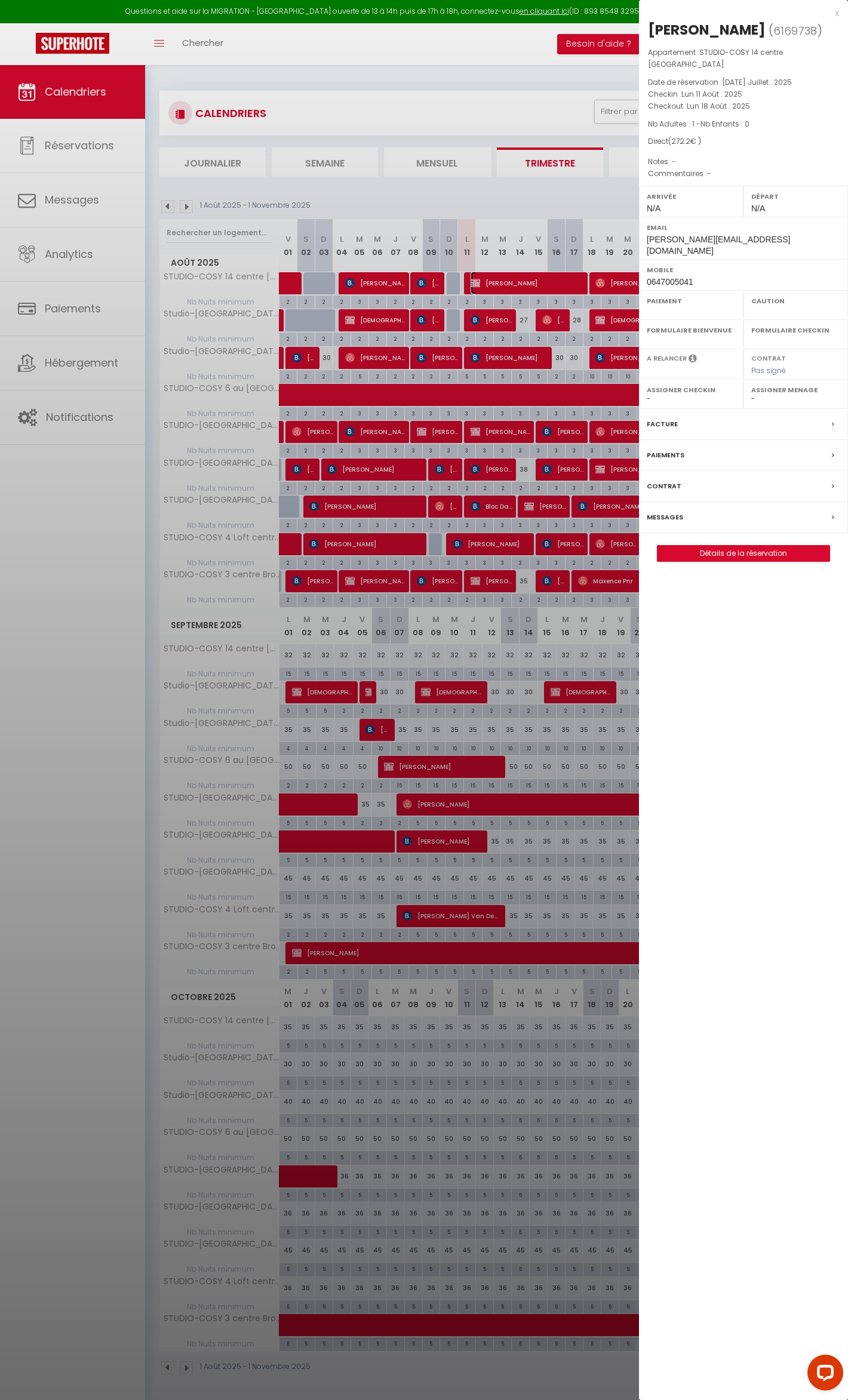
select select
click at [721, 546] on link "Détails de la réservation" at bounding box center [743, 553] width 172 height 16
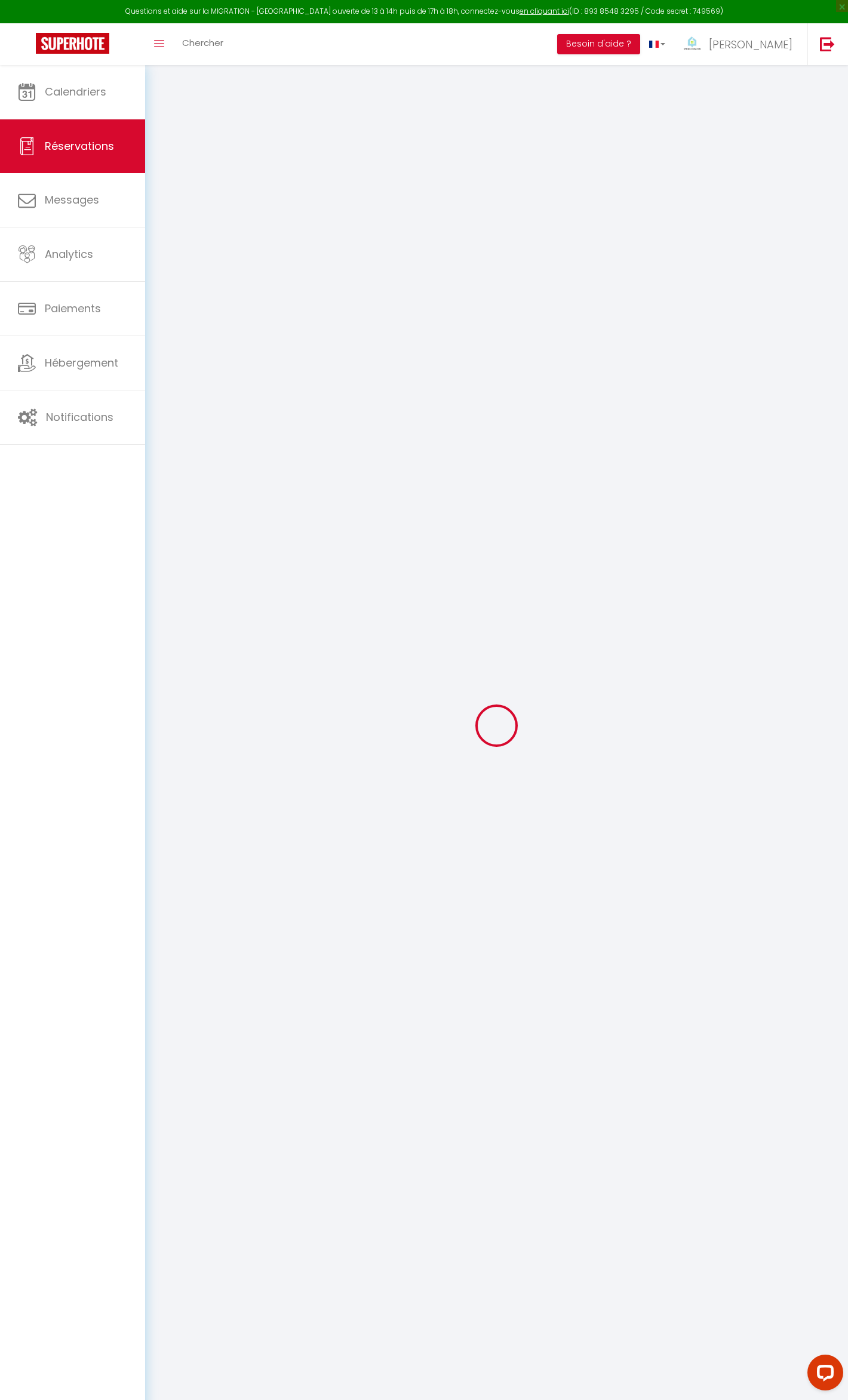
select select
checkbox input "false"
select select
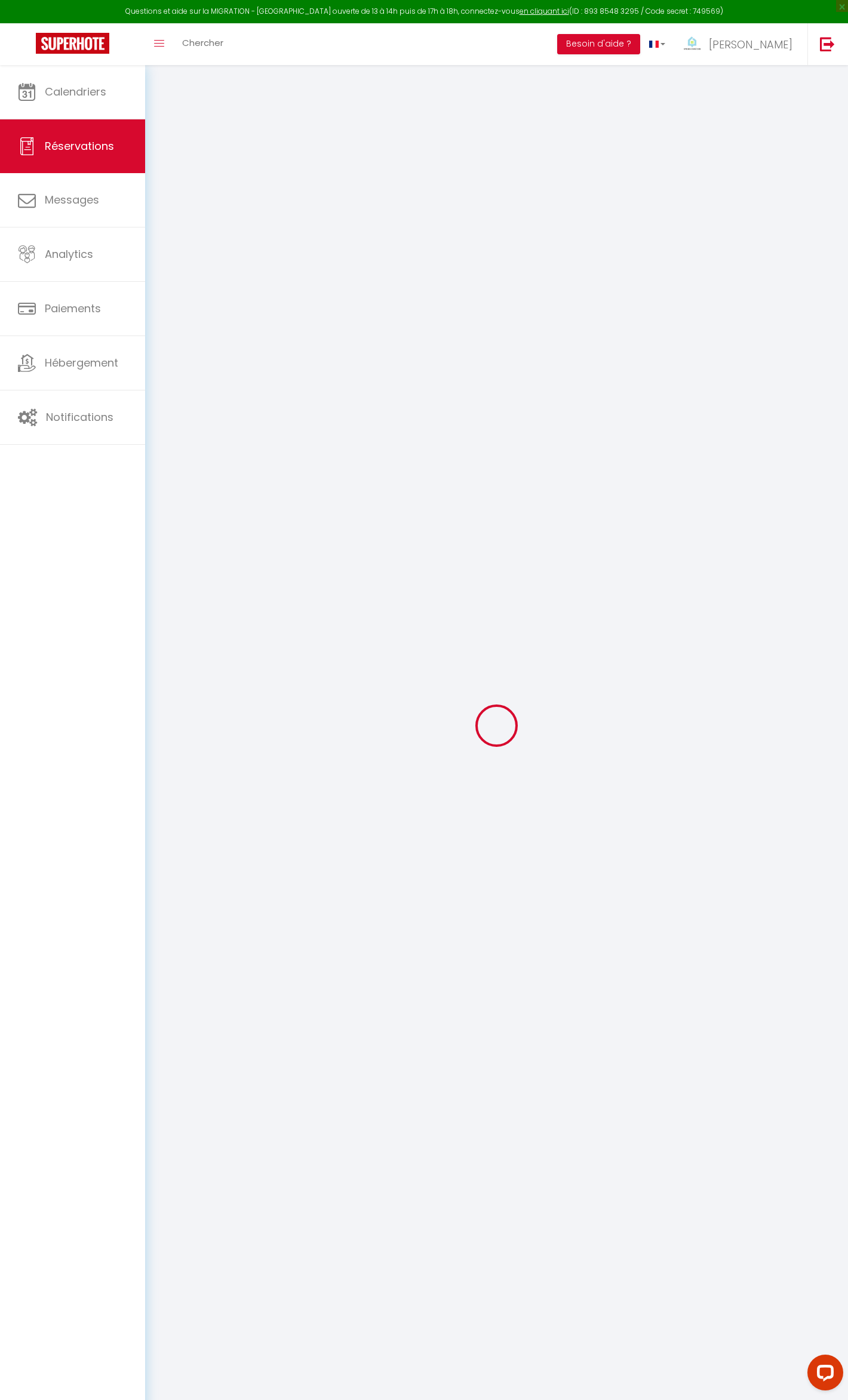
checkbox input "false"
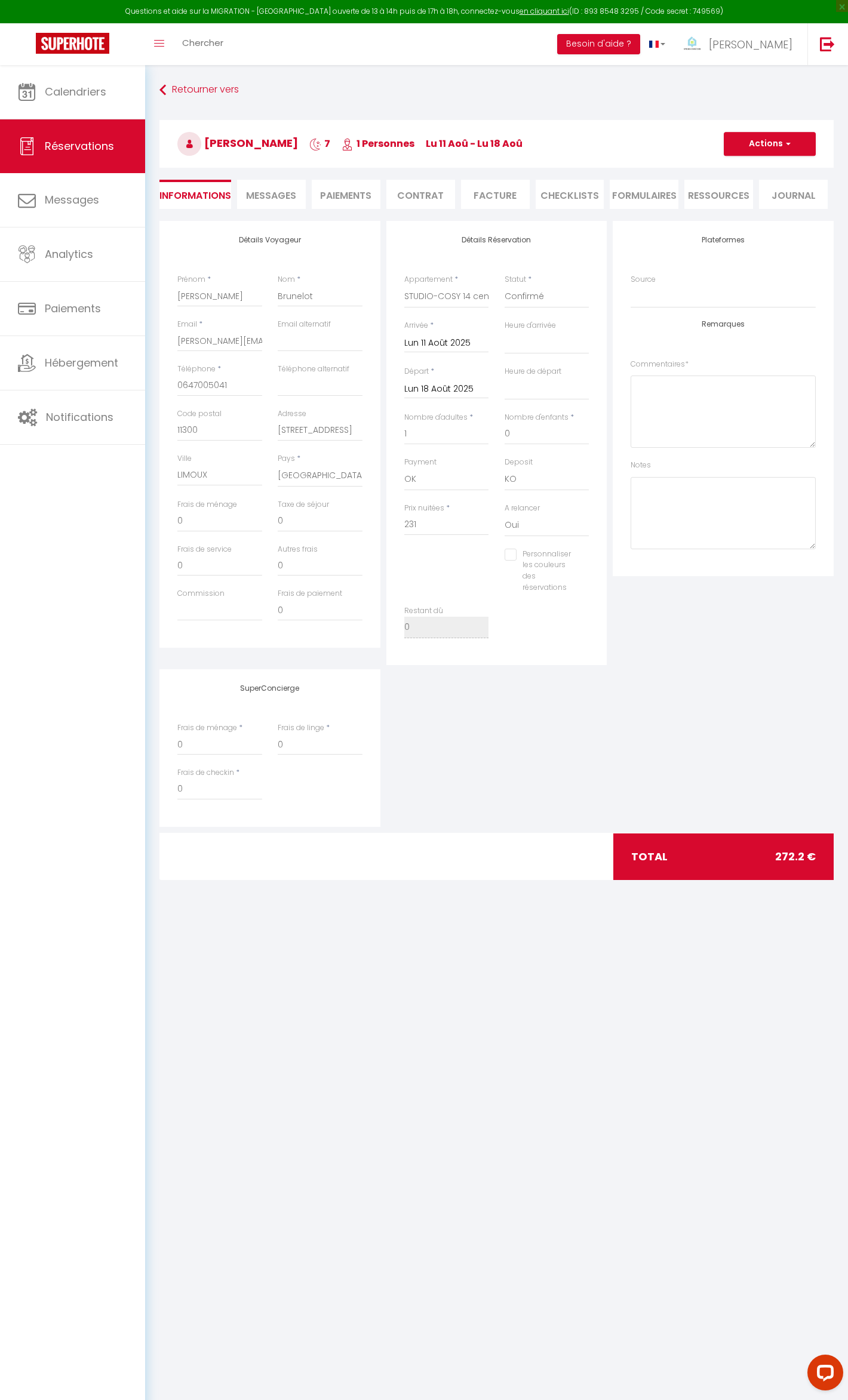
select select
checkbox input "false"
type input "30"
type input "11.2"
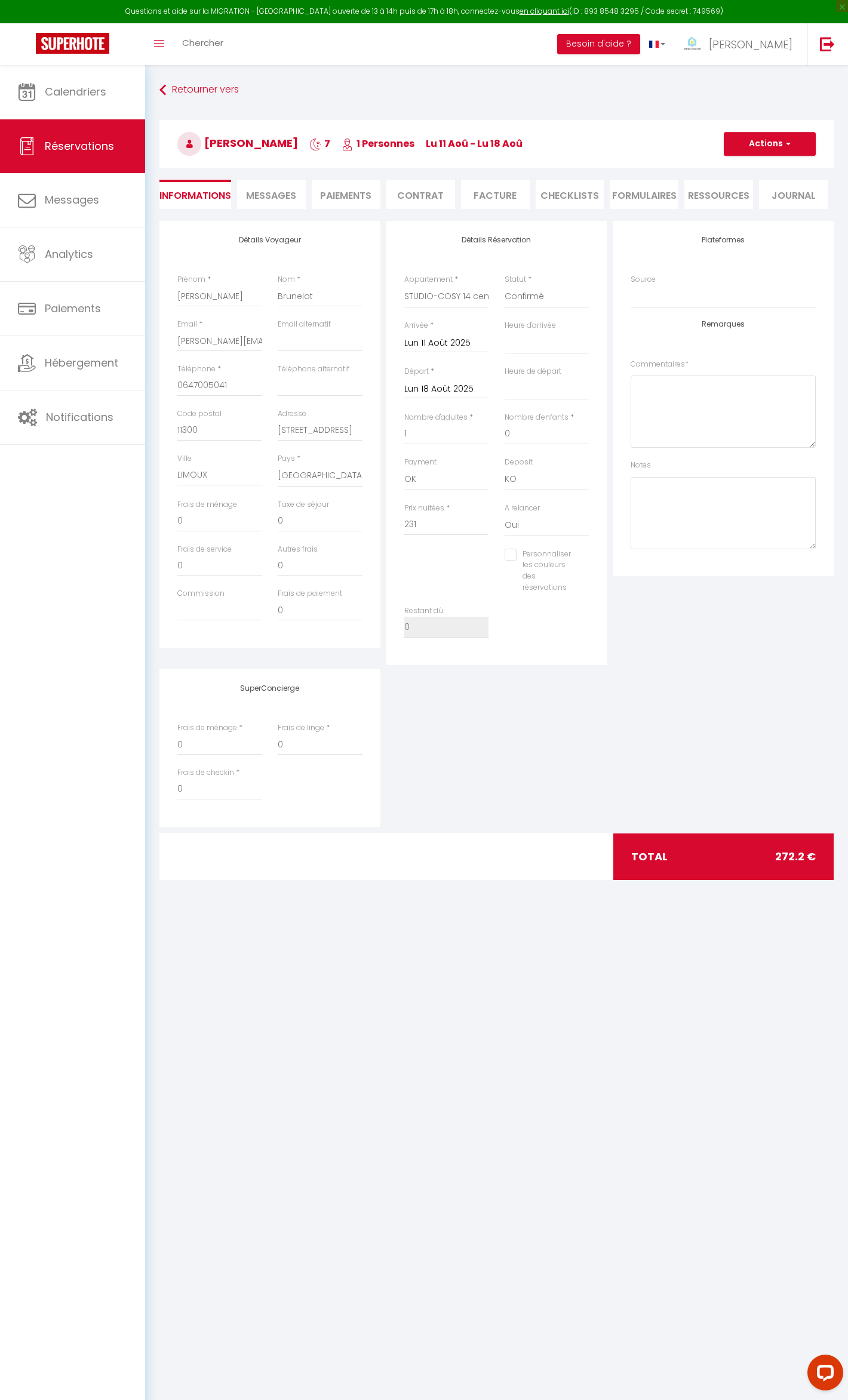
select select
checkbox input "false"
select select
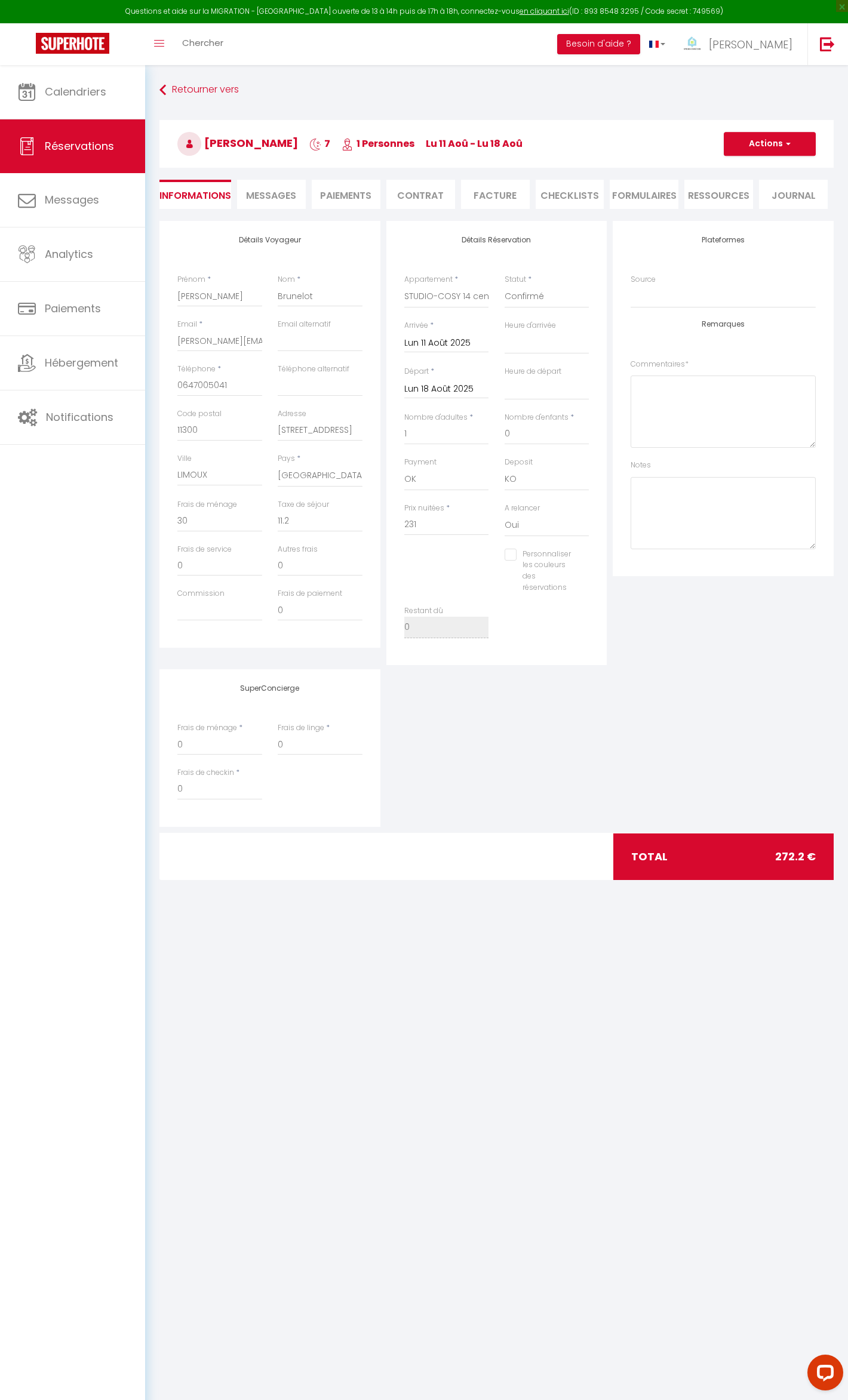
click at [279, 202] on li "Messages" at bounding box center [271, 194] width 69 height 30
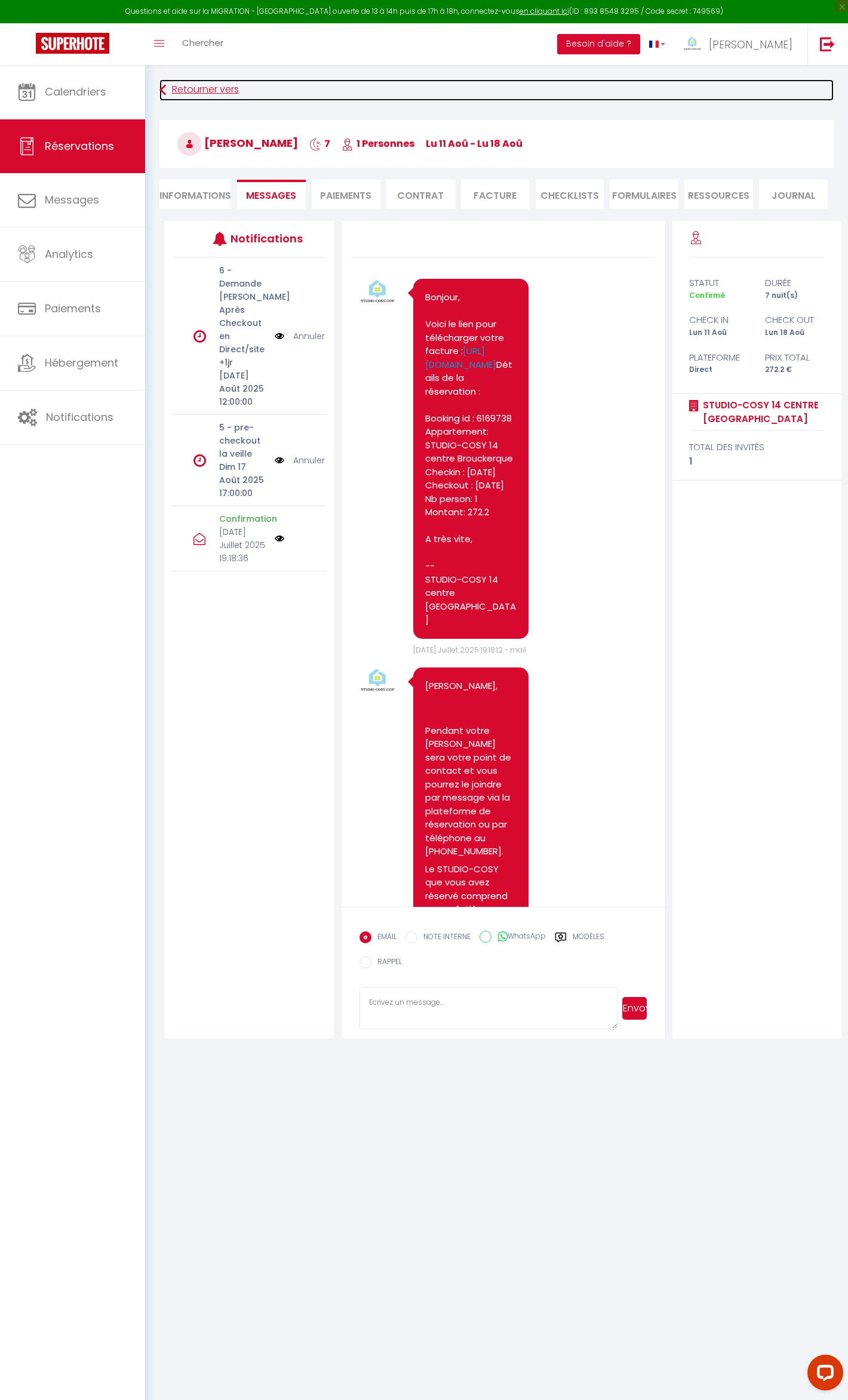
click at [201, 81] on link "Retourner vers" at bounding box center [496, 90] width 675 height 21
select select
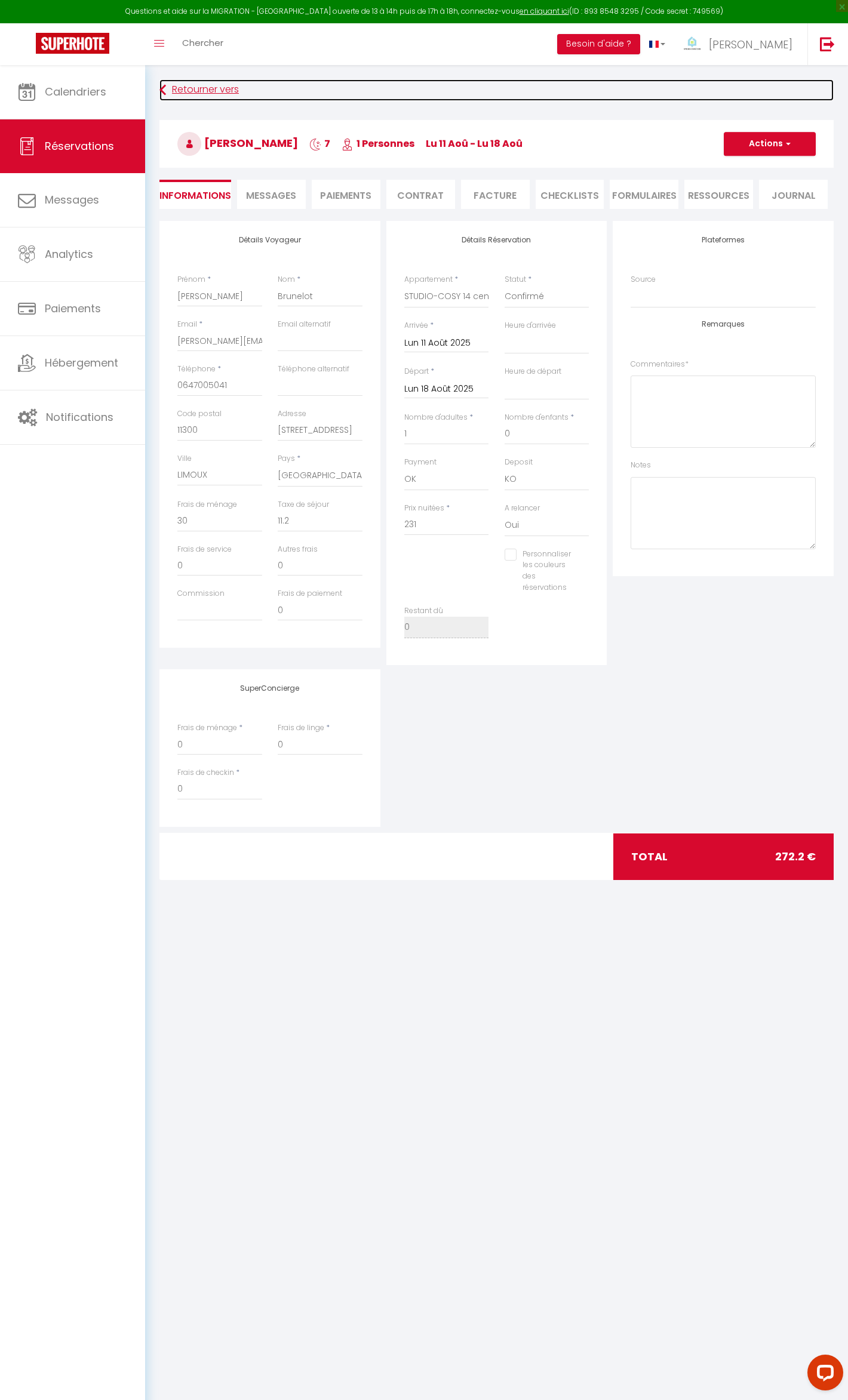
click at [201, 81] on link "Retourner vers" at bounding box center [496, 90] width 675 height 21
